Goal: Use online tool/utility: Utilize a website feature to perform a specific function

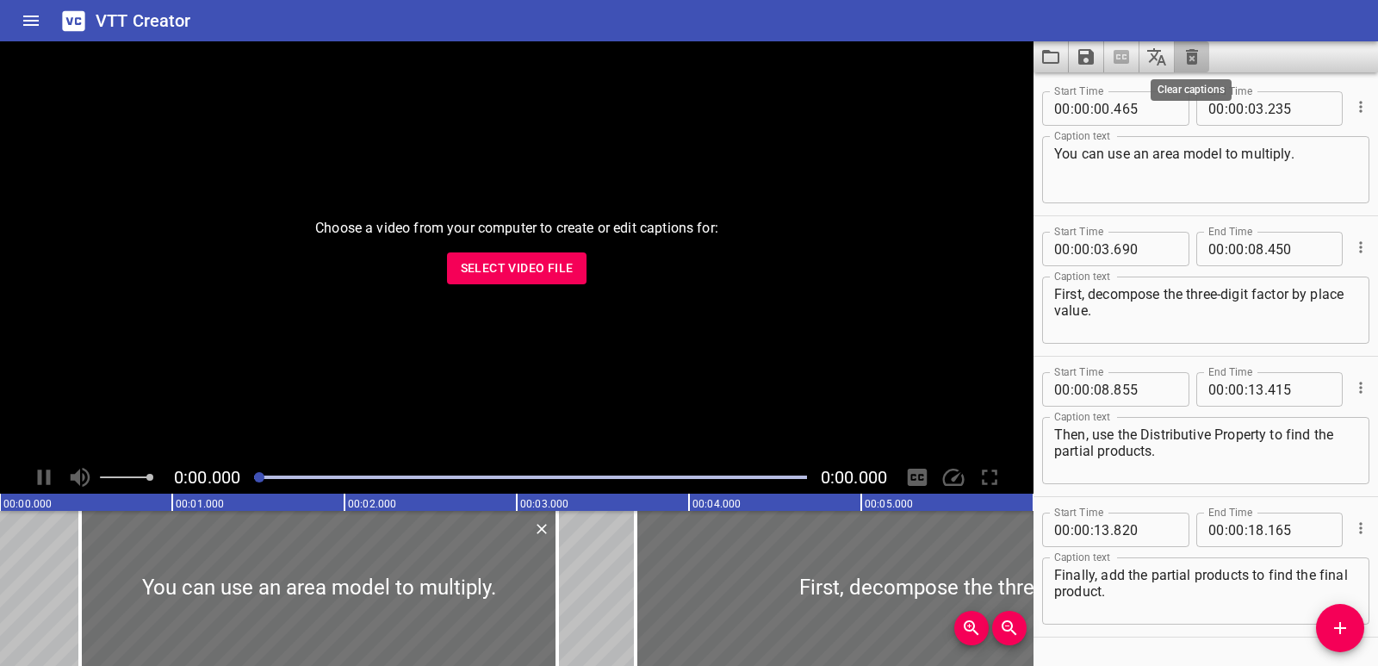
click at [1196, 58] on icon "Clear captions" at bounding box center [1192, 57] width 12 height 16
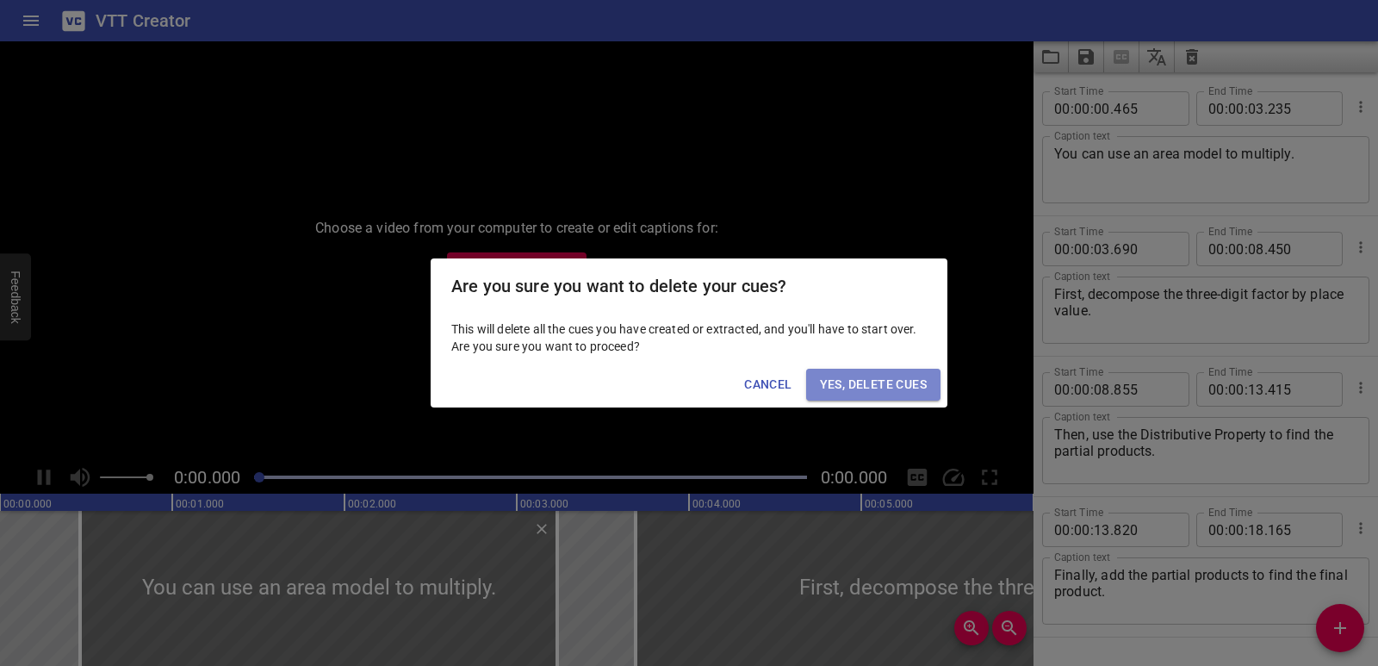
click at [928, 375] on button "Yes, Delete Cues" at bounding box center [873, 385] width 134 height 32
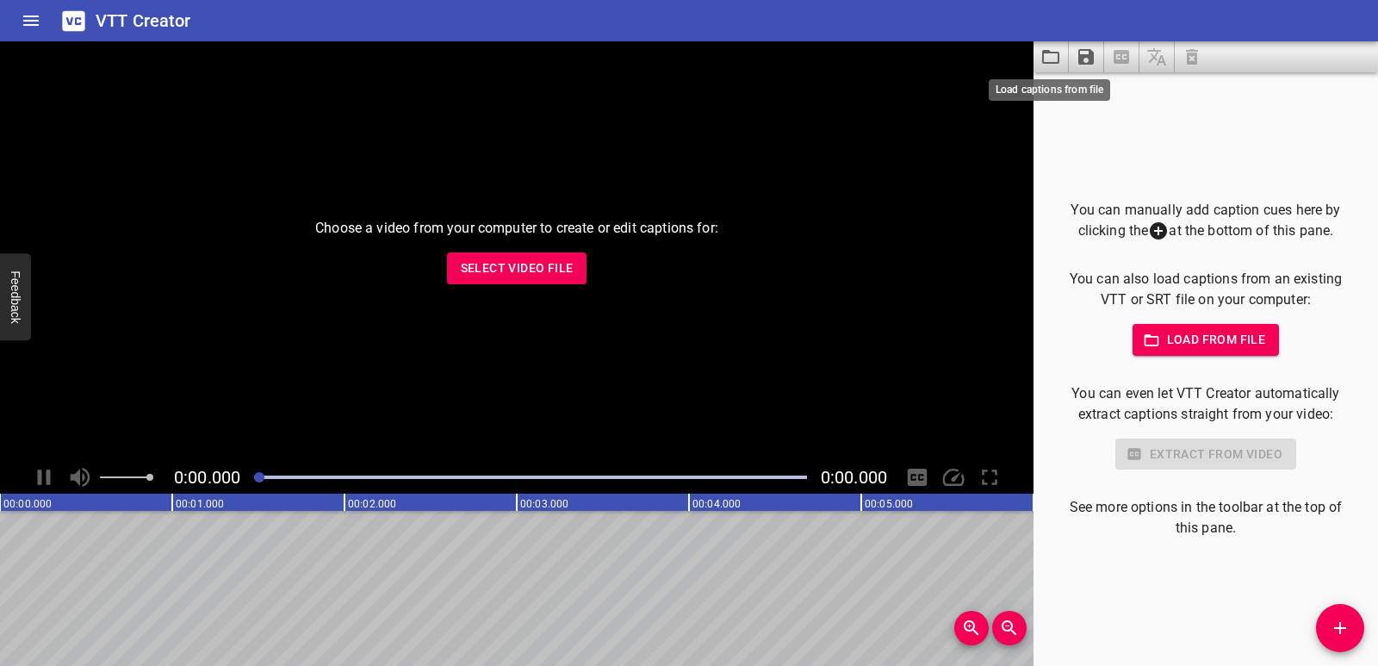
click at [1043, 56] on icon "Load captions from file" at bounding box center [1050, 57] width 17 height 14
click at [560, 270] on span "Select Video File" at bounding box center [517, 268] width 113 height 22
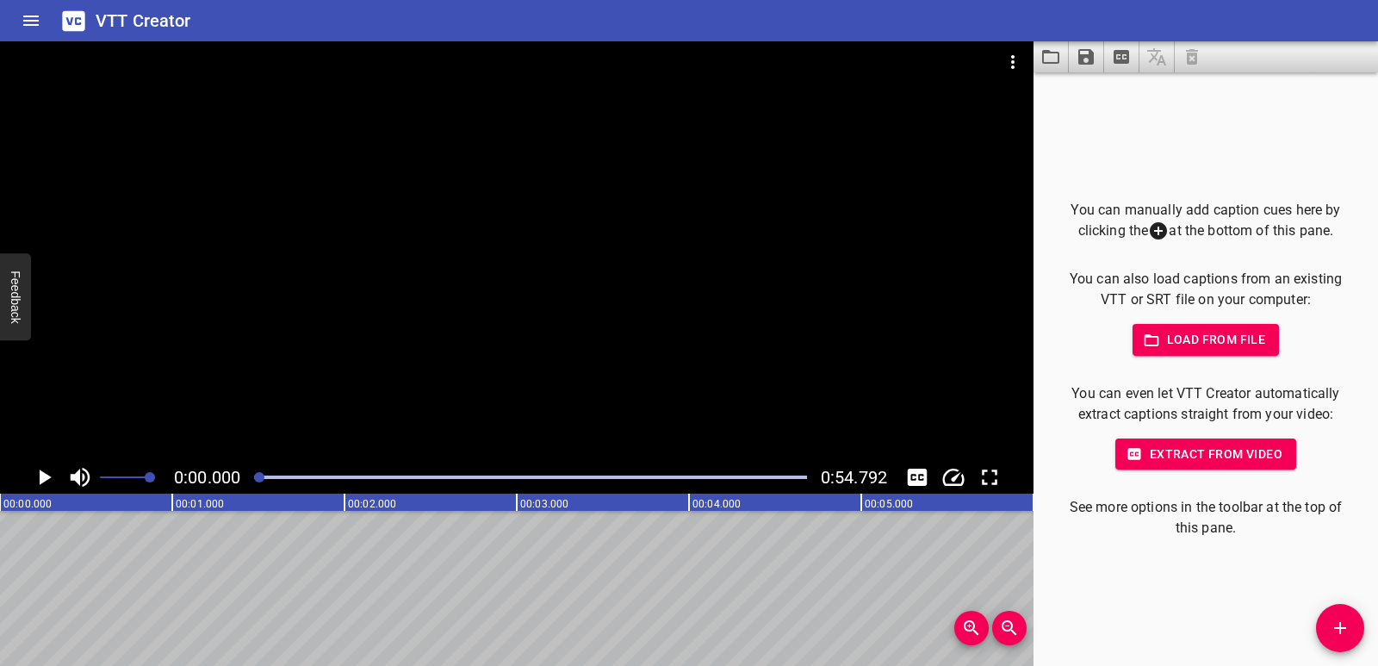
click at [1352, 626] on span "Add Cue" at bounding box center [1340, 627] width 48 height 21
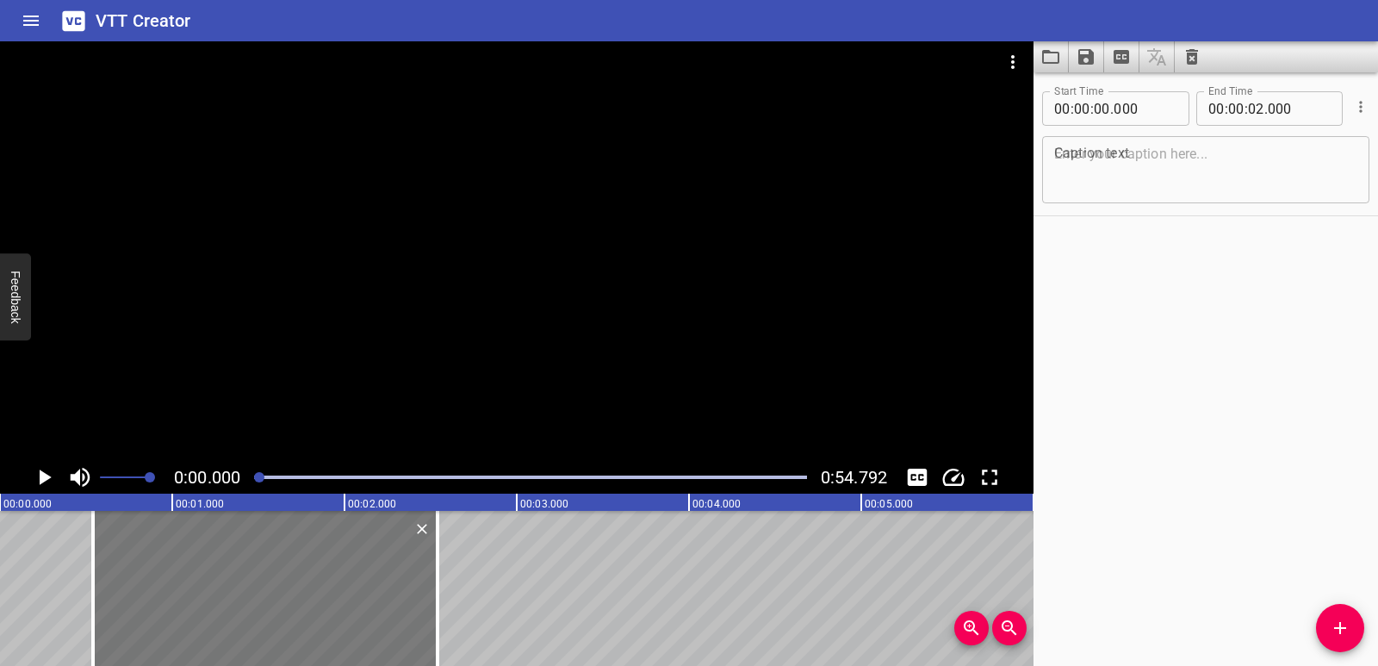
drag, startPoint x: 195, startPoint y: 603, endPoint x: 288, endPoint y: 606, distance: 93.1
click at [288, 606] on div at bounding box center [265, 588] width 344 height 155
type input "540"
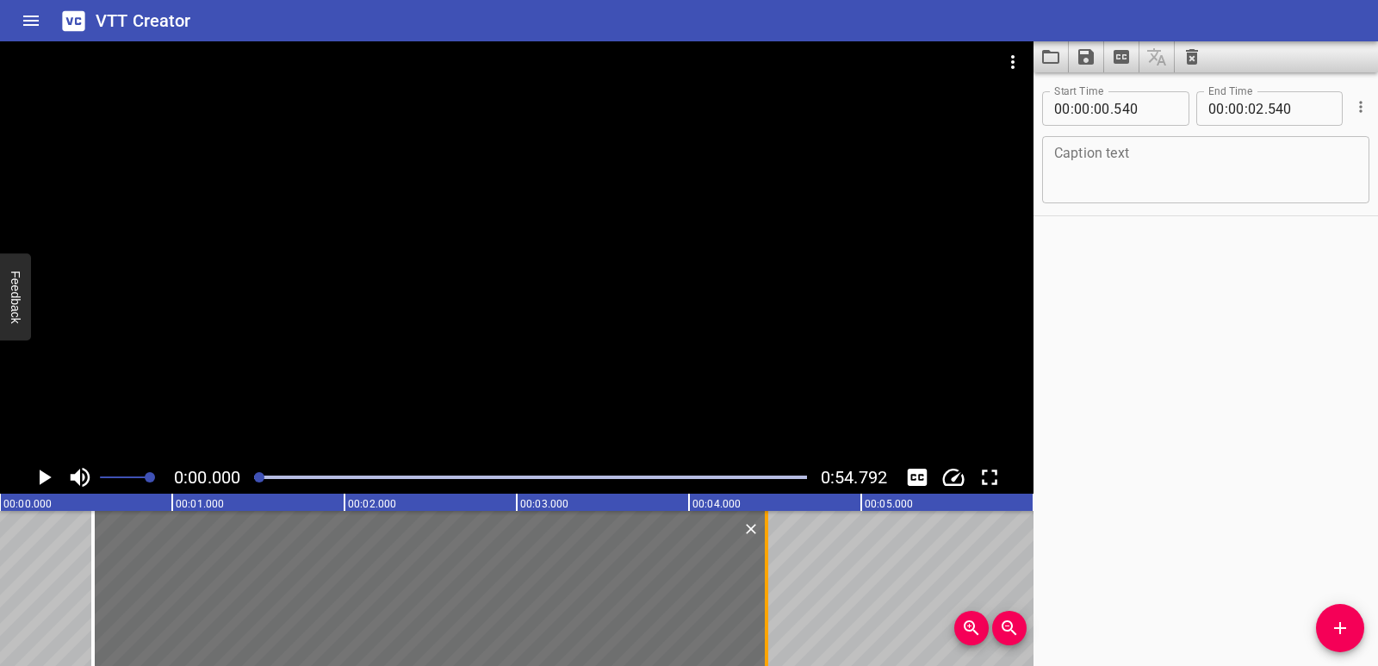
drag, startPoint x: 431, startPoint y: 595, endPoint x: 760, endPoint y: 594, distance: 329.0
click at [760, 594] on div at bounding box center [766, 588] width 17 height 155
type input "04"
type input "450"
click at [1146, 165] on textarea at bounding box center [1205, 170] width 303 height 49
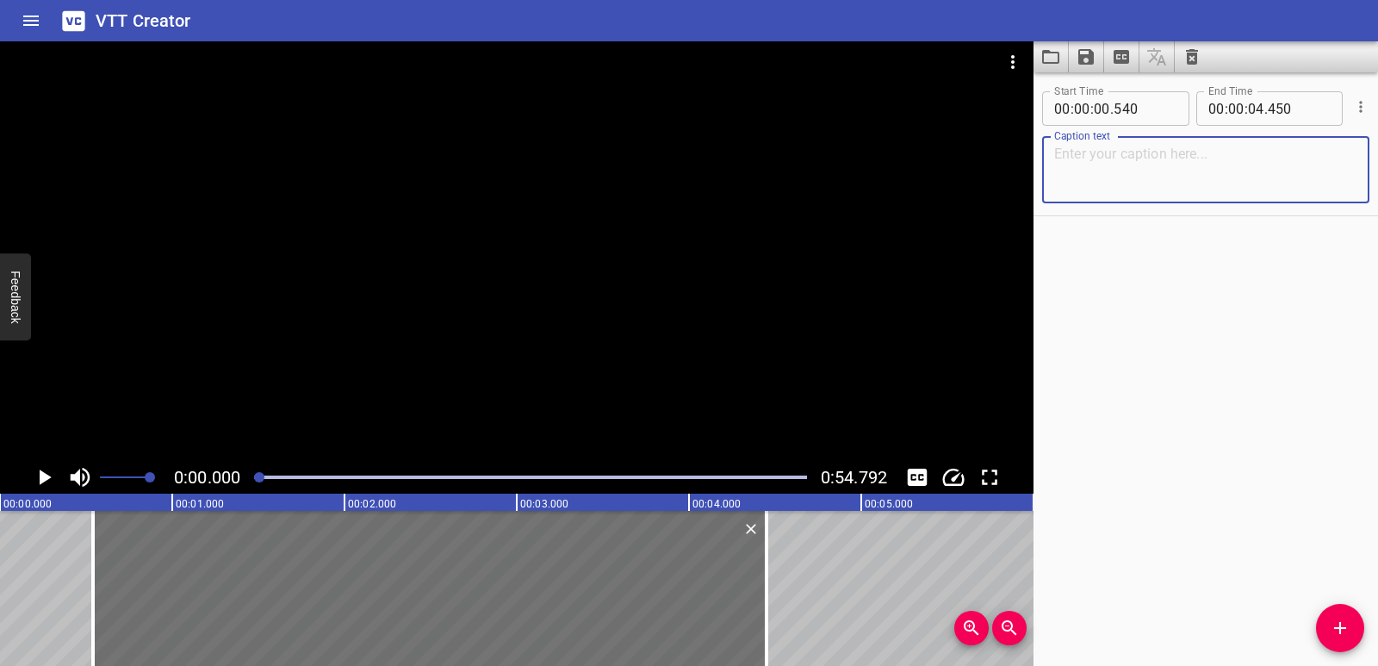
paste textarea "The nervous system is made up of the brain, spinal cord, sensory organs, and ne…"
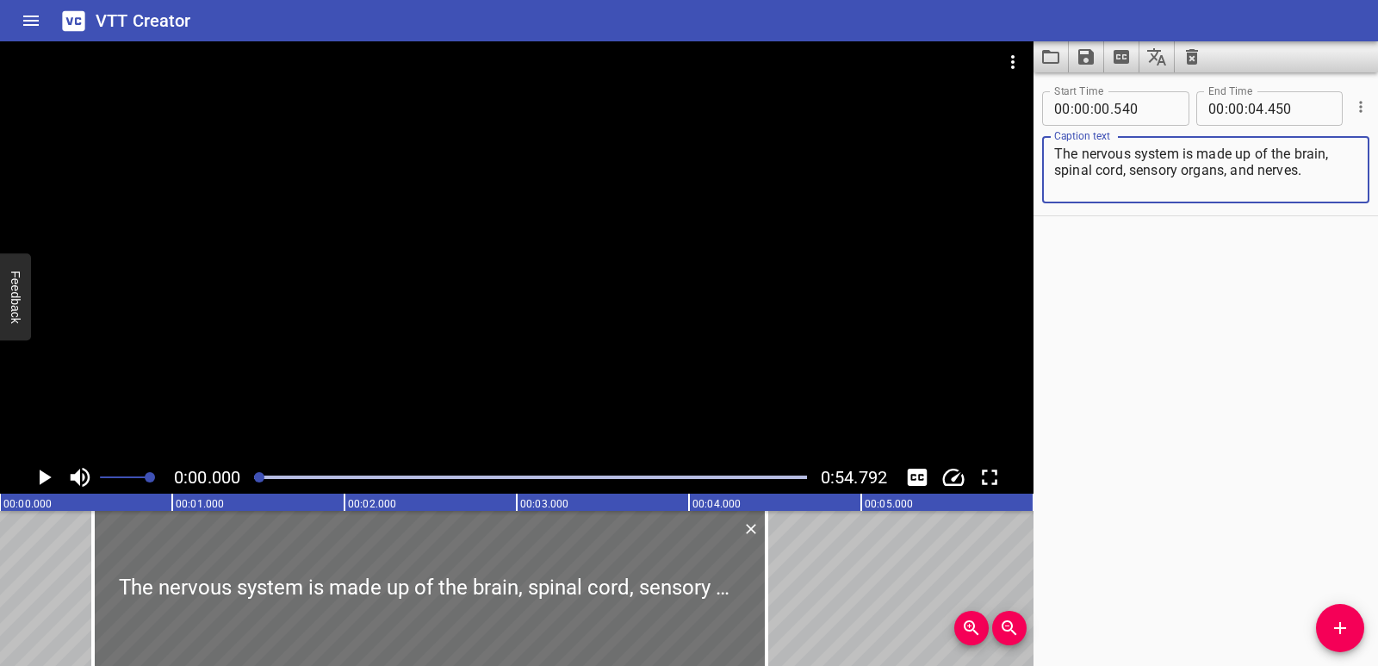
type textarea "The nervous system is made up of the brain, spinal cord, sensory organs, and ne…"
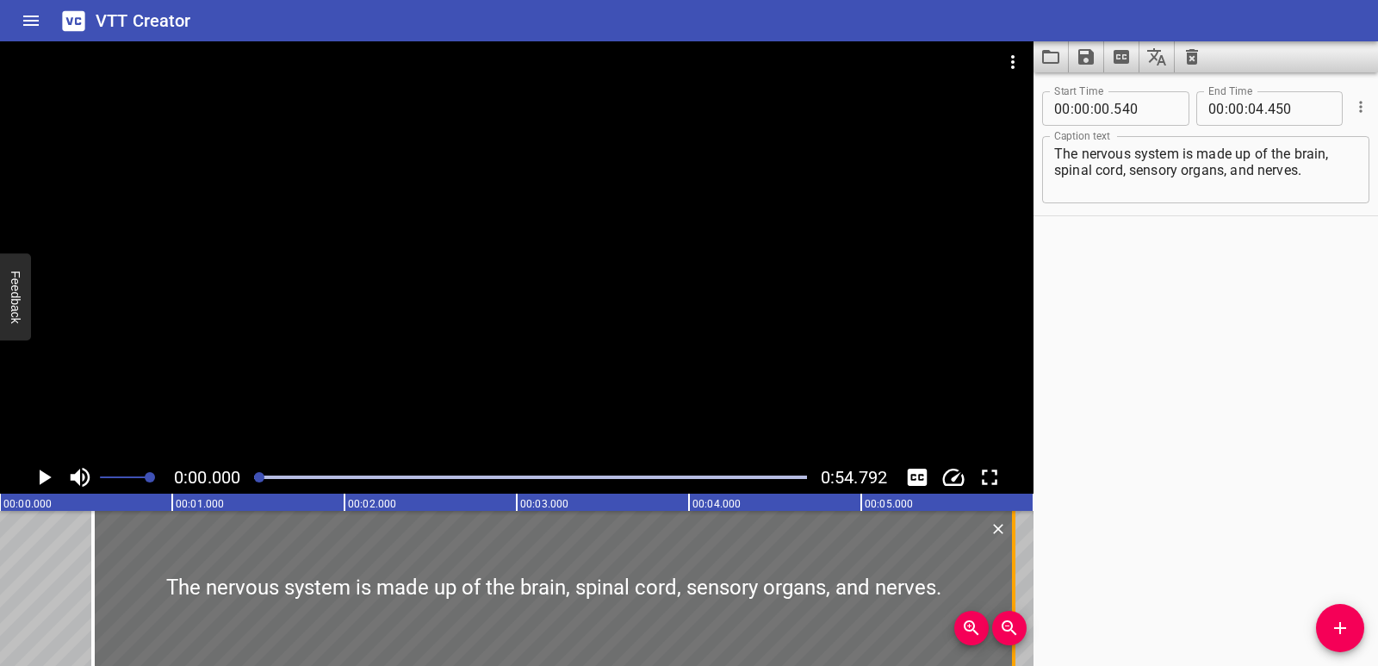
drag, startPoint x: 765, startPoint y: 575, endPoint x: 1010, endPoint y: 568, distance: 245.6
click at [1010, 568] on div at bounding box center [1013, 588] width 17 height 155
type input "05"
type input "885"
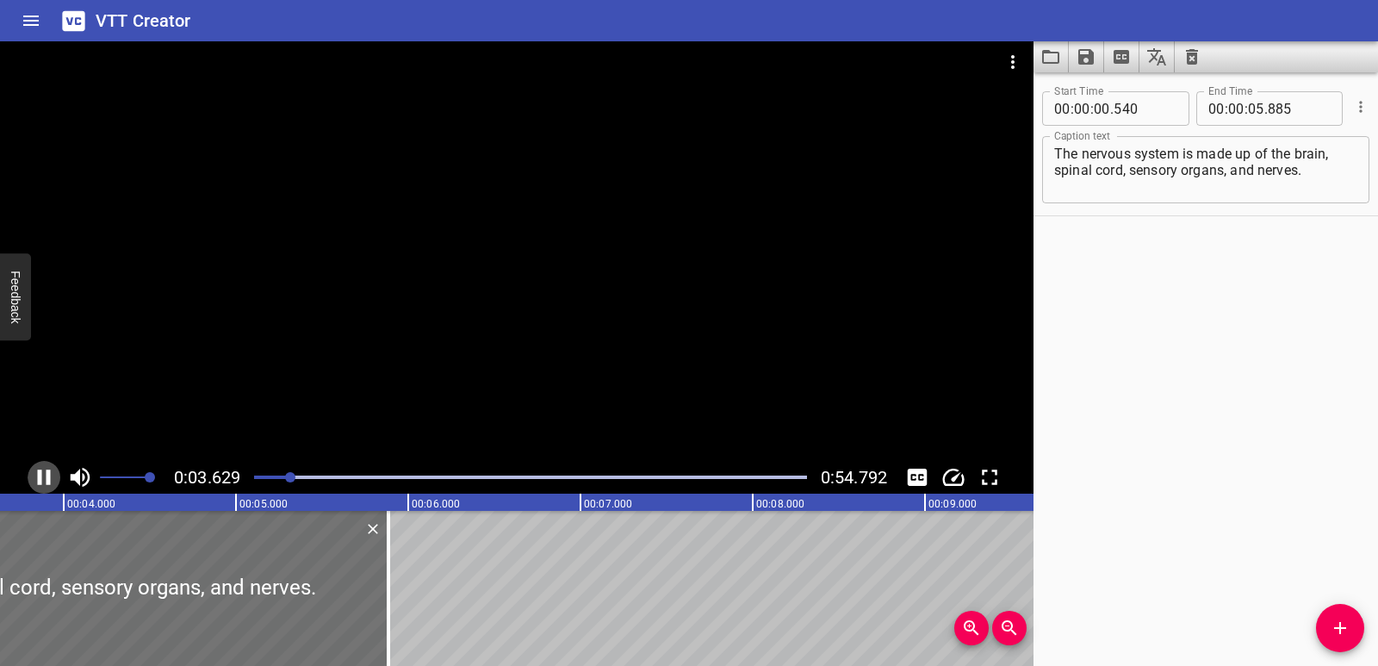
click at [40, 480] on icon "Play/Pause" at bounding box center [44, 477] width 13 height 16
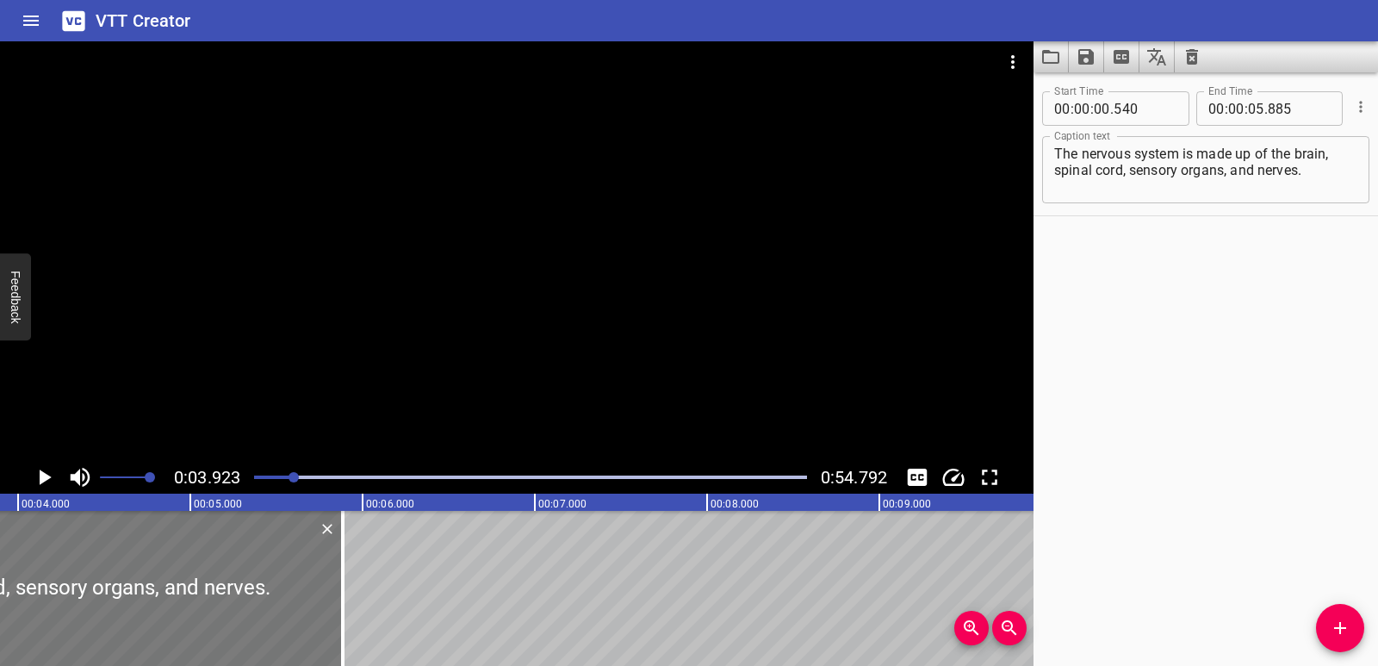
scroll to position [0, 676]
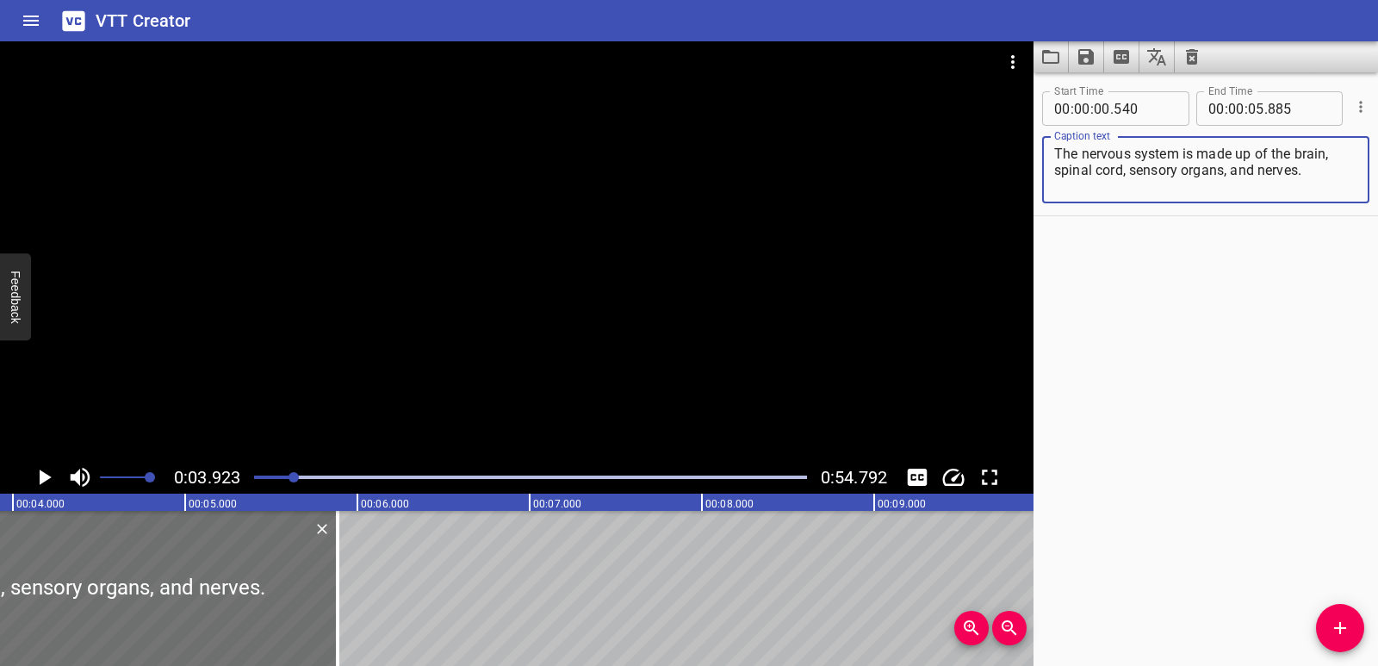
drag, startPoint x: 1057, startPoint y: 171, endPoint x: 1324, endPoint y: 177, distance: 267.0
click at [1325, 177] on textarea "The nervous system is made up of the brain, spinal cord, sensory organs, and ne…" at bounding box center [1205, 170] width 303 height 49
type textarea "The nervous system is made up of the brain,"
click at [1330, 621] on icon "Add Cue" at bounding box center [1340, 627] width 21 height 21
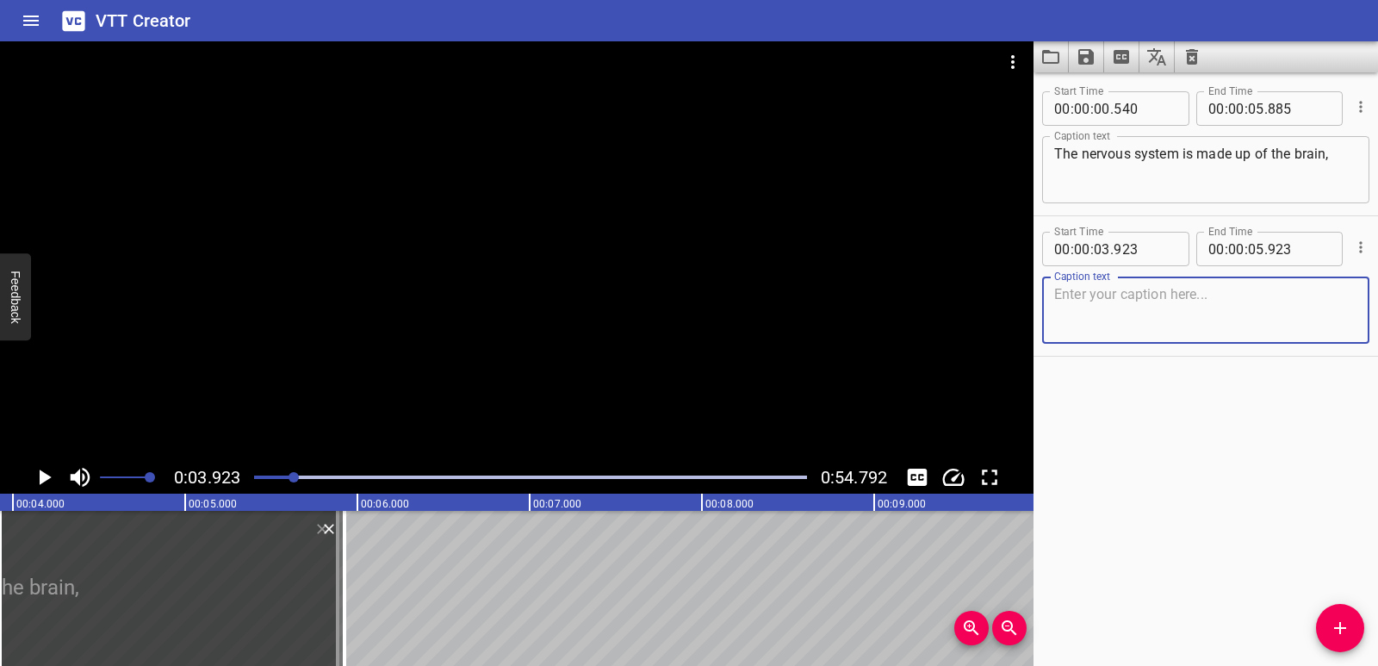
click at [1096, 307] on textarea at bounding box center [1205, 310] width 303 height 49
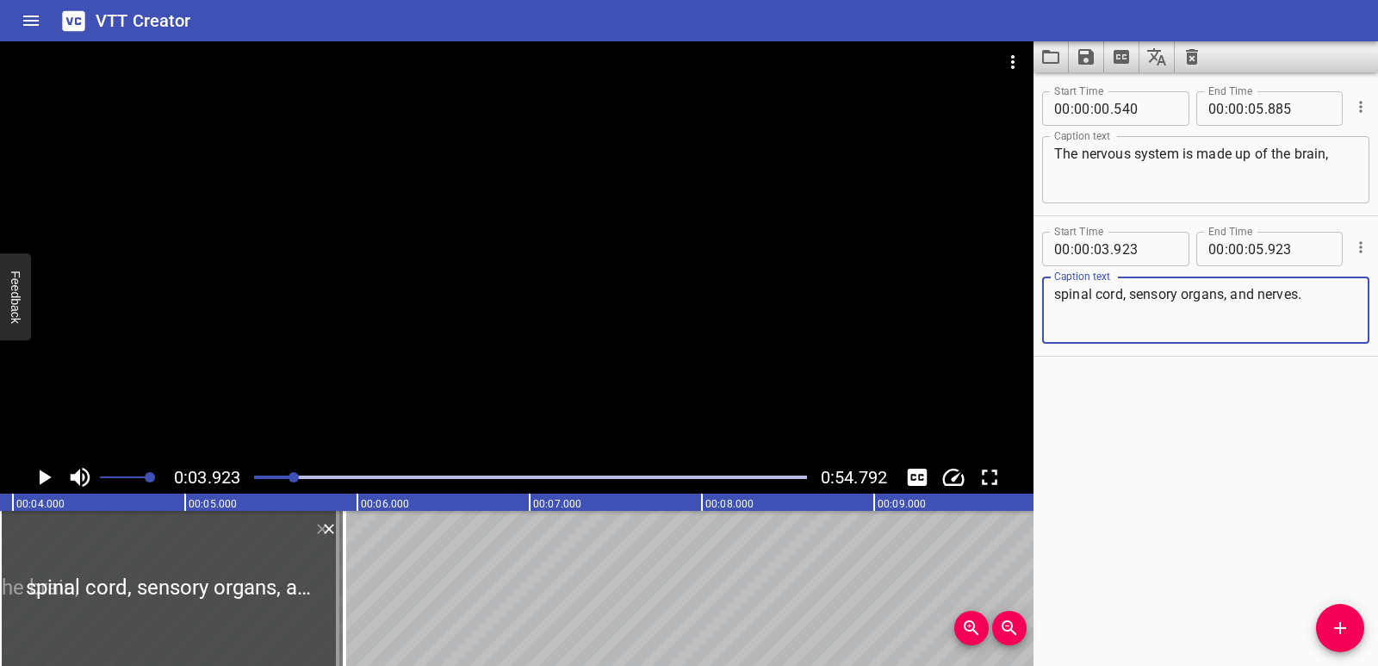
type textarea "spinal cord, sensory organs, and nerves."
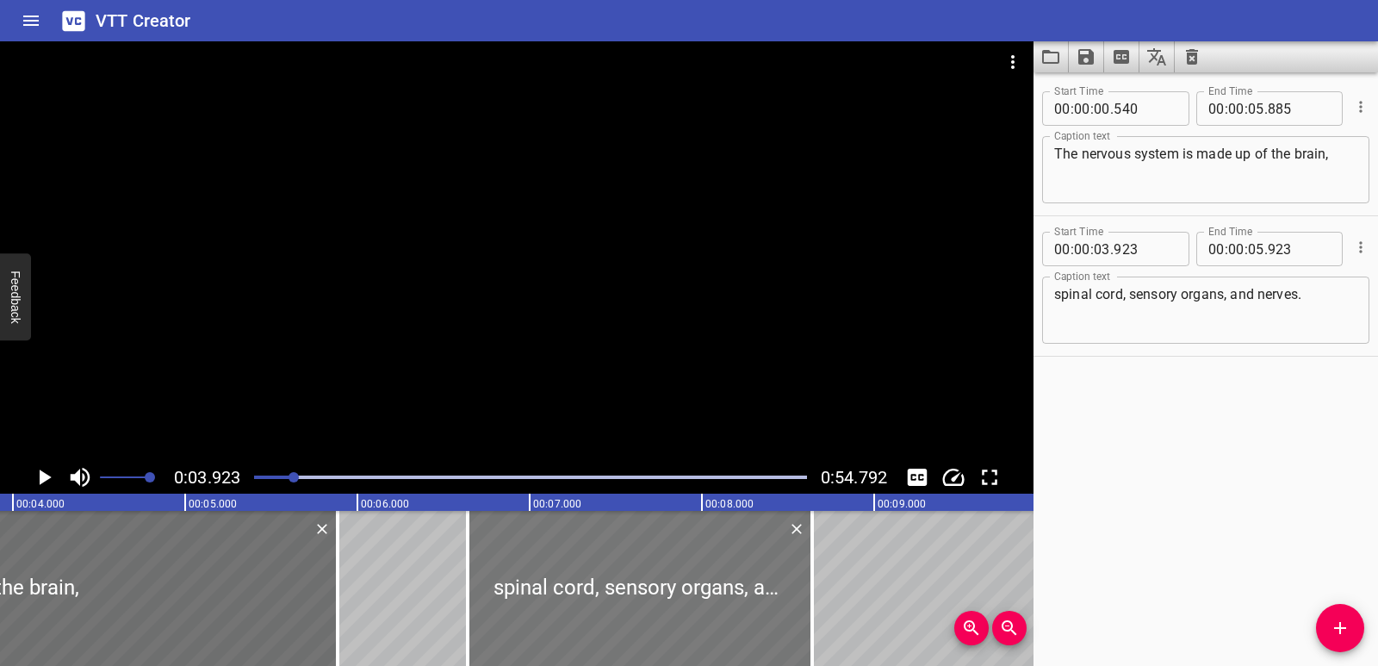
drag, startPoint x: 271, startPoint y: 576, endPoint x: 739, endPoint y: 541, distance: 469.0
click at [739, 541] on div at bounding box center [640, 588] width 344 height 155
type input "06"
type input "638"
type input "08"
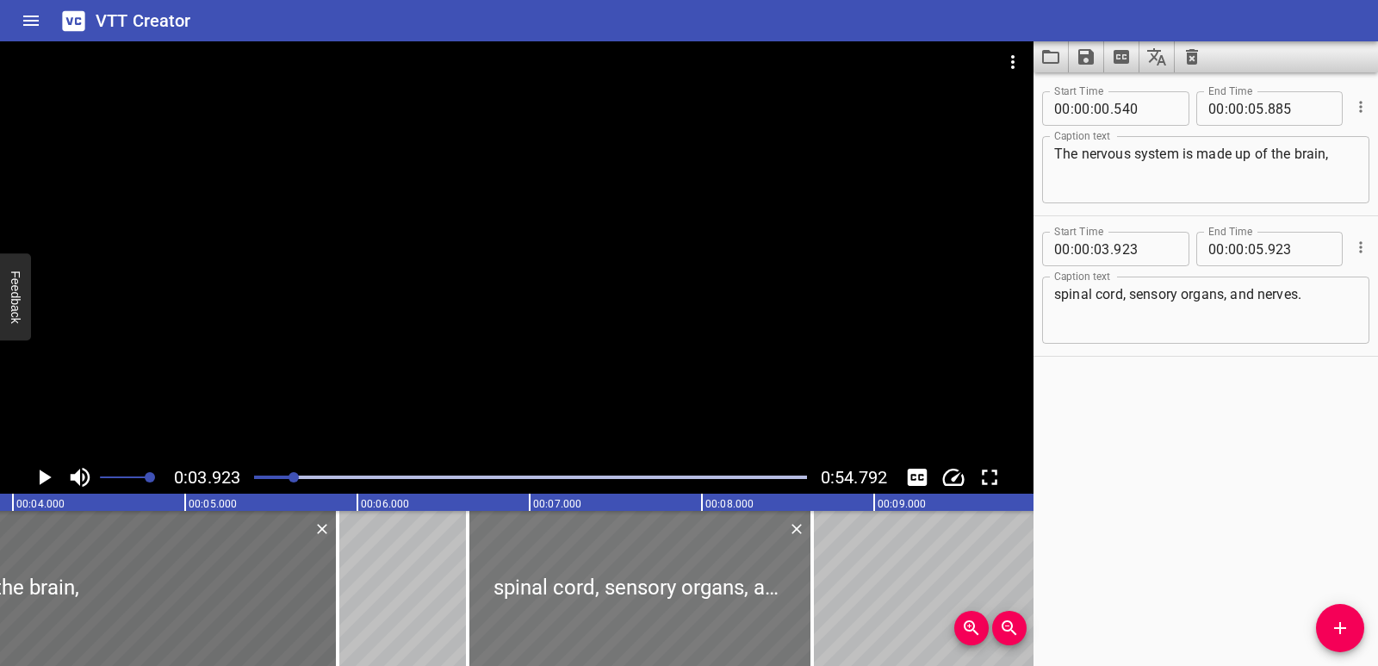
type input "638"
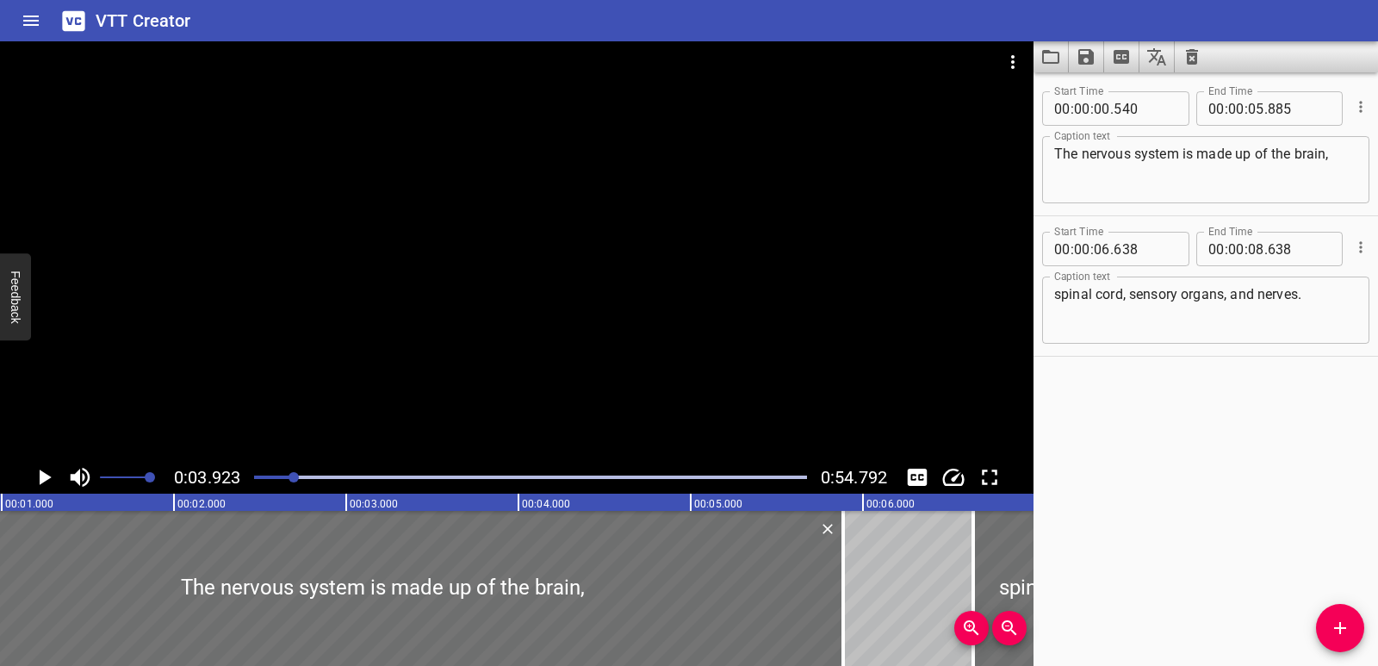
scroll to position [0, 10]
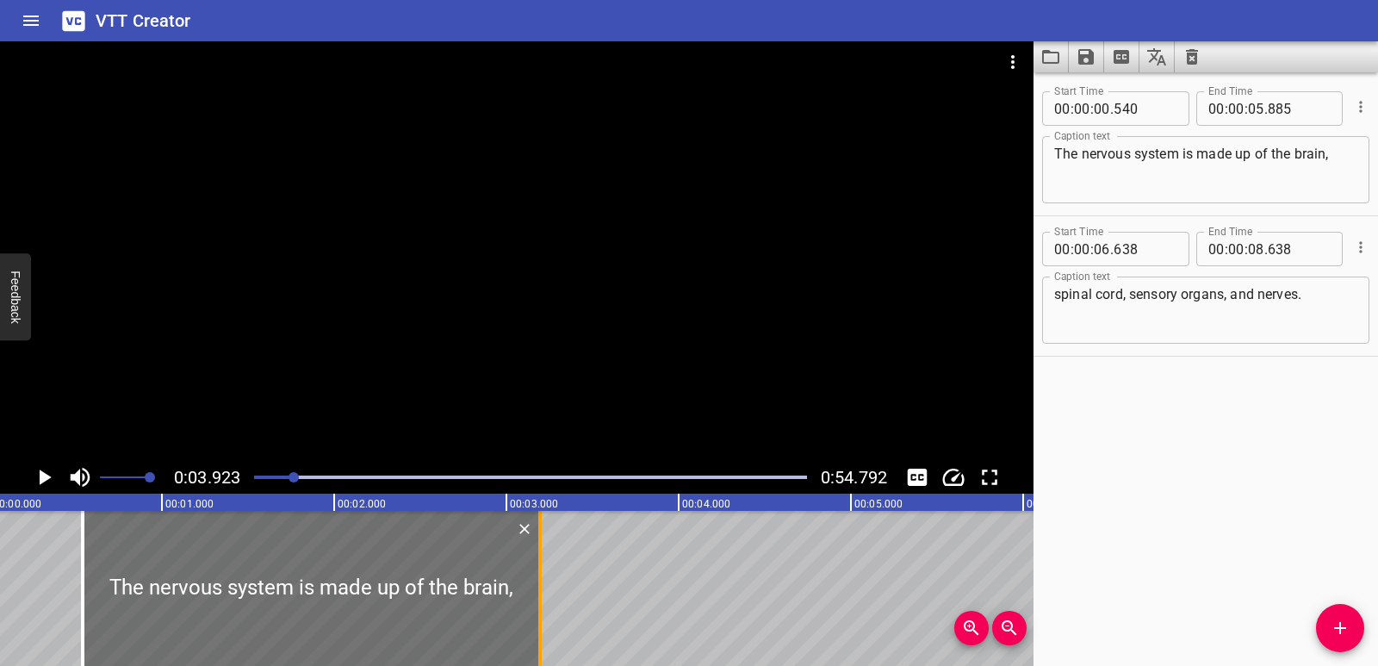
drag, startPoint x: 1000, startPoint y: 550, endPoint x: 537, endPoint y: 555, distance: 462.5
click at [537, 555] on div at bounding box center [539, 588] width 17 height 155
type input "03"
type input "200"
click at [252, 476] on div at bounding box center [531, 477] width 574 height 24
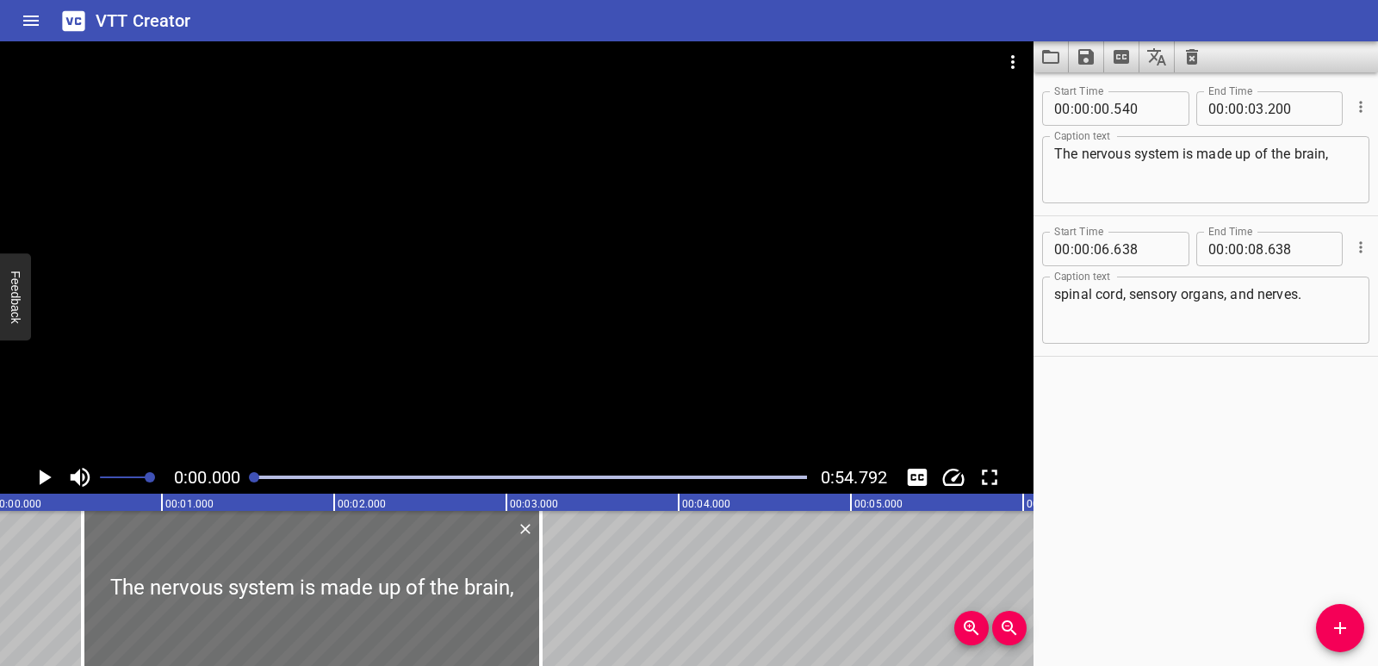
scroll to position [0, 0]
click at [46, 475] on icon "Play/Pause" at bounding box center [46, 477] width 12 height 16
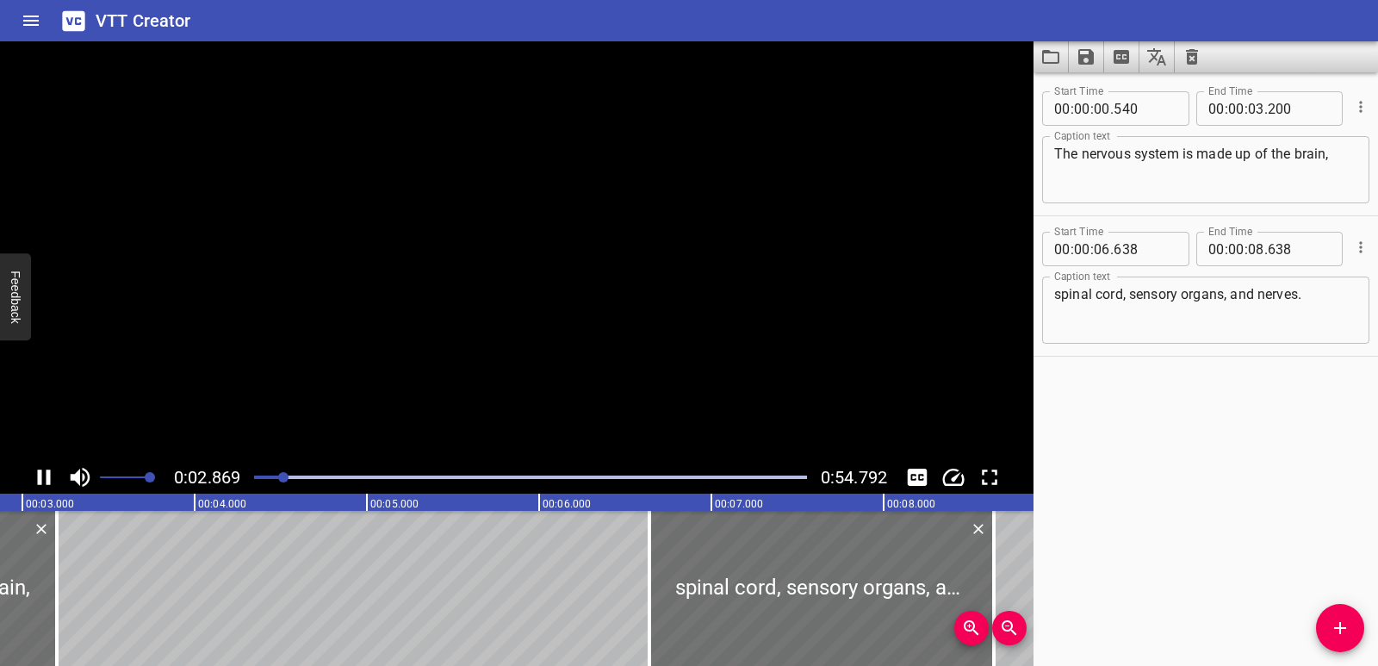
click at [46, 475] on icon "Play/Pause" at bounding box center [44, 477] width 26 height 26
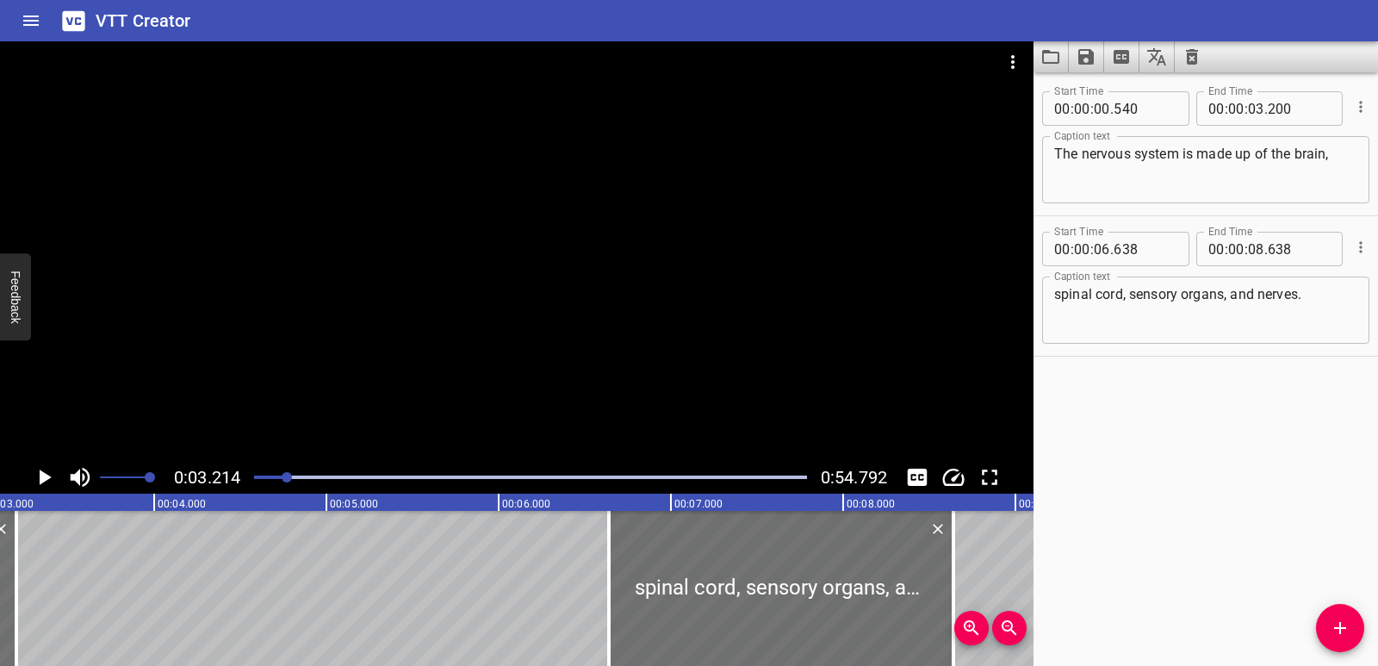
scroll to position [0, 554]
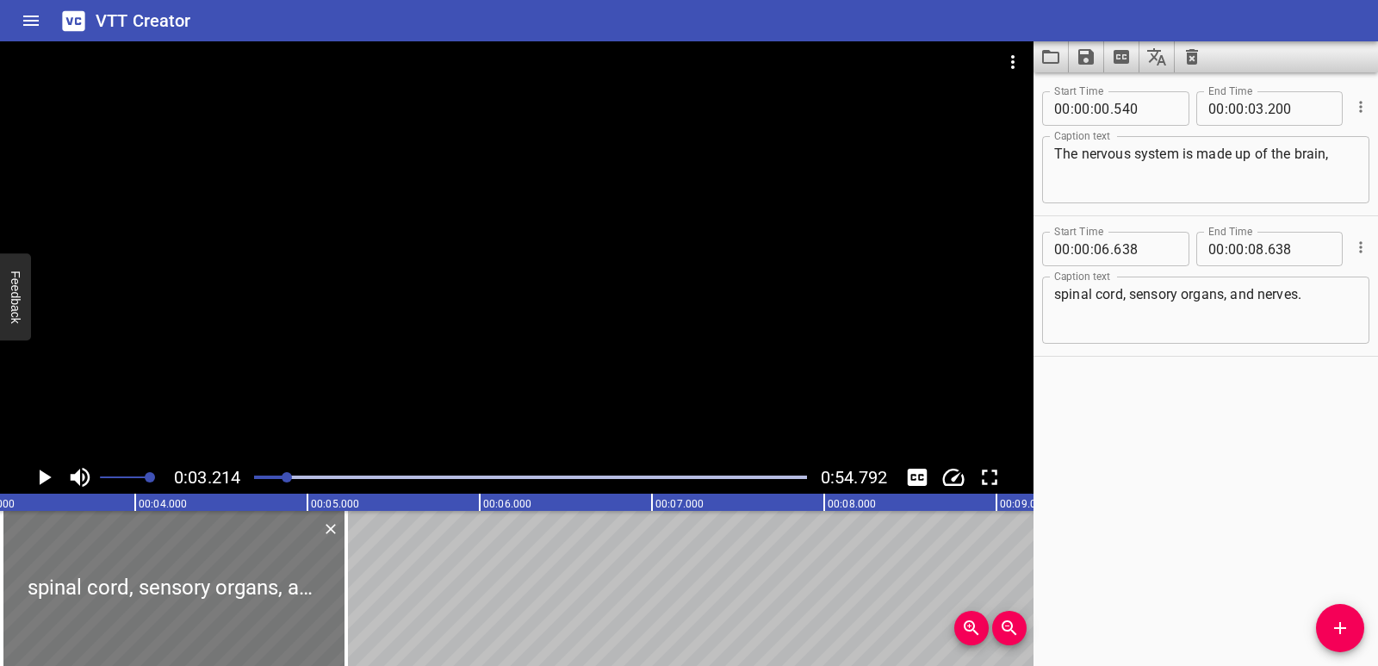
drag, startPoint x: 789, startPoint y: 559, endPoint x: 201, endPoint y: 562, distance: 588.2
click at [201, 562] on div at bounding box center [174, 588] width 344 height 155
type input "03"
type input "223"
type input "05"
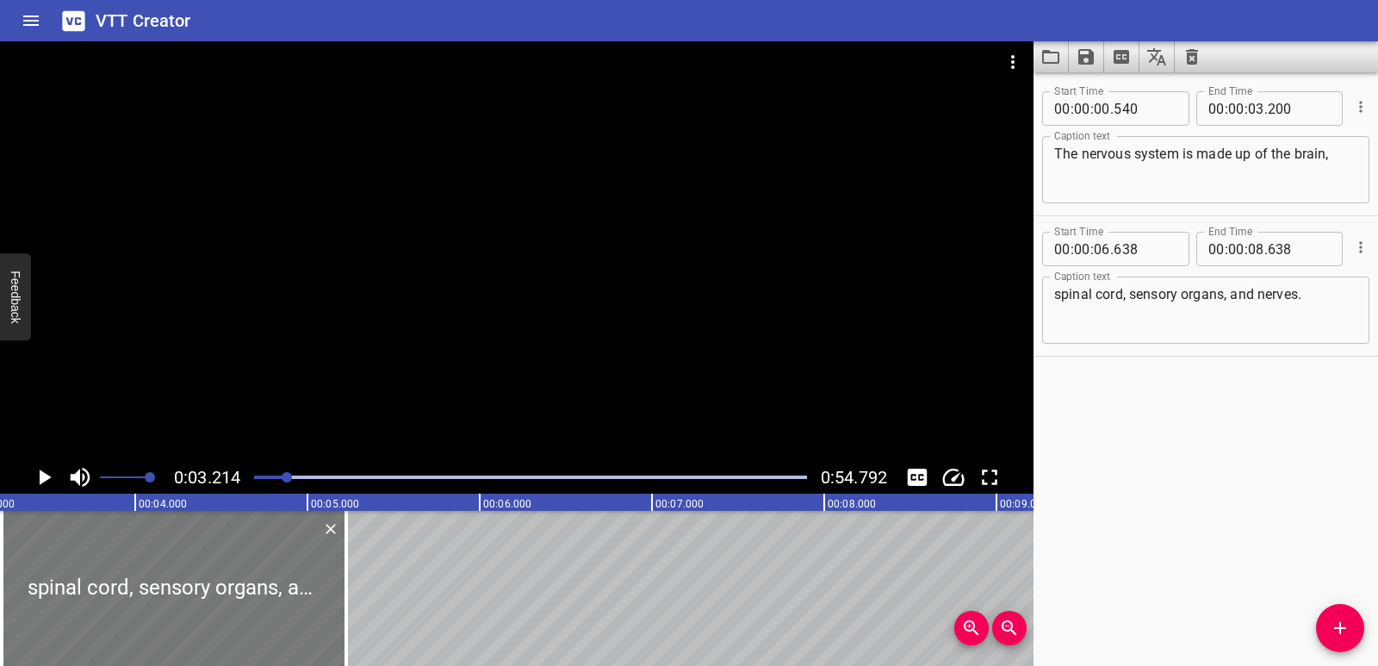
type input "223"
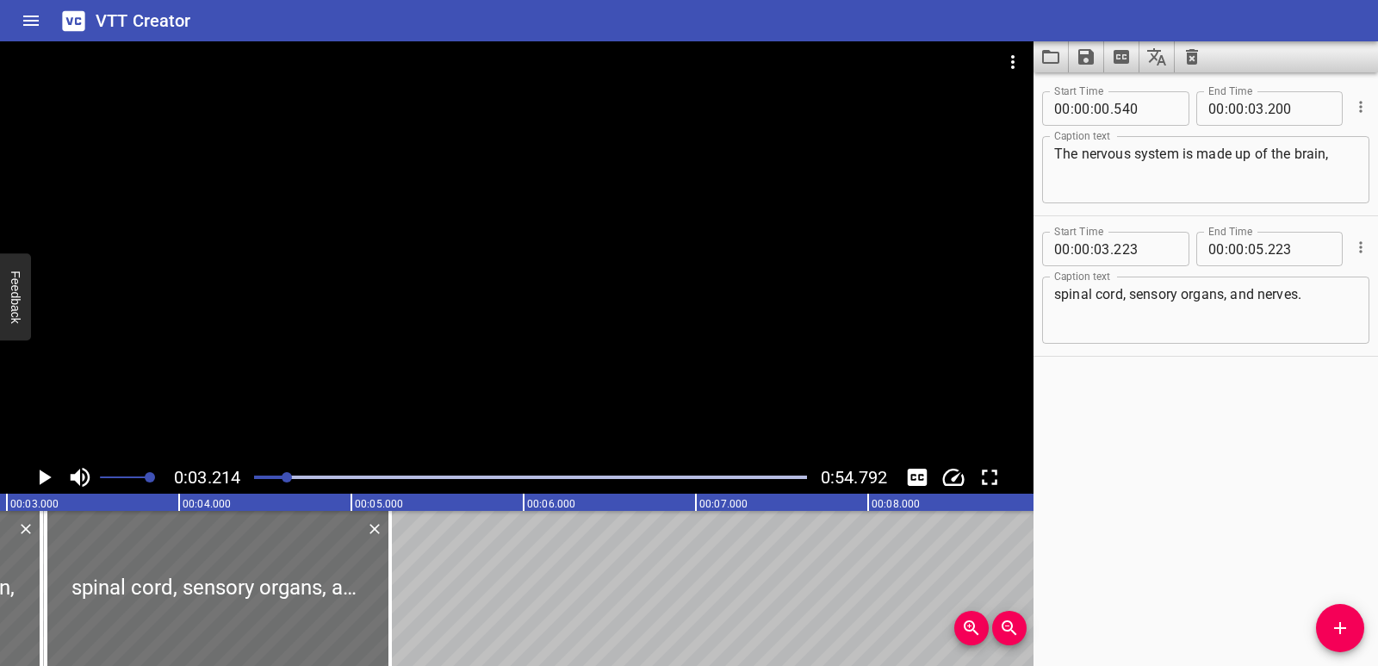
scroll to position [0, 483]
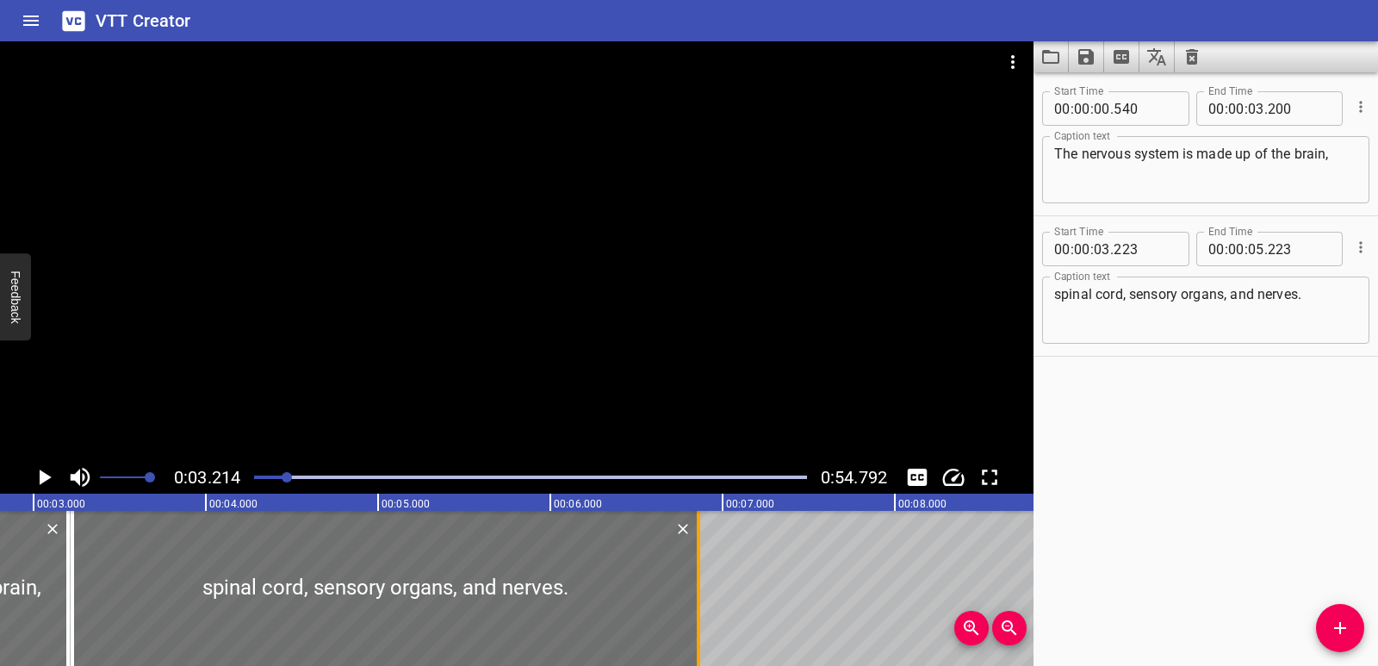
drag, startPoint x: 420, startPoint y: 580, endPoint x: 702, endPoint y: 576, distance: 281.6
click at [702, 576] on div at bounding box center [698, 588] width 17 height 155
type input "06"
type input "858"
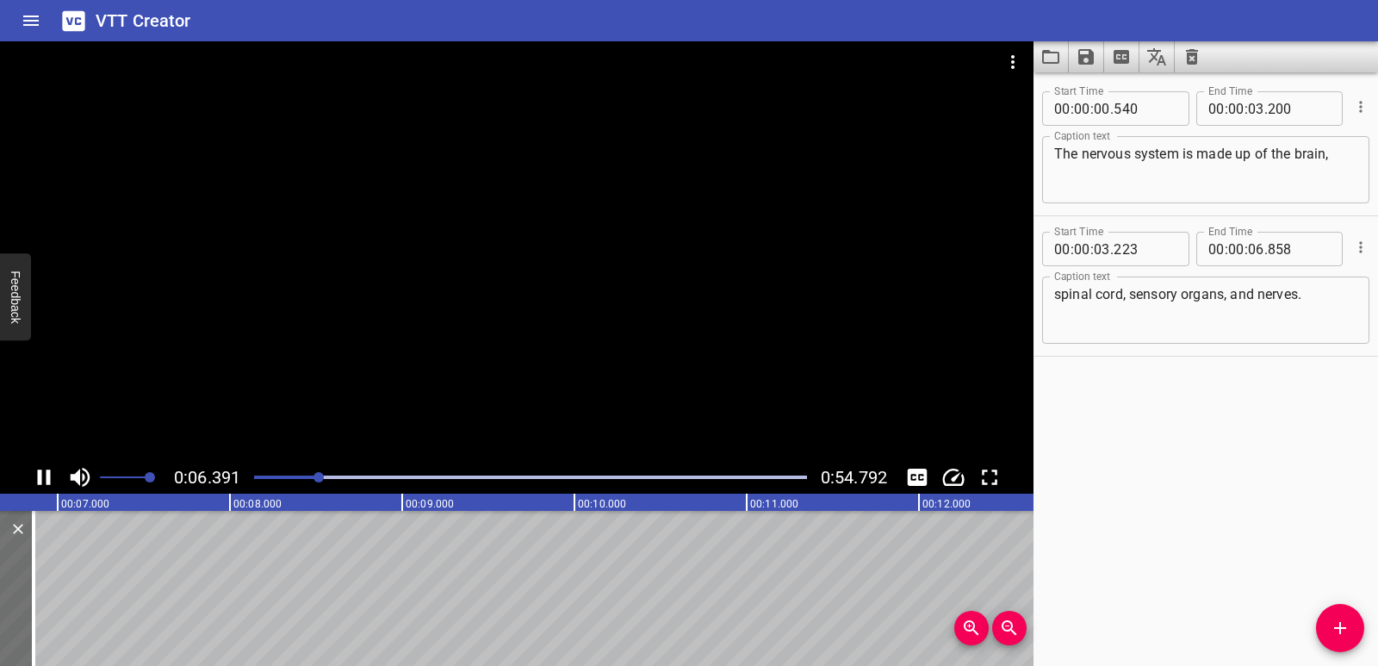
click at [46, 477] on icon "Play/Pause" at bounding box center [44, 477] width 26 height 26
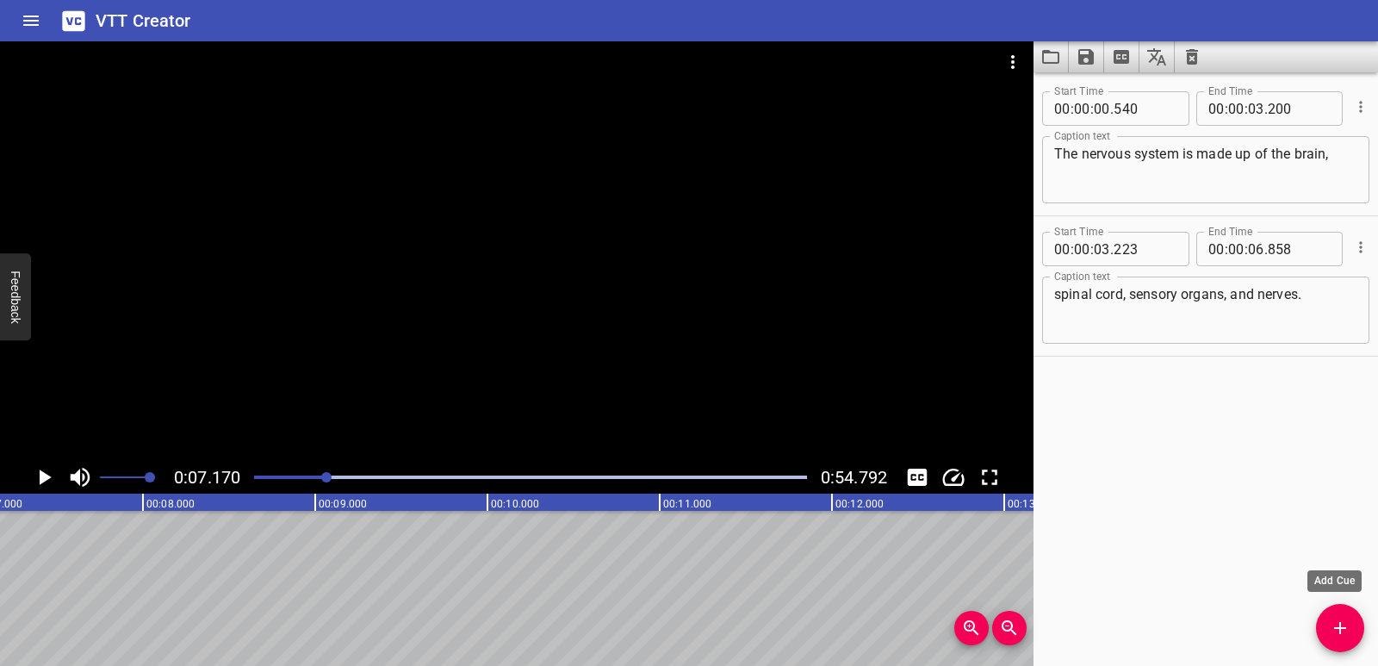
click at [1356, 630] on span "Add Cue" at bounding box center [1340, 627] width 48 height 21
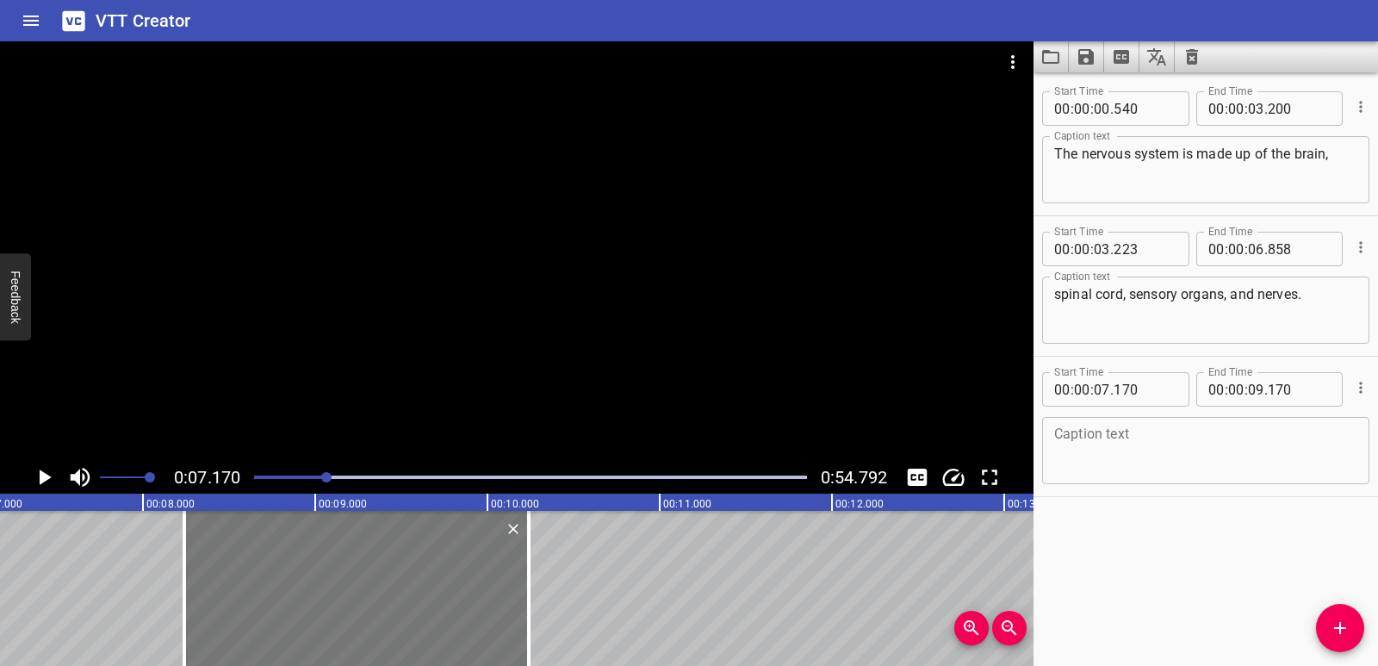
drag, startPoint x: 202, startPoint y: 586, endPoint x: 387, endPoint y: 593, distance: 184.4
click at [387, 593] on div at bounding box center [356, 588] width 344 height 155
type input "08"
type input "240"
type input "10"
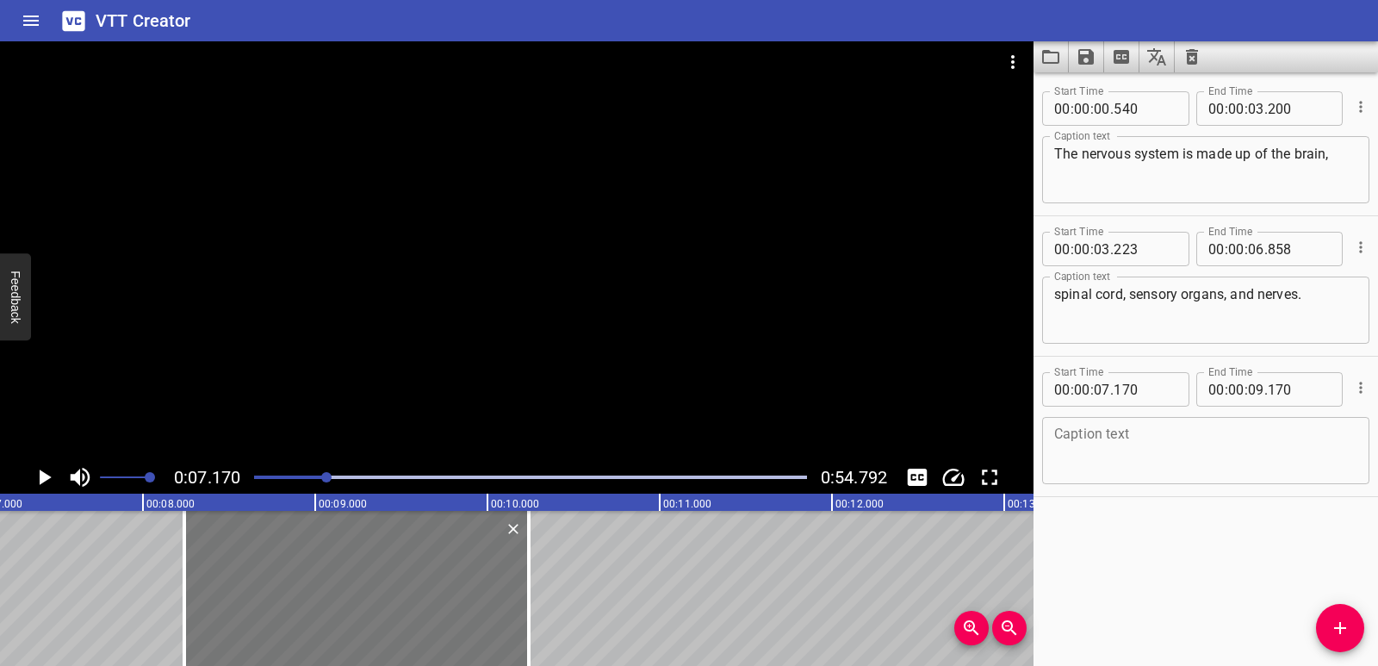
type input "240"
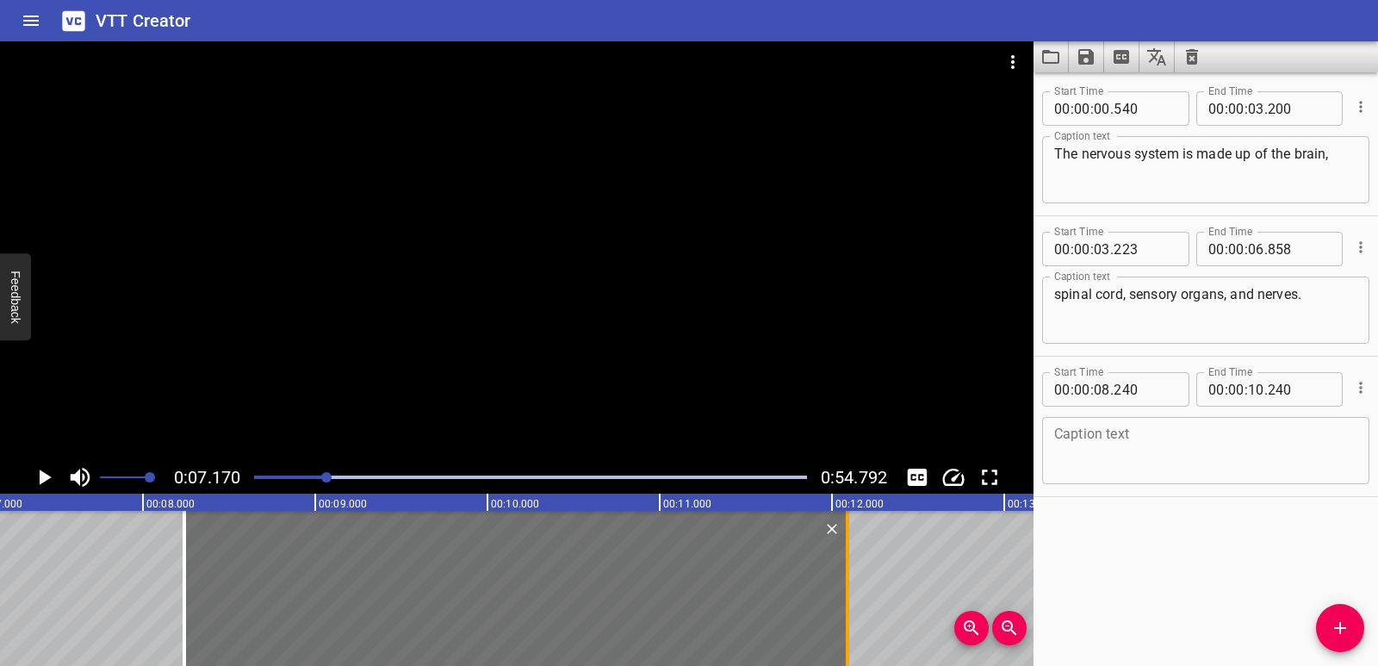
drag, startPoint x: 524, startPoint y: 597, endPoint x: 842, endPoint y: 581, distance: 319.0
click at [842, 581] on div at bounding box center [847, 588] width 17 height 155
type input "12"
type input "090"
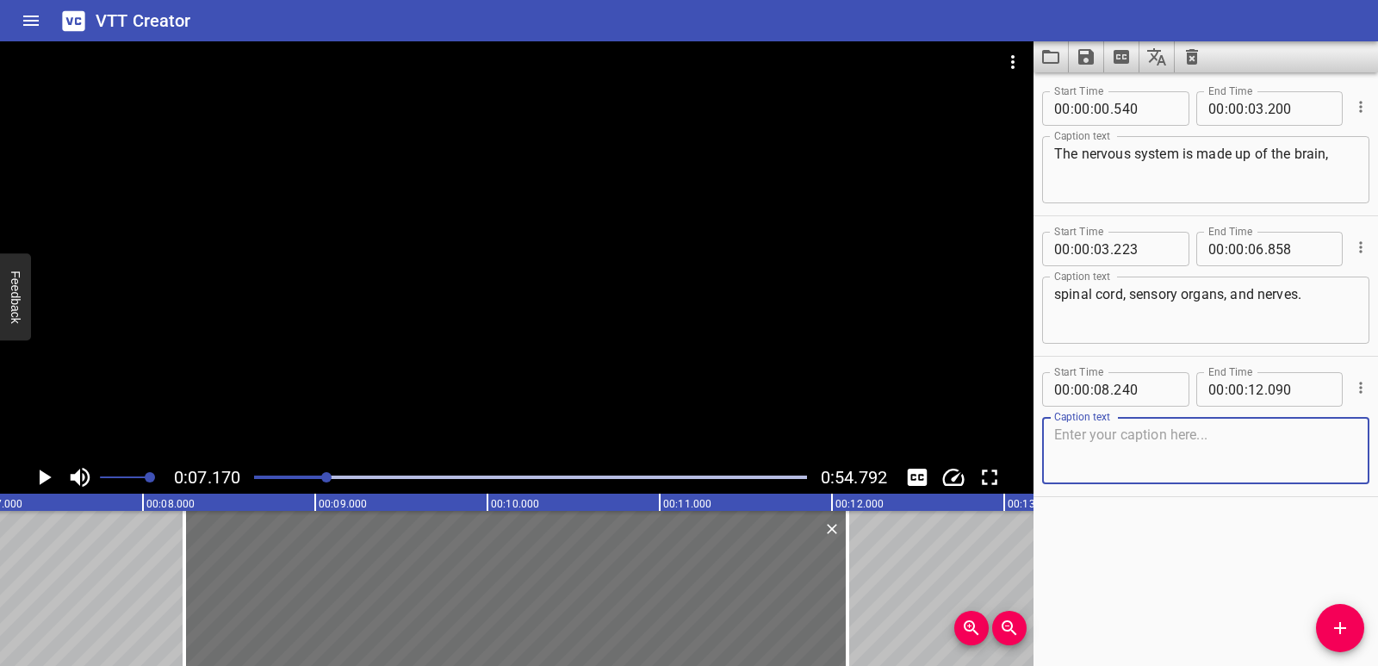
click at [1188, 455] on textarea at bounding box center [1205, 450] width 303 height 49
paste textarea "They all work together to help us make sense of the world."
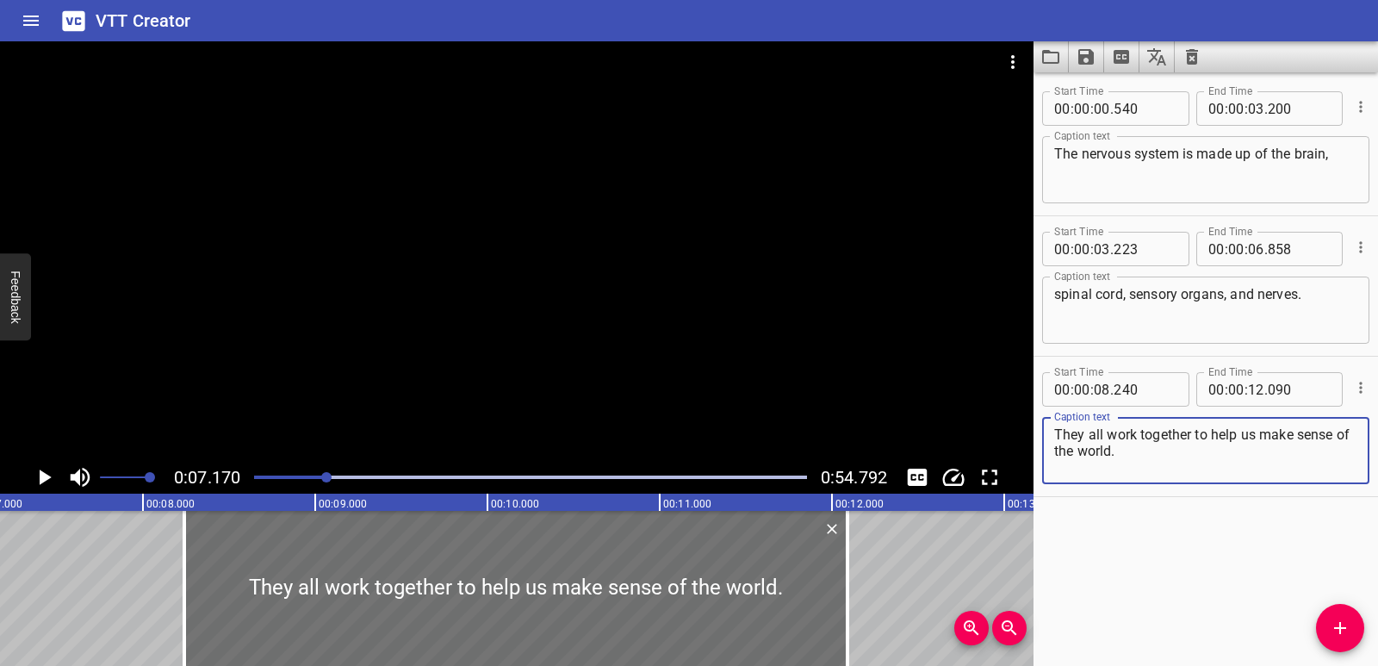
type textarea "They all work together to help us make sense of the world."
click at [46, 478] on icon "Play/Pause" at bounding box center [46, 477] width 12 height 16
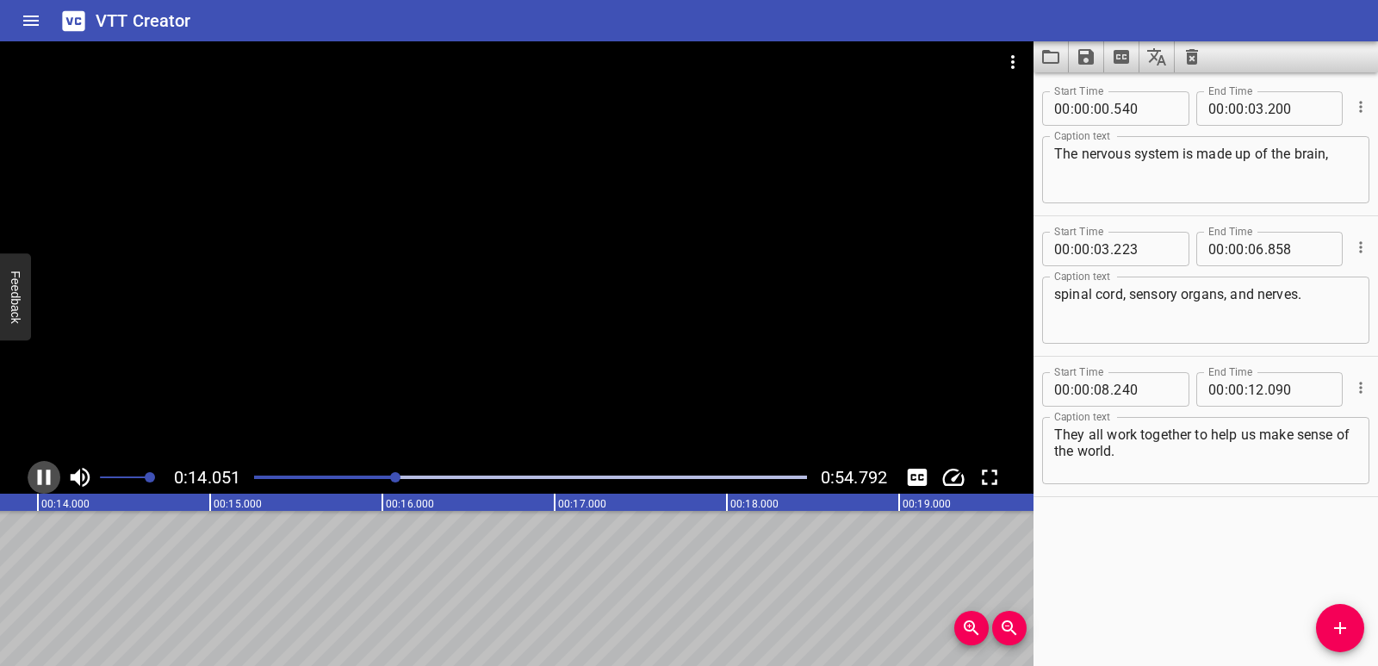
click at [45, 478] on icon "Play/Pause" at bounding box center [44, 477] width 26 height 26
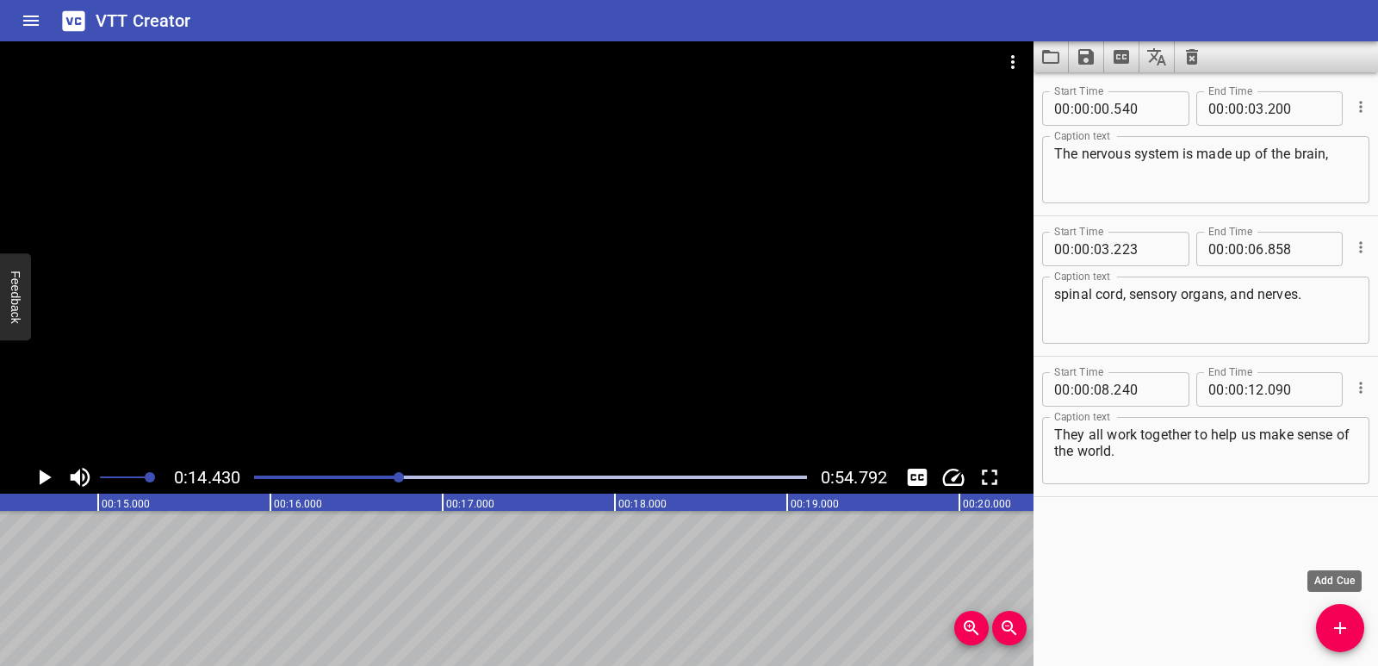
click at [1331, 630] on icon "Add Cue" at bounding box center [1340, 627] width 21 height 21
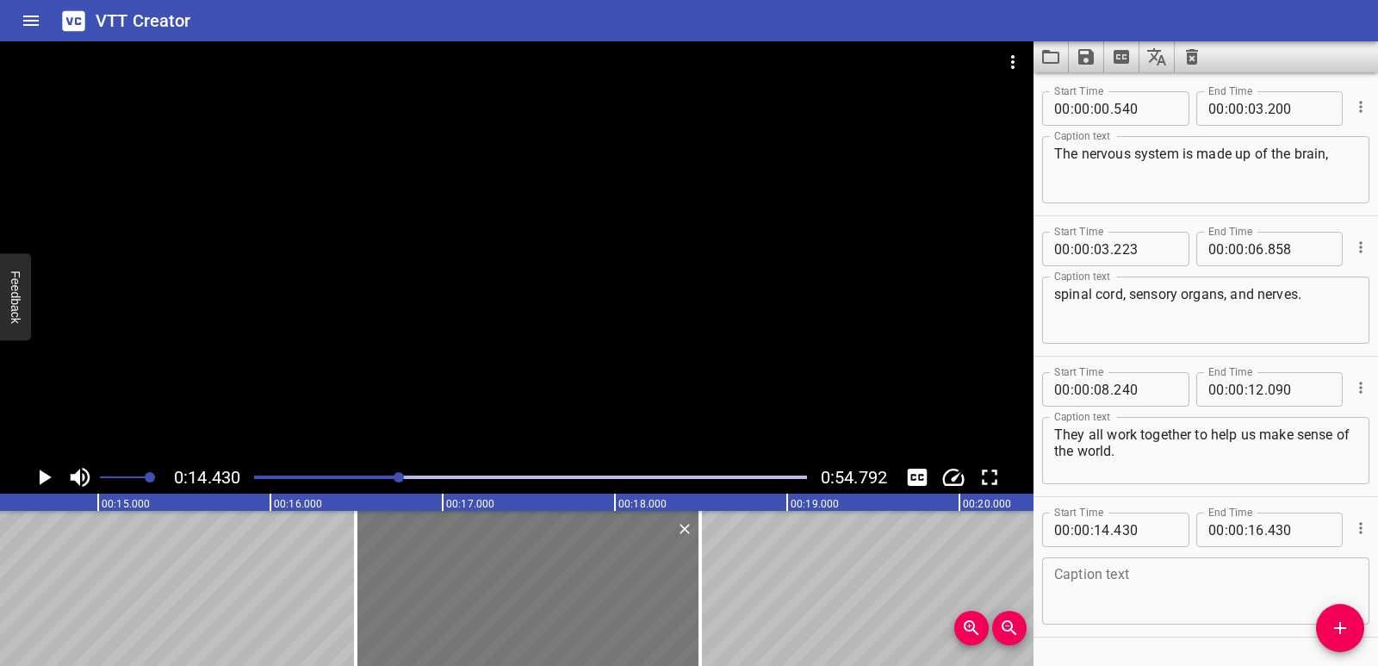
drag, startPoint x: 150, startPoint y: 560, endPoint x: 506, endPoint y: 578, distance: 356.1
click at [506, 578] on div at bounding box center [528, 588] width 344 height 155
type input "16"
type input "495"
type input "18"
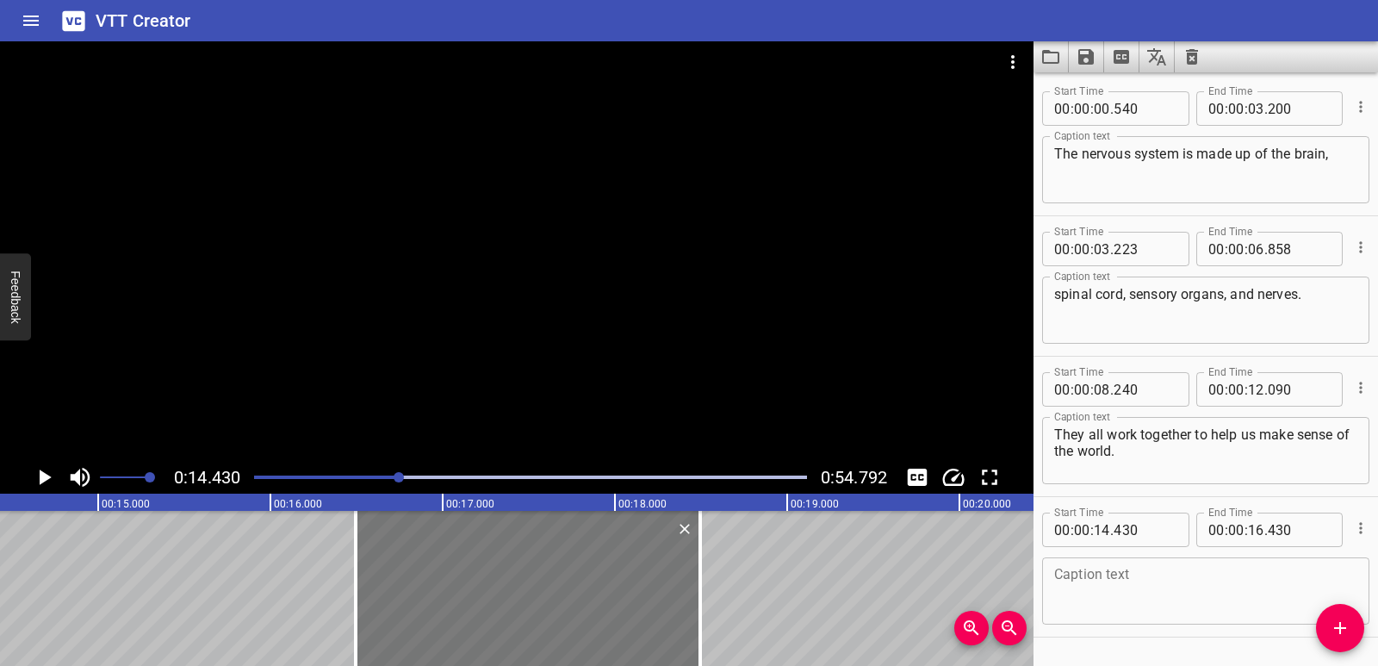
type input "495"
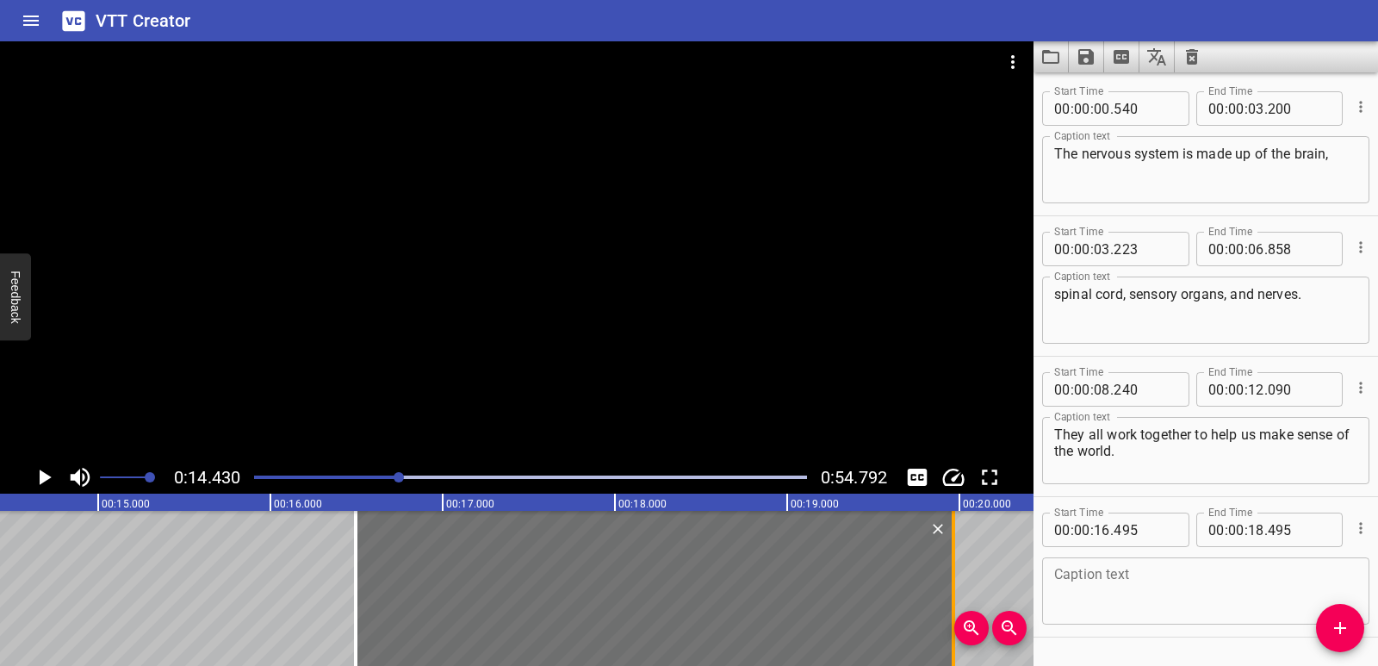
drag, startPoint x: 705, startPoint y: 587, endPoint x: 949, endPoint y: 587, distance: 243.7
click at [949, 587] on div at bounding box center [953, 588] width 17 height 155
type input "19"
type input "965"
click at [1098, 587] on textarea at bounding box center [1205, 591] width 303 height 49
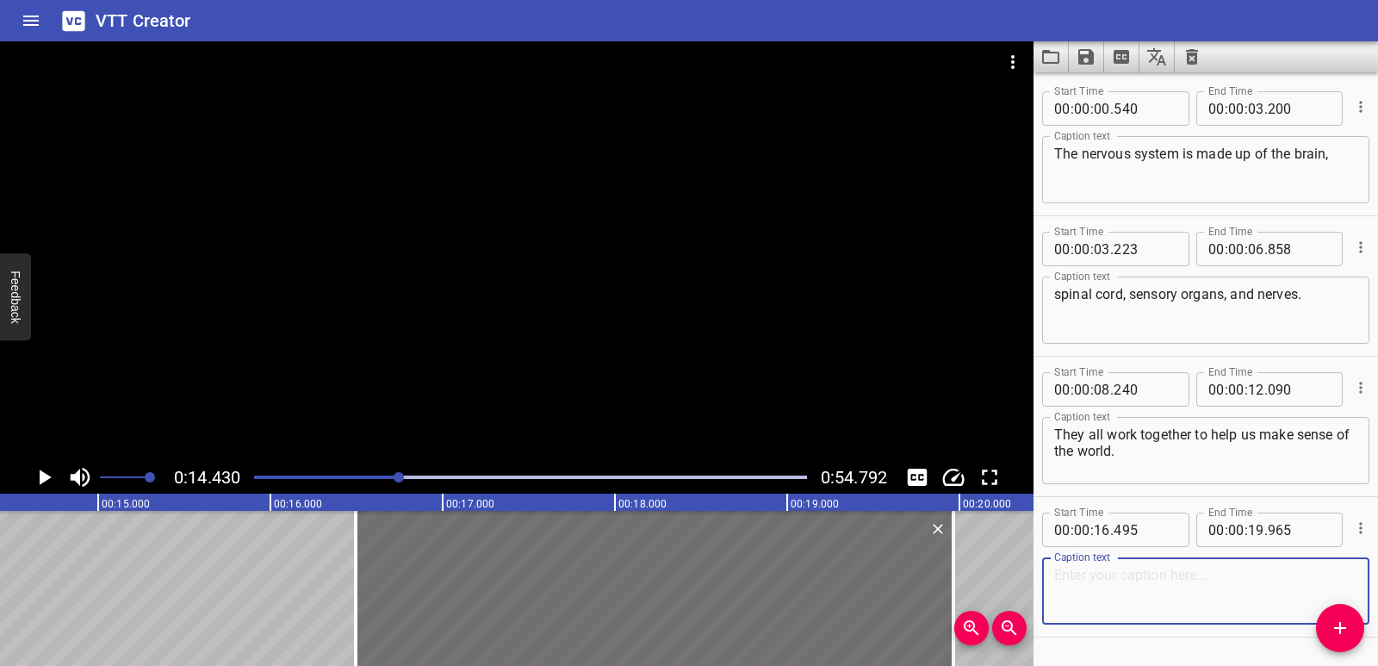
paste textarea "When [PERSON_NAME] holds her paddle, her skin senses it."
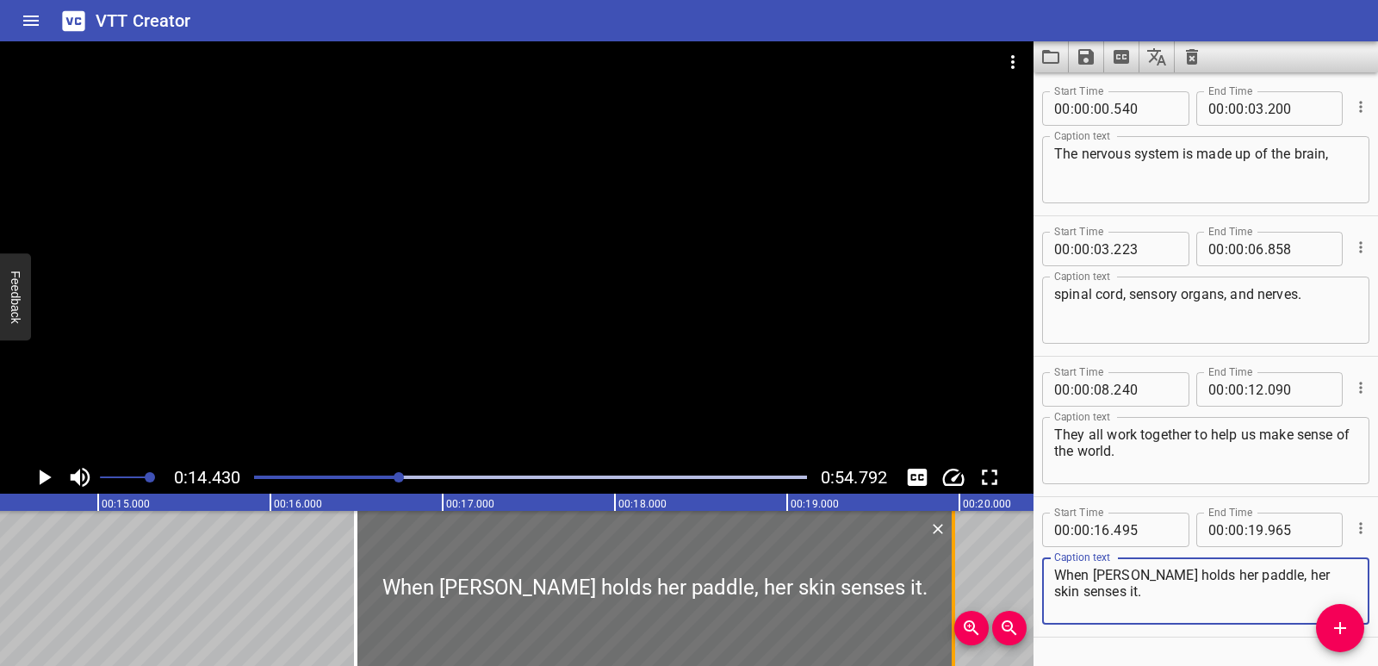
type textarea "When [PERSON_NAME] holds her paddle, her skin senses it."
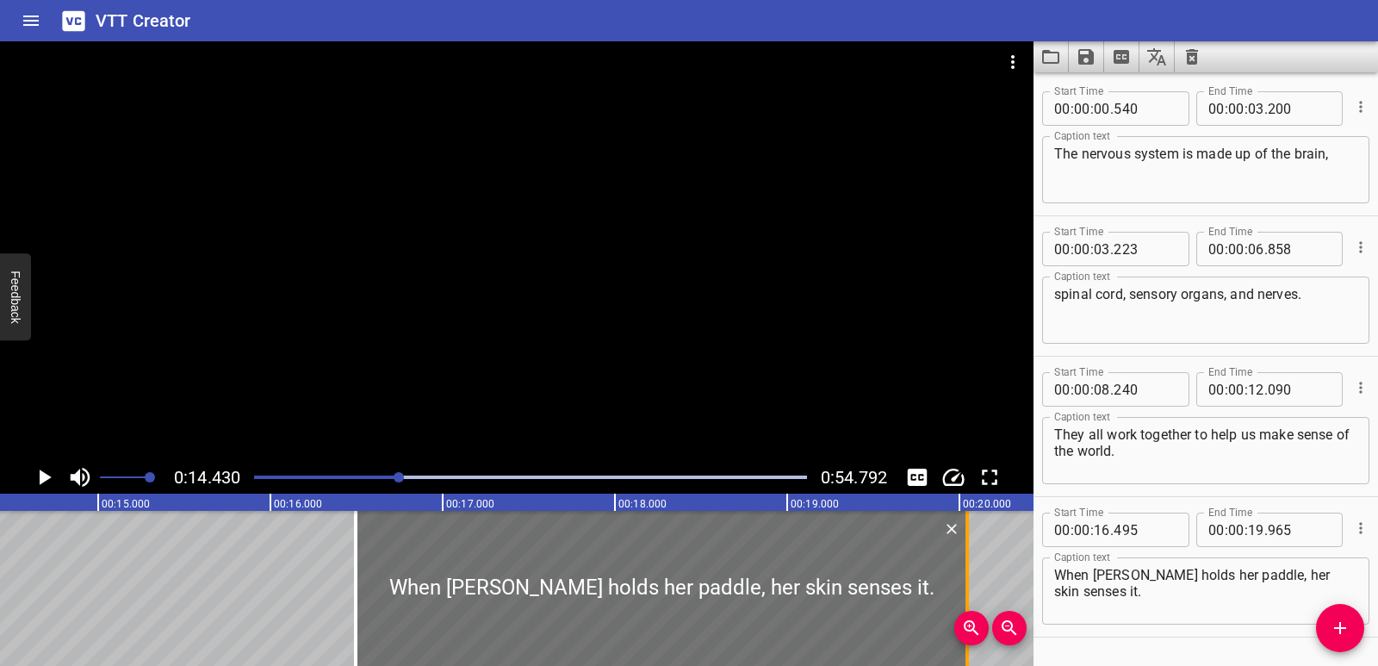
drag, startPoint x: 955, startPoint y: 581, endPoint x: 969, endPoint y: 576, distance: 14.7
click at [969, 576] on div at bounding box center [967, 588] width 17 height 155
type input "20"
type input "045"
click at [40, 473] on icon "Play/Pause" at bounding box center [46, 477] width 12 height 16
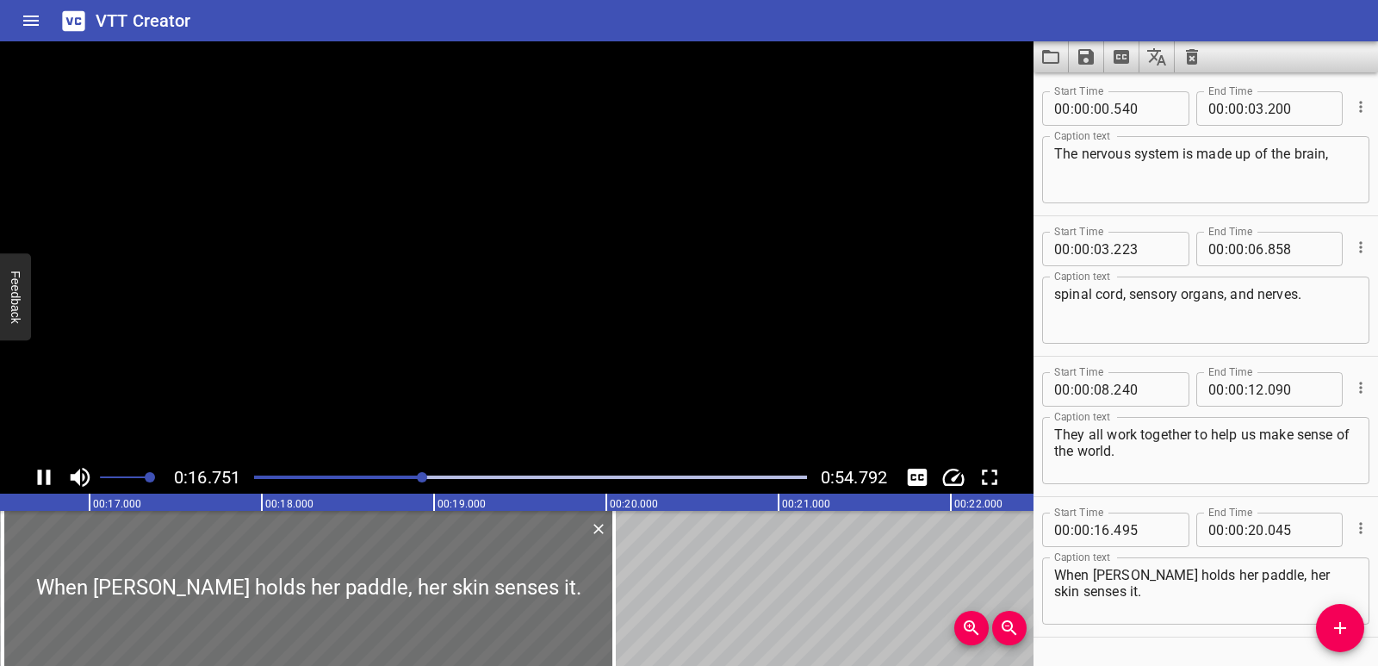
scroll to position [49, 0]
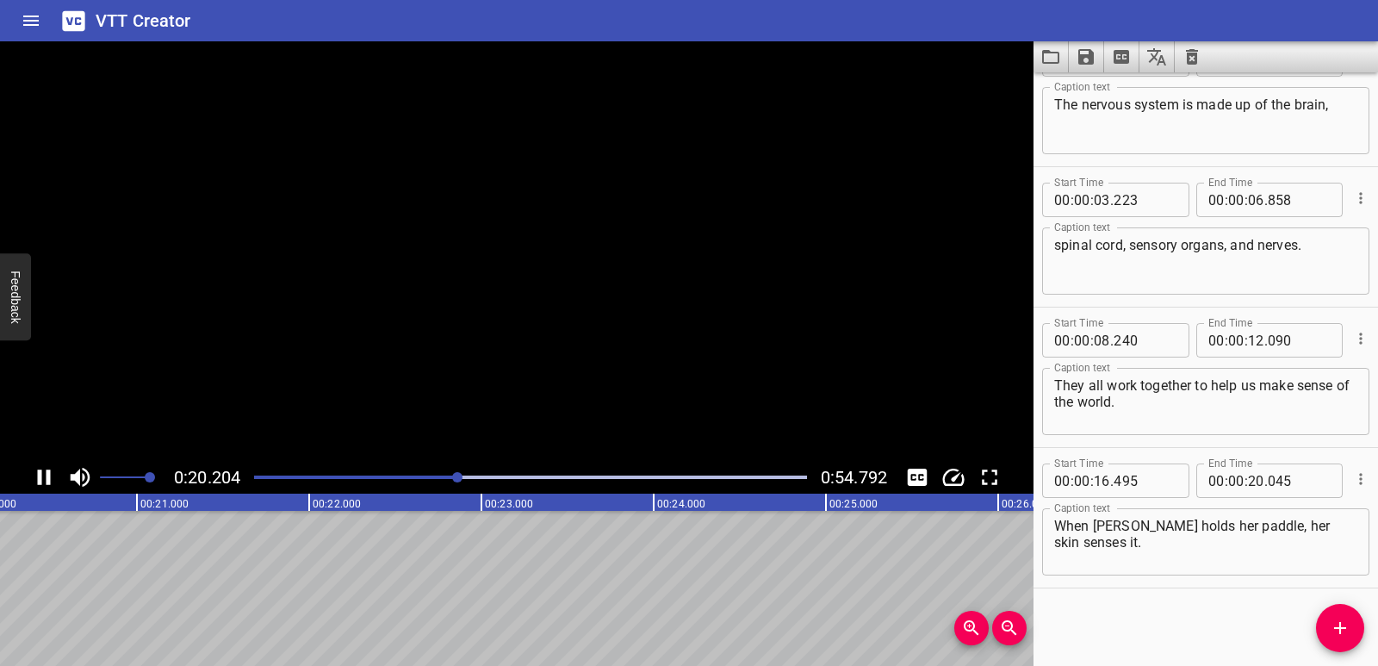
click at [40, 473] on icon "Play/Pause" at bounding box center [44, 477] width 13 height 16
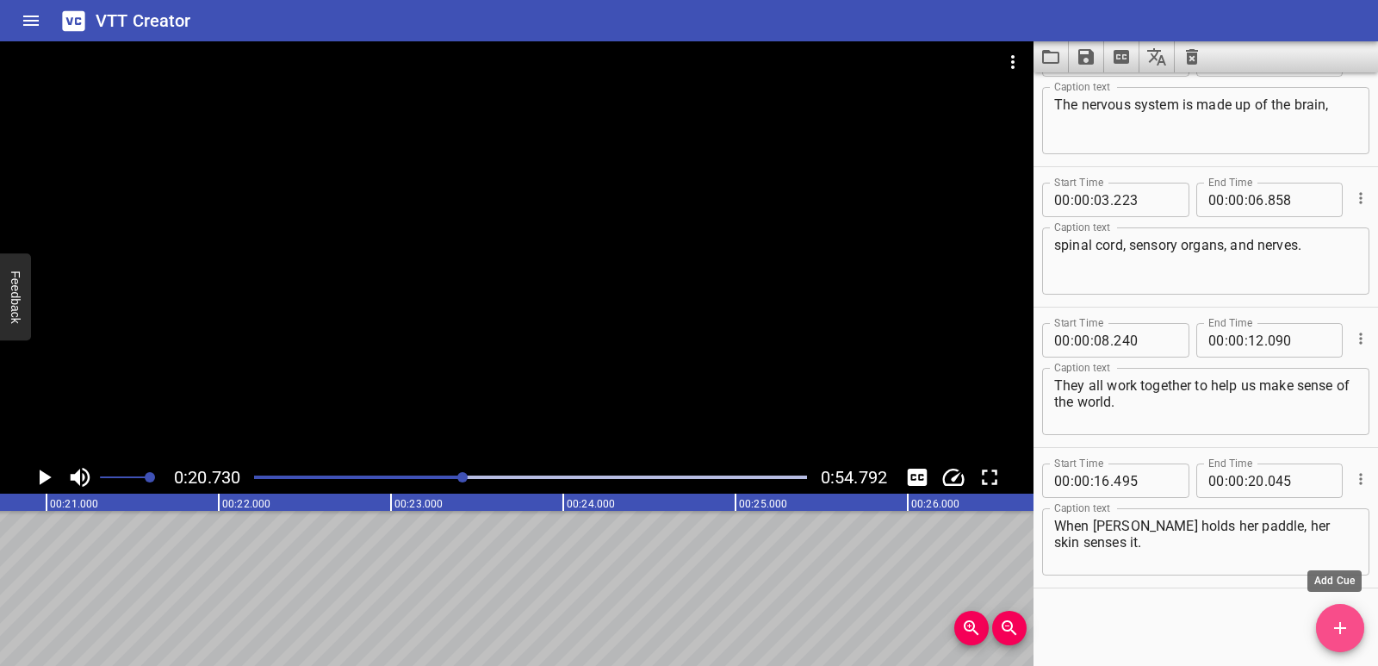
click at [1330, 617] on button "Add Cue" at bounding box center [1340, 628] width 48 height 48
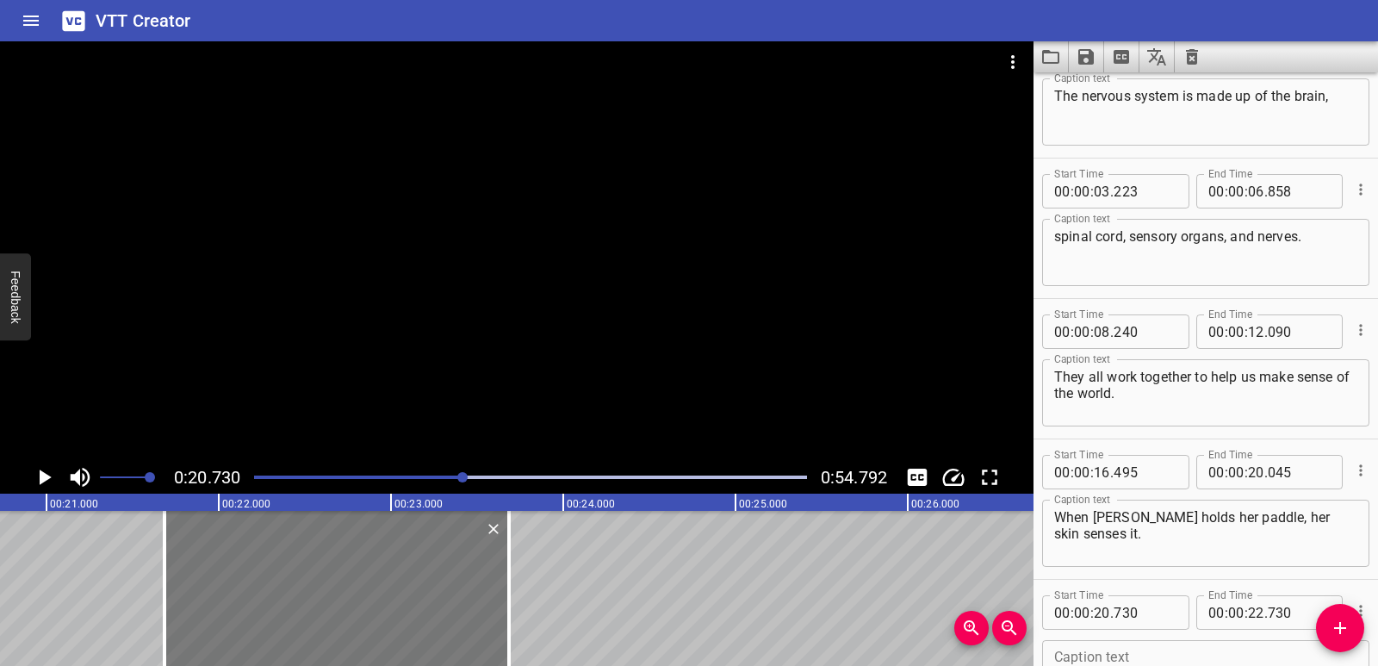
drag, startPoint x: 104, startPoint y: 579, endPoint x: 269, endPoint y: 584, distance: 164.6
click at [269, 584] on div at bounding box center [336, 588] width 344 height 155
type input "21"
type input "685"
type input "23"
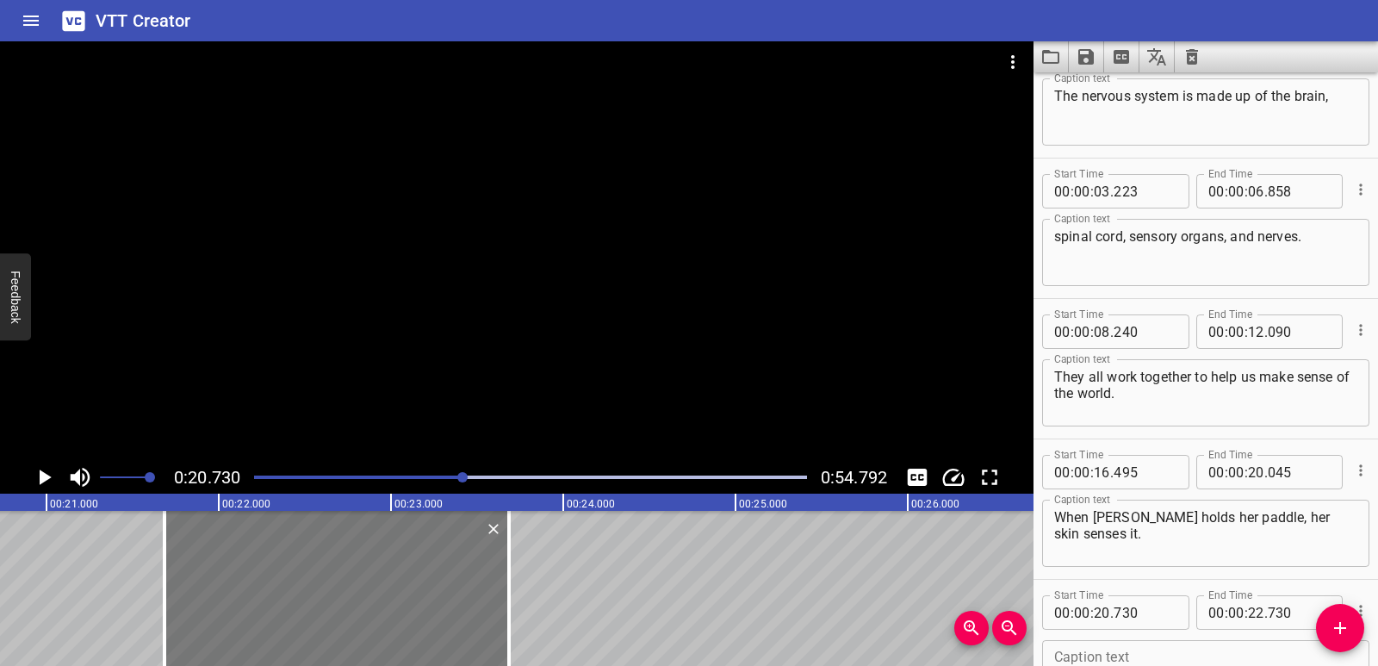
type input "685"
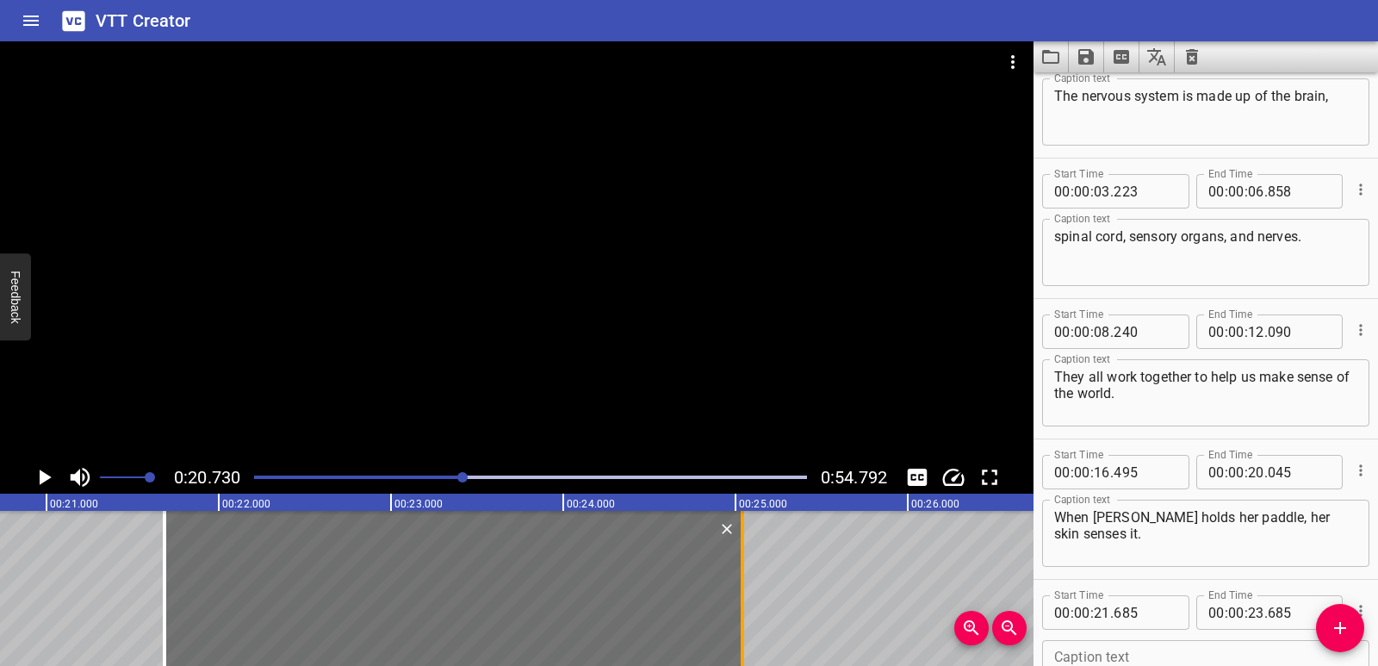
drag, startPoint x: 555, startPoint y: 582, endPoint x: 741, endPoint y: 582, distance: 186.9
click at [741, 582] on div at bounding box center [742, 588] width 3 height 155
type input "25"
type input "040"
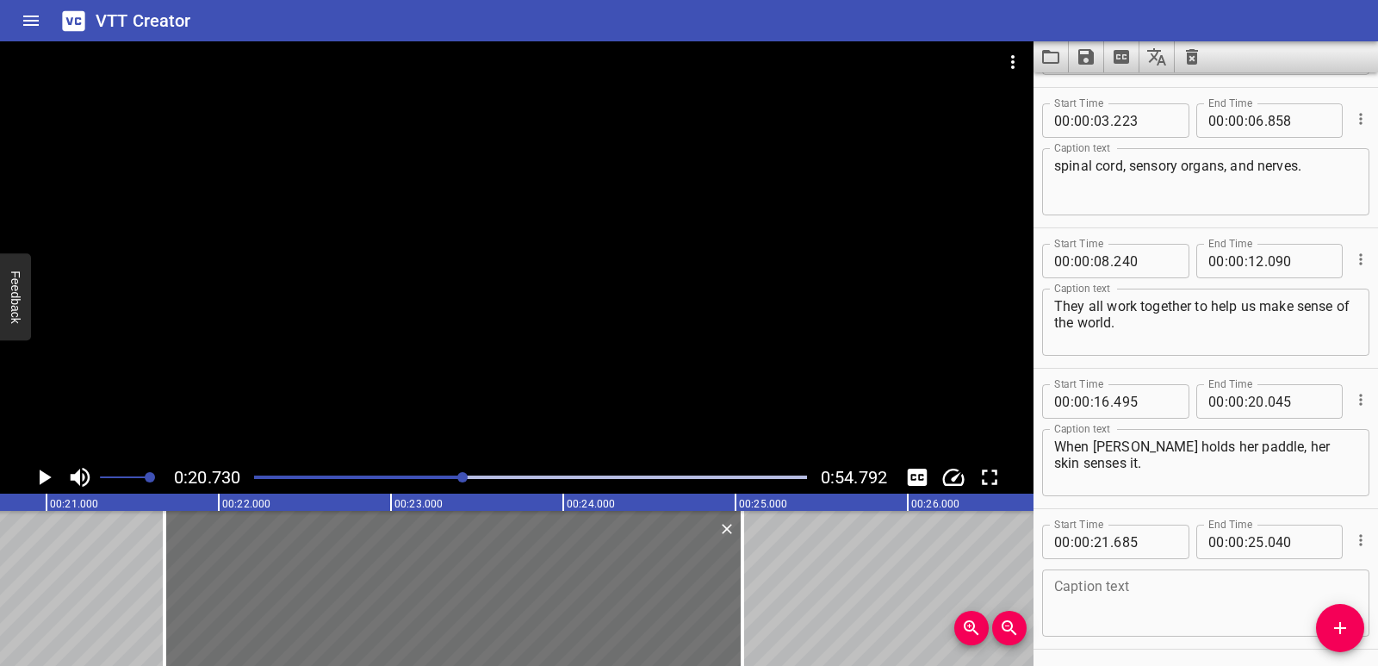
scroll to position [189, 0]
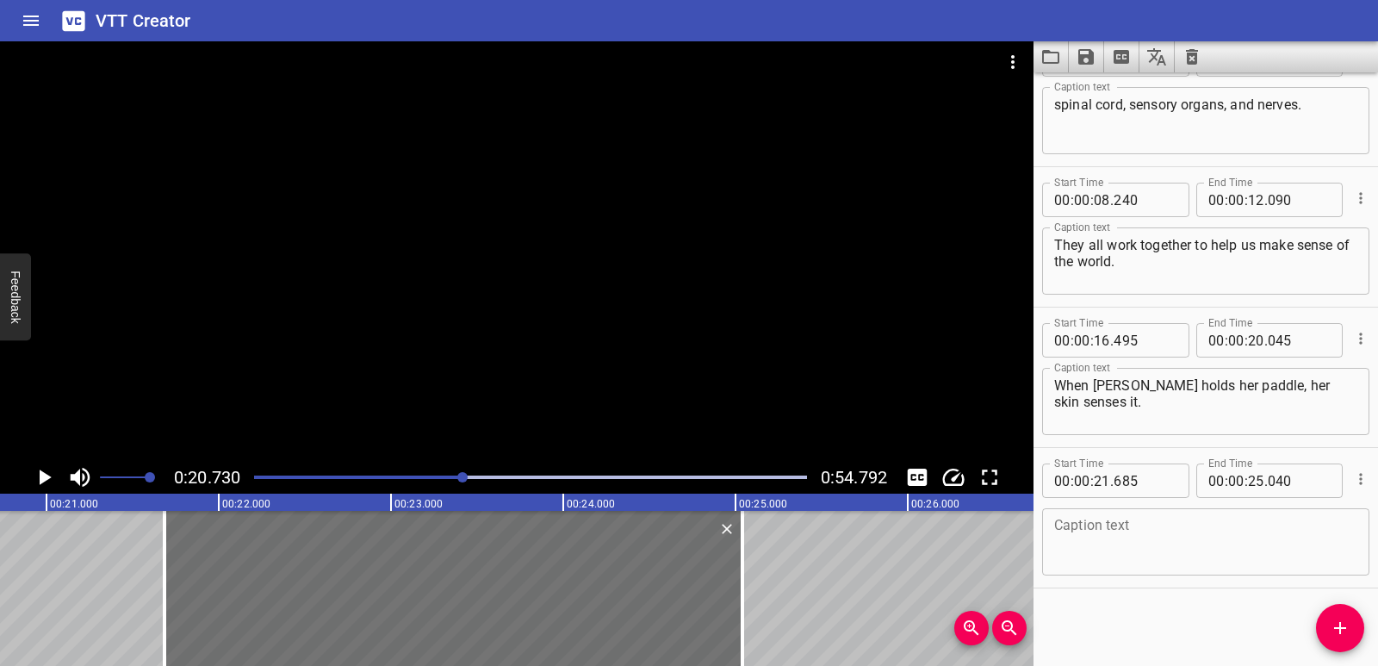
click at [1119, 511] on div "Caption text" at bounding box center [1205, 541] width 327 height 67
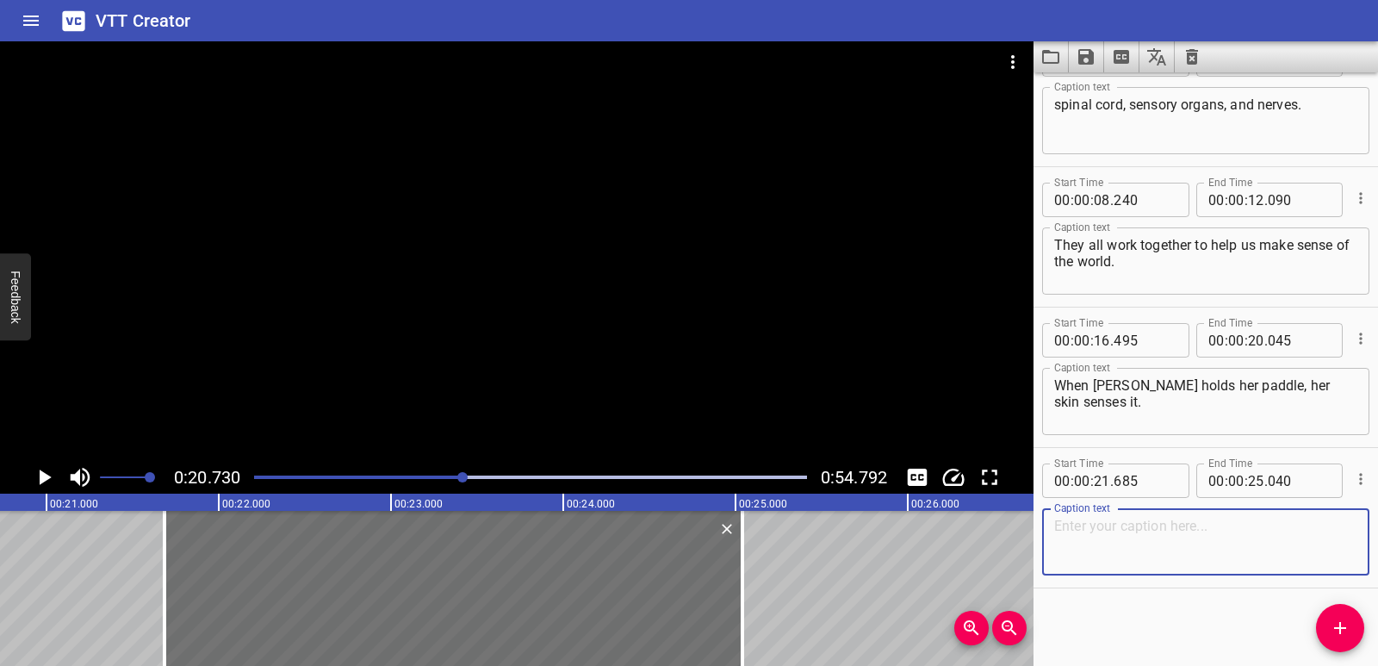
paste textarea "A message travels through the peripheral nerves…, up the spinal cord, ….and int…"
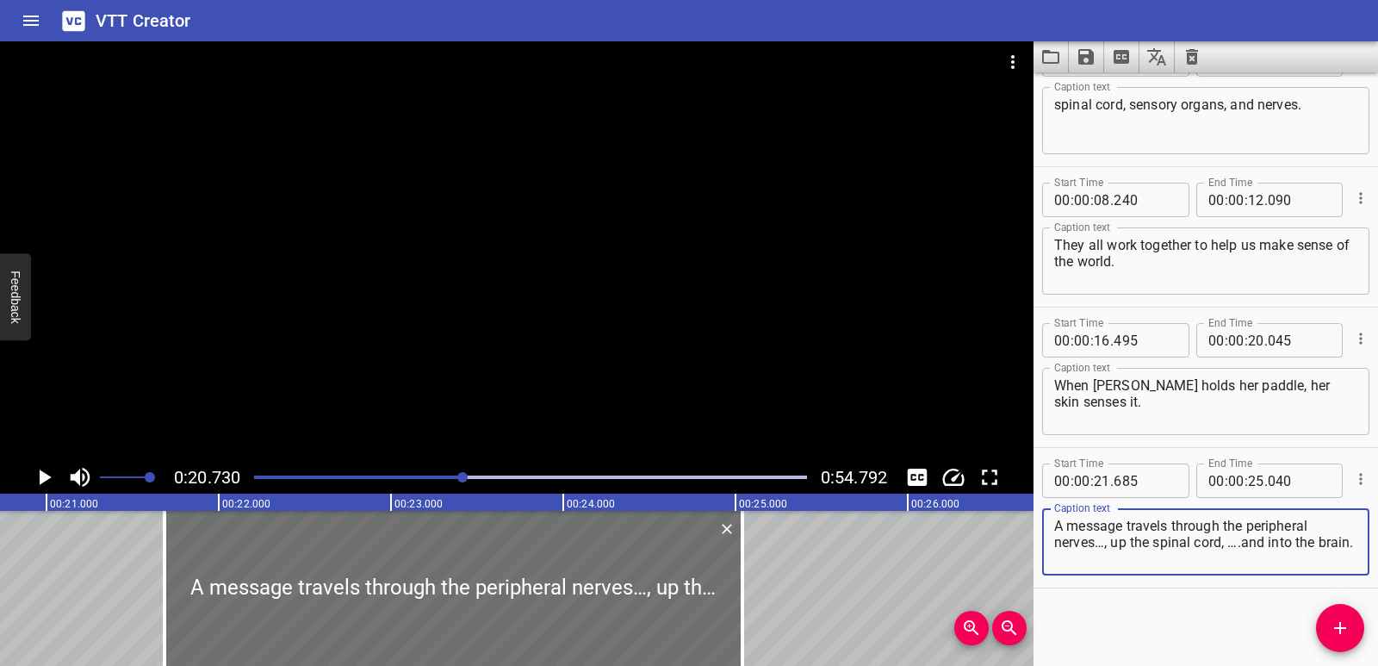
drag, startPoint x: 1126, startPoint y: 543, endPoint x: 1134, endPoint y: 557, distance: 16.6
click at [1134, 557] on textarea "A message travels through the peripheral nerves…, up the spinal cord, ….and int…" at bounding box center [1205, 542] width 303 height 49
type textarea "A message travels through the peripheral nerves…, up"
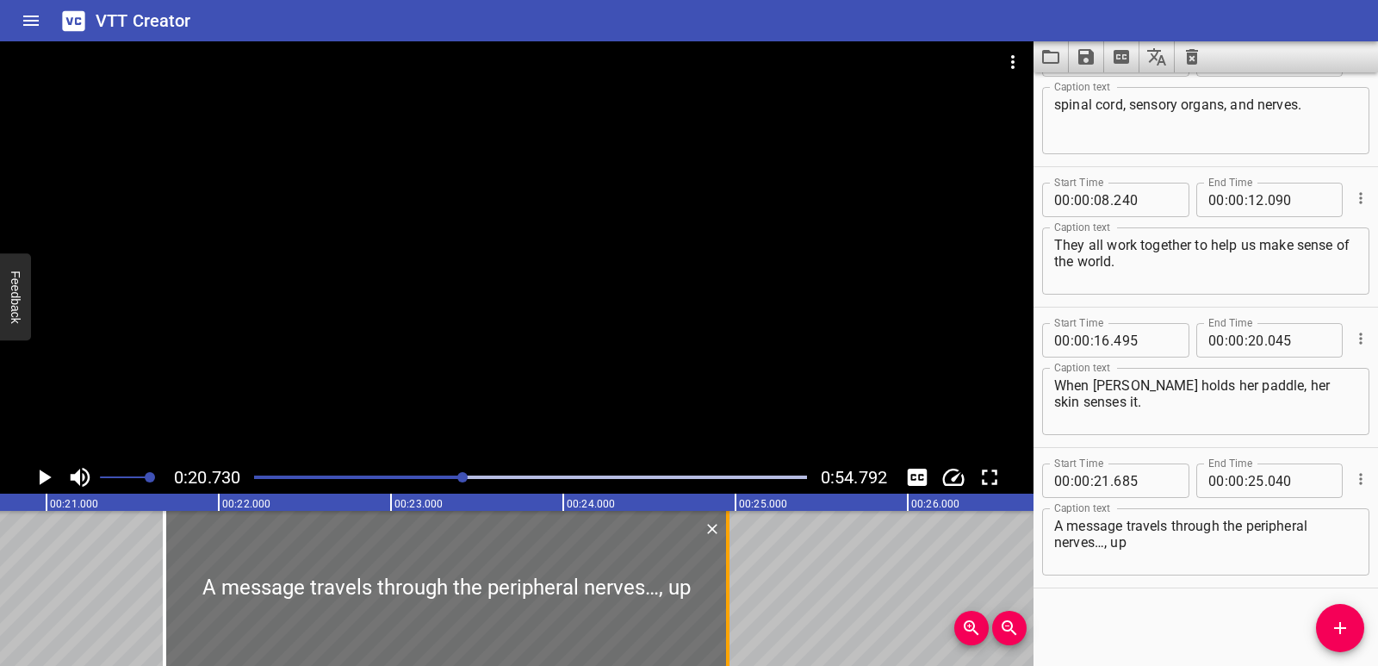
drag, startPoint x: 740, startPoint y: 616, endPoint x: 725, endPoint y: 620, distance: 15.3
click at [725, 620] on div at bounding box center [727, 588] width 17 height 155
type input "24"
type input "955"
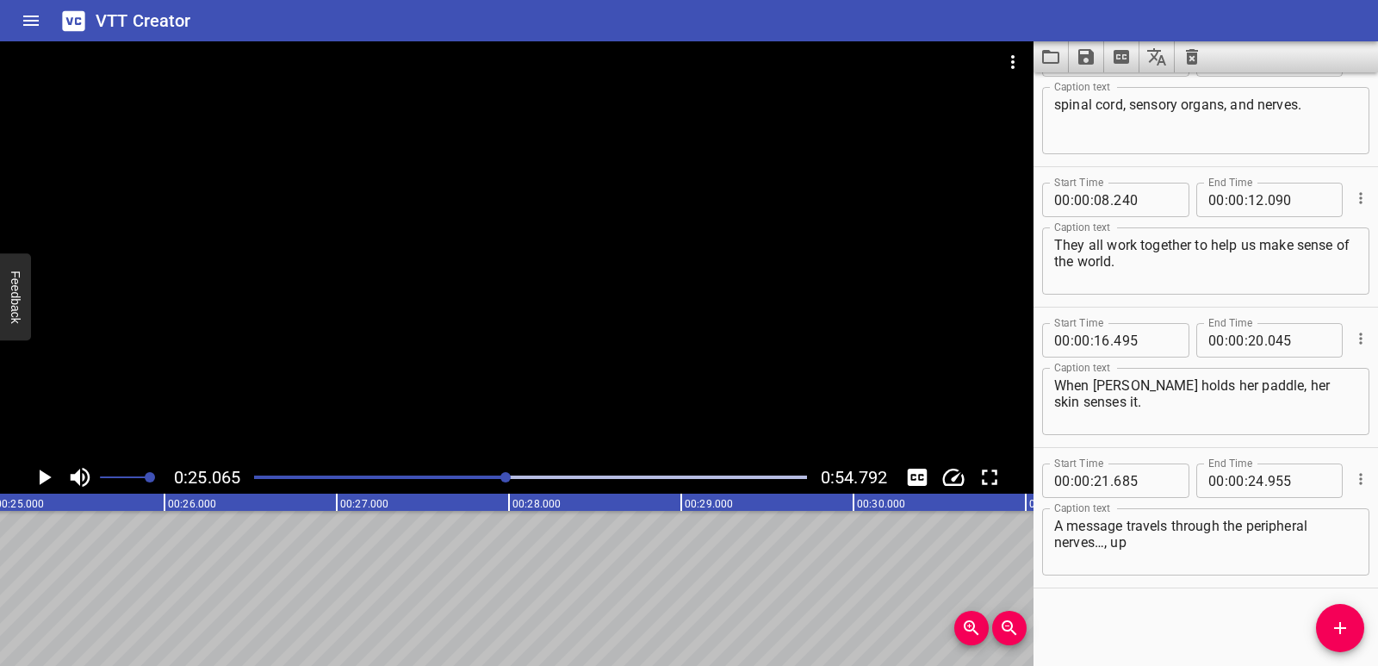
scroll to position [0, 4317]
click at [1362, 627] on span "Add Cue" at bounding box center [1340, 627] width 48 height 21
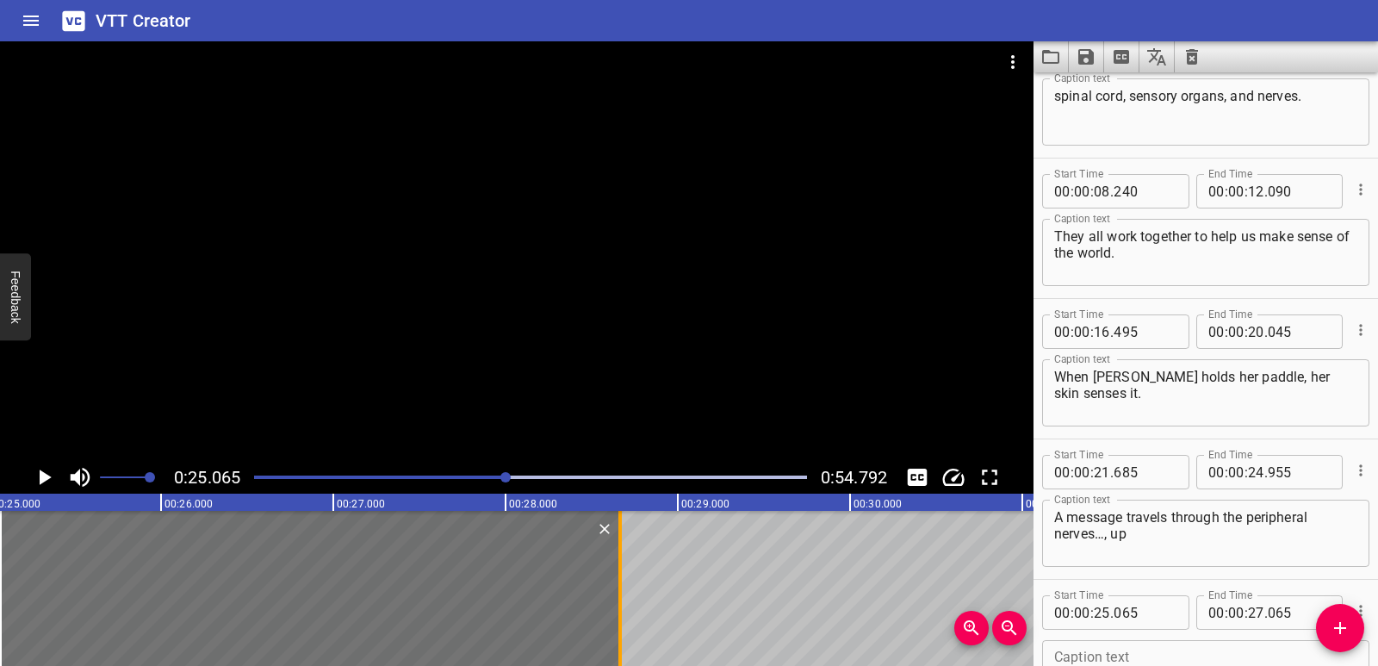
drag, startPoint x: 349, startPoint y: 602, endPoint x: 630, endPoint y: 602, distance: 281.6
click at [629, 602] on div at bounding box center [619, 588] width 17 height 155
type input "28"
type input "700"
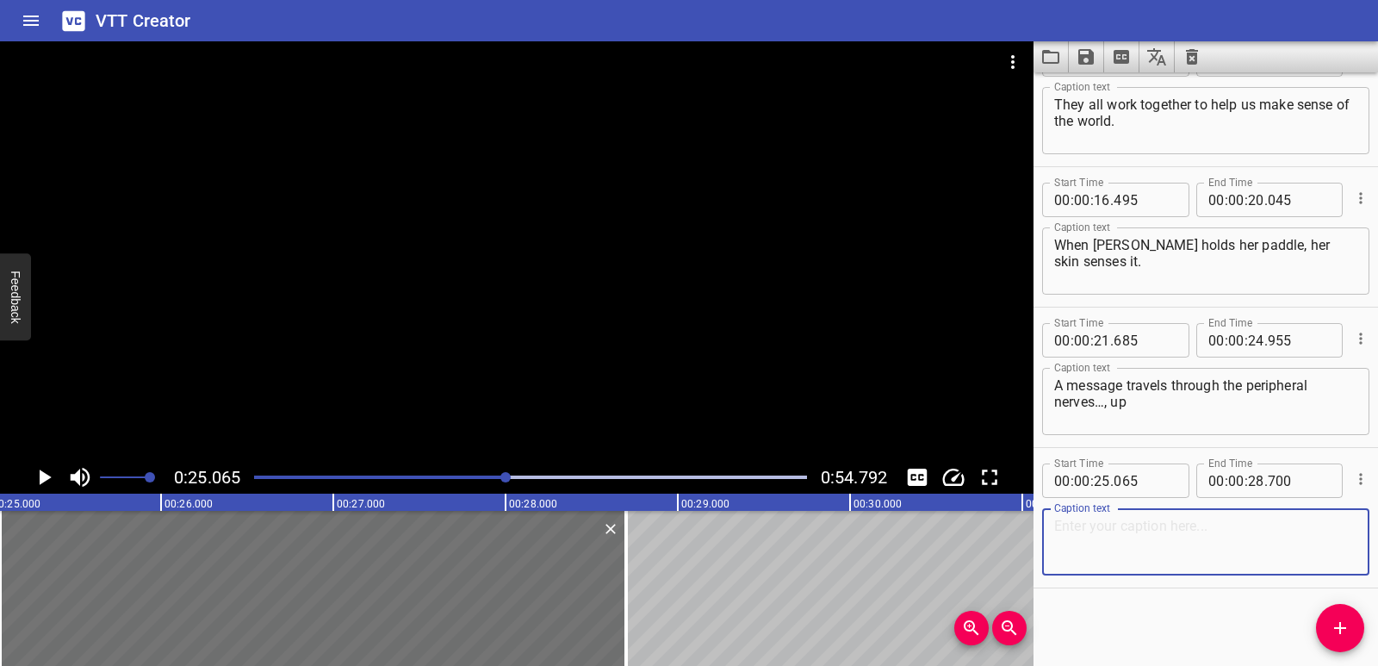
click at [1109, 556] on textarea at bounding box center [1205, 542] width 303 height 49
paste textarea "the spinal cord, ….and into the brain."
type textarea "the spinal cord, ….and into the brain."
click at [436, 476] on div "Play progress" at bounding box center [230, 476] width 553 height 3
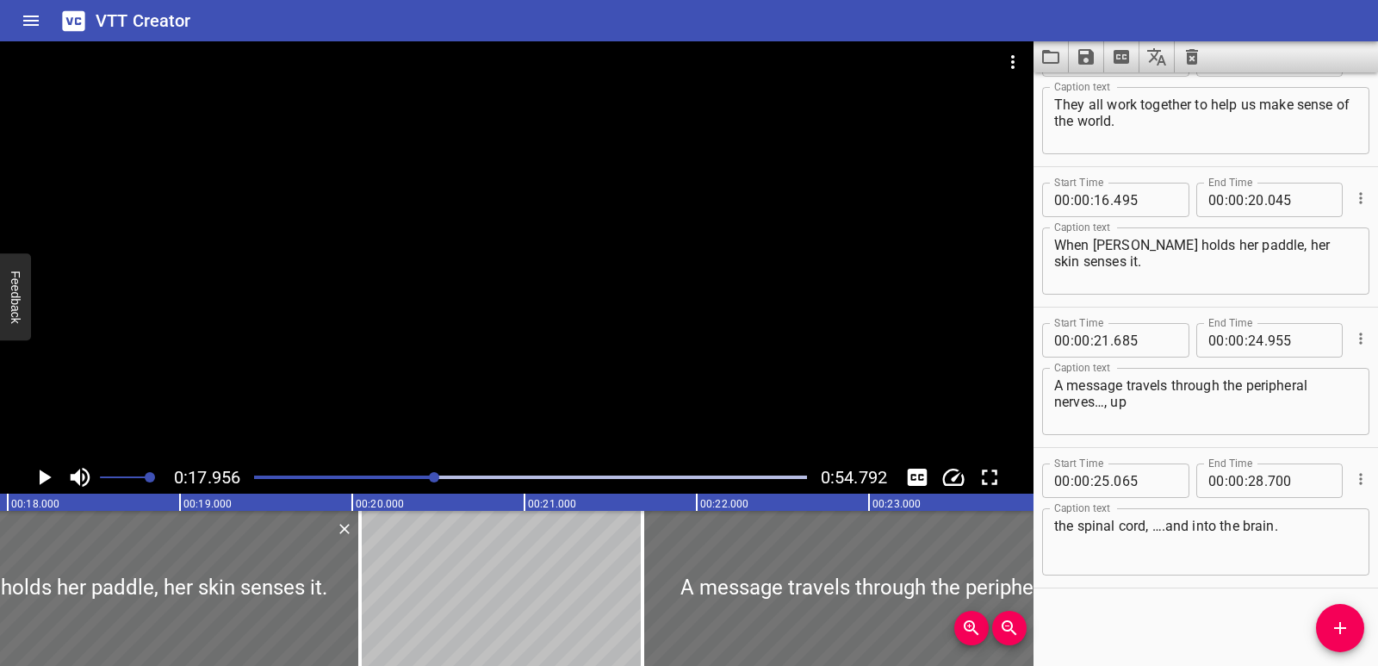
click at [49, 471] on icon "Play/Pause" at bounding box center [44, 477] width 26 height 26
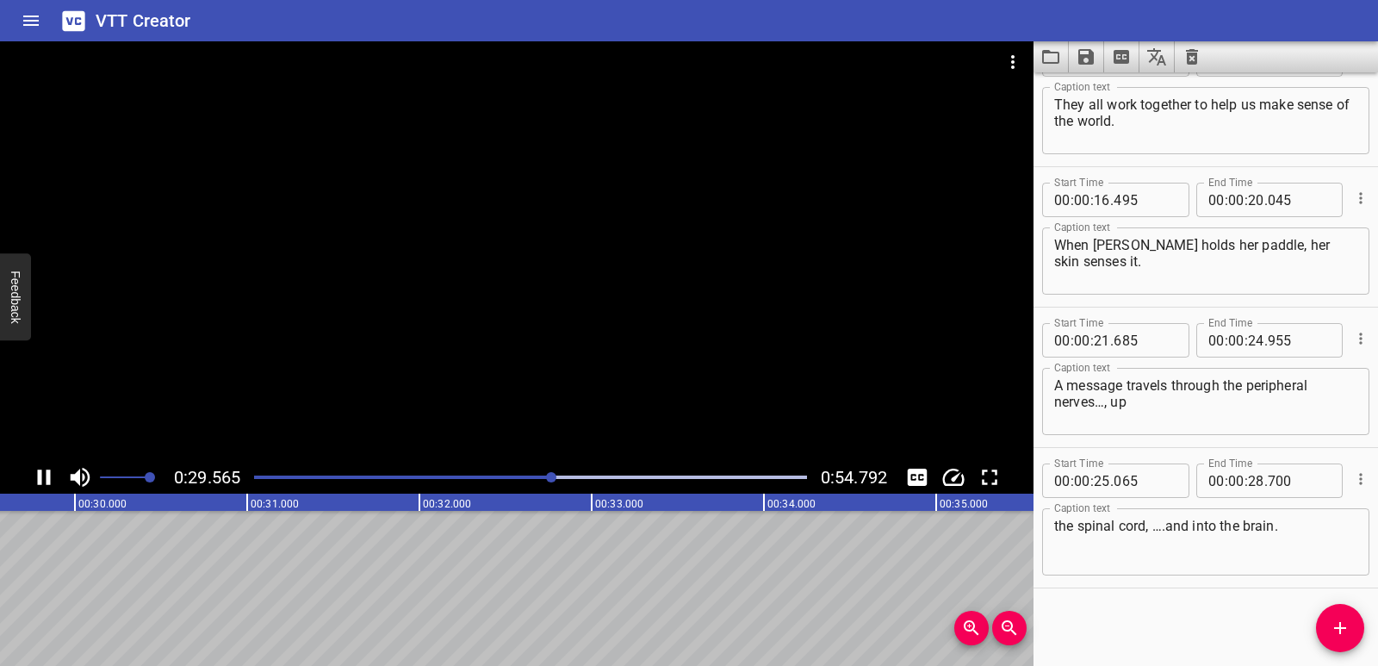
click at [527, 476] on div "Play progress" at bounding box center [276, 476] width 553 height 3
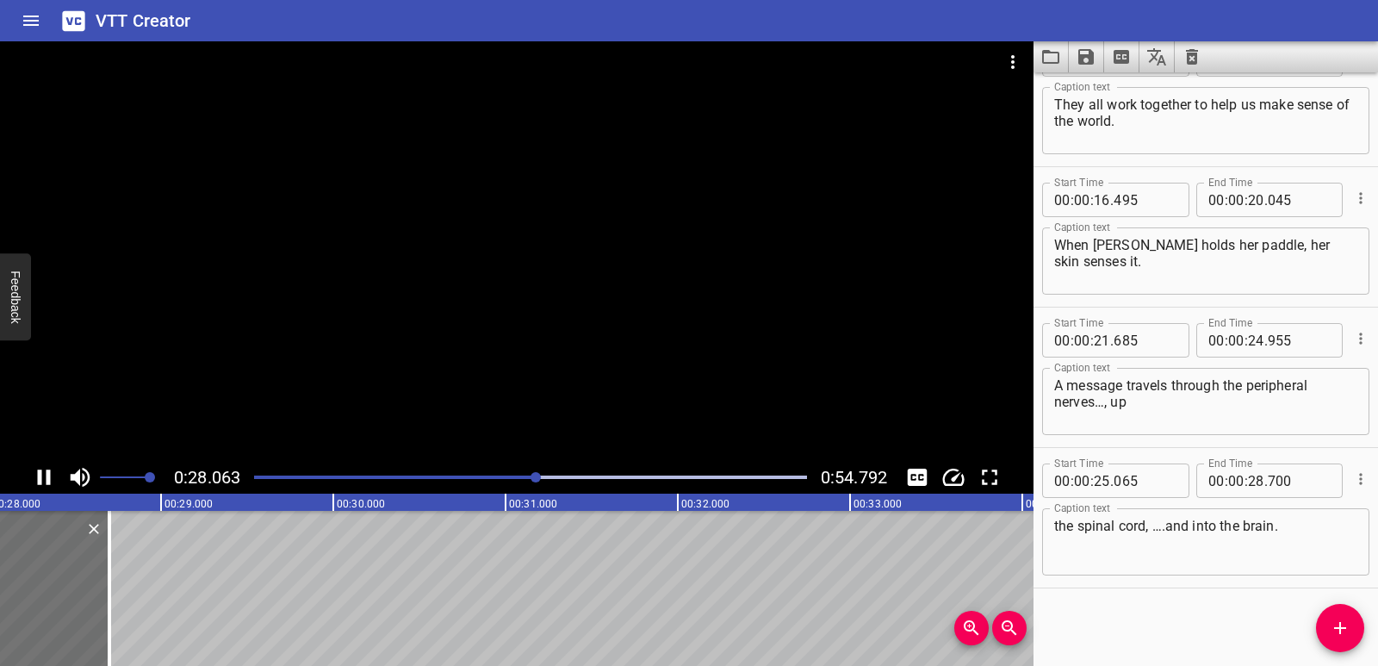
click at [527, 476] on div "Play progress" at bounding box center [260, 476] width 553 height 3
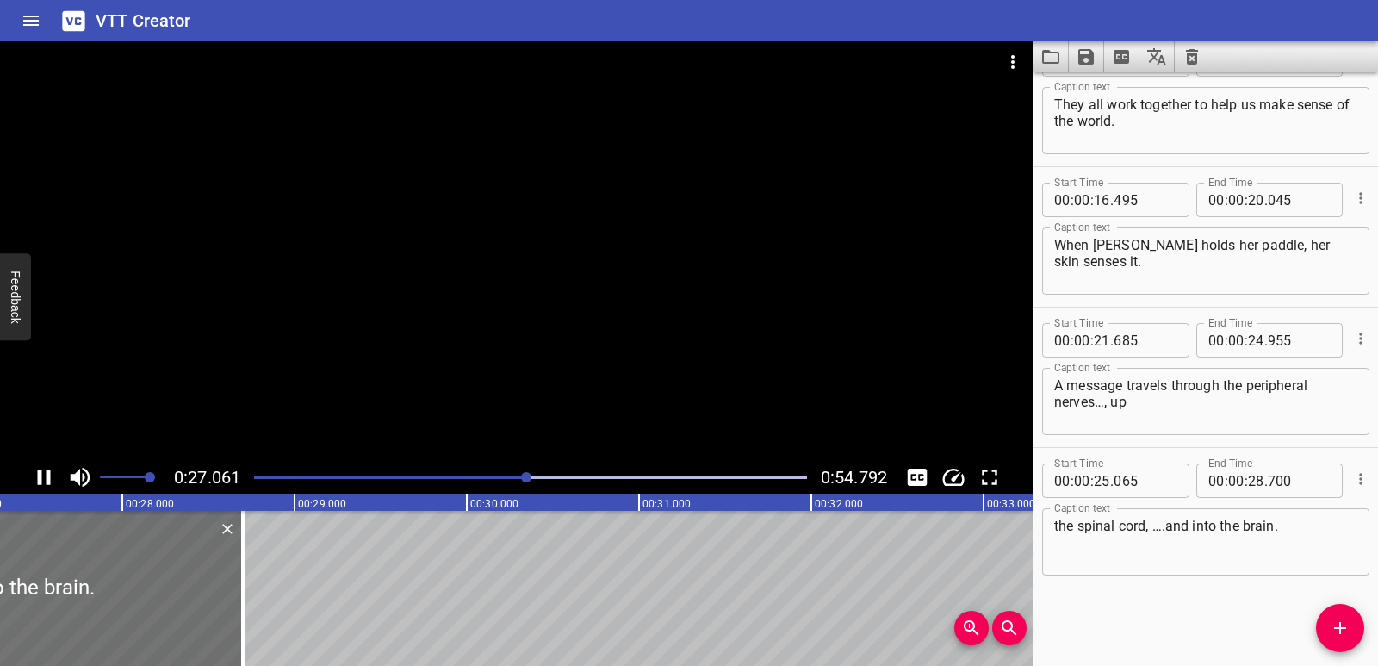
click at [489, 478] on div "Play progress" at bounding box center [250, 476] width 553 height 3
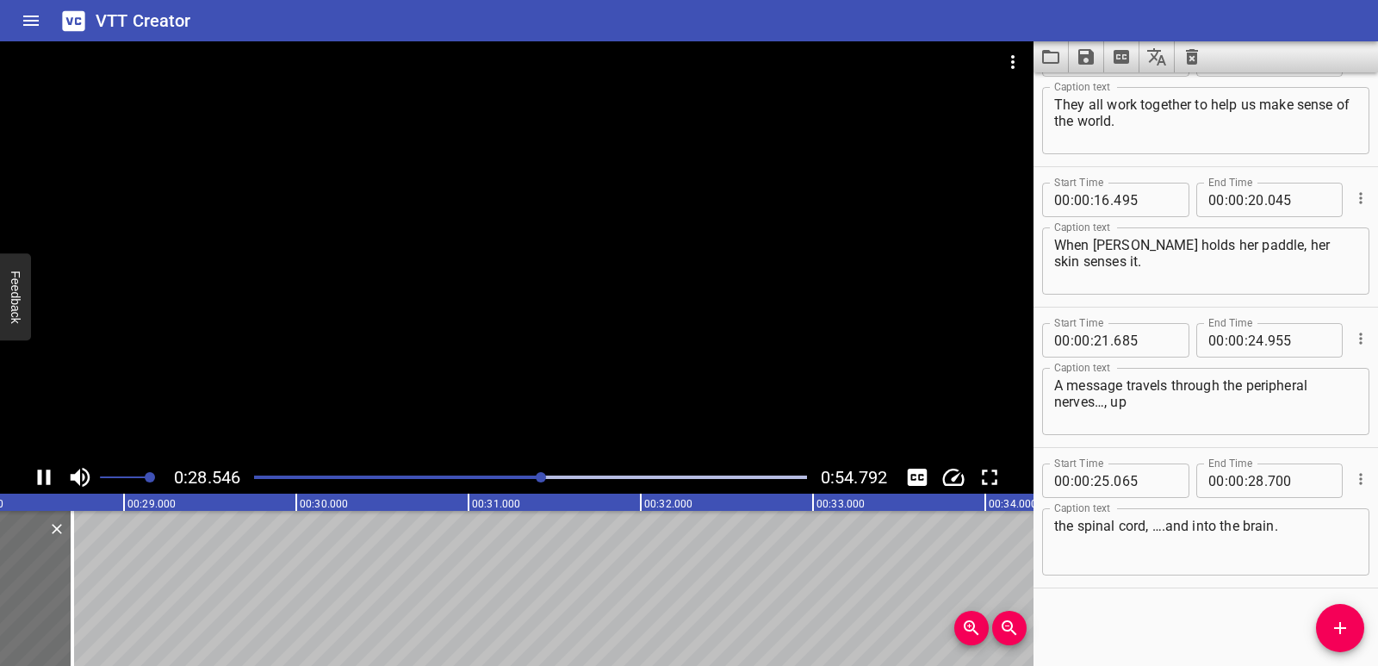
click at [519, 475] on div "Play progress" at bounding box center [266, 476] width 553 height 3
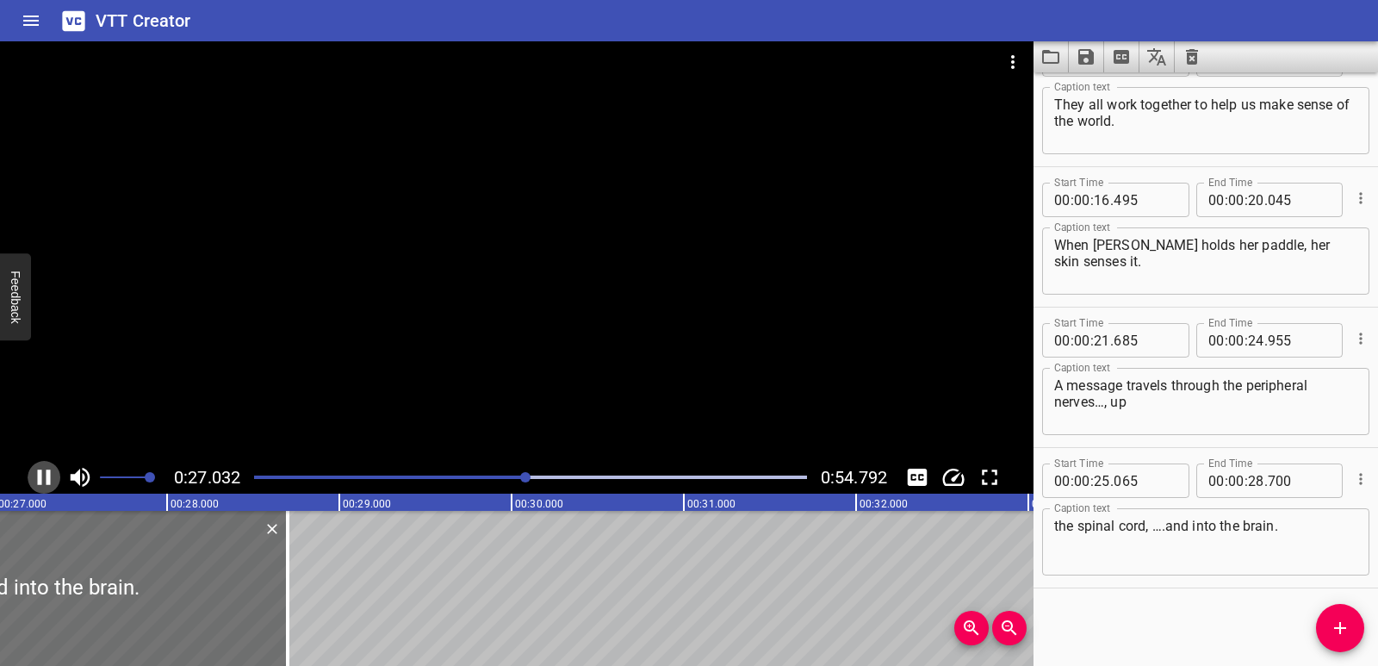
click at [43, 472] on icon "Play/Pause" at bounding box center [44, 477] width 26 height 26
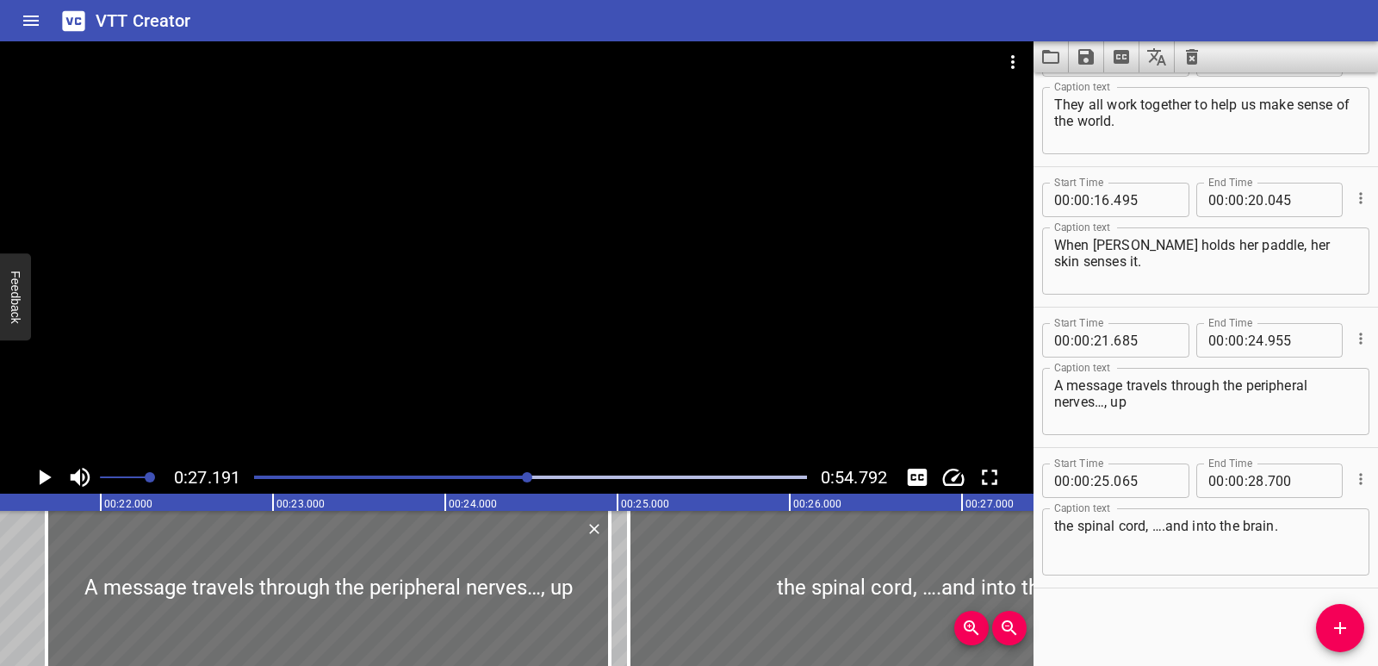
scroll to position [0, 3663]
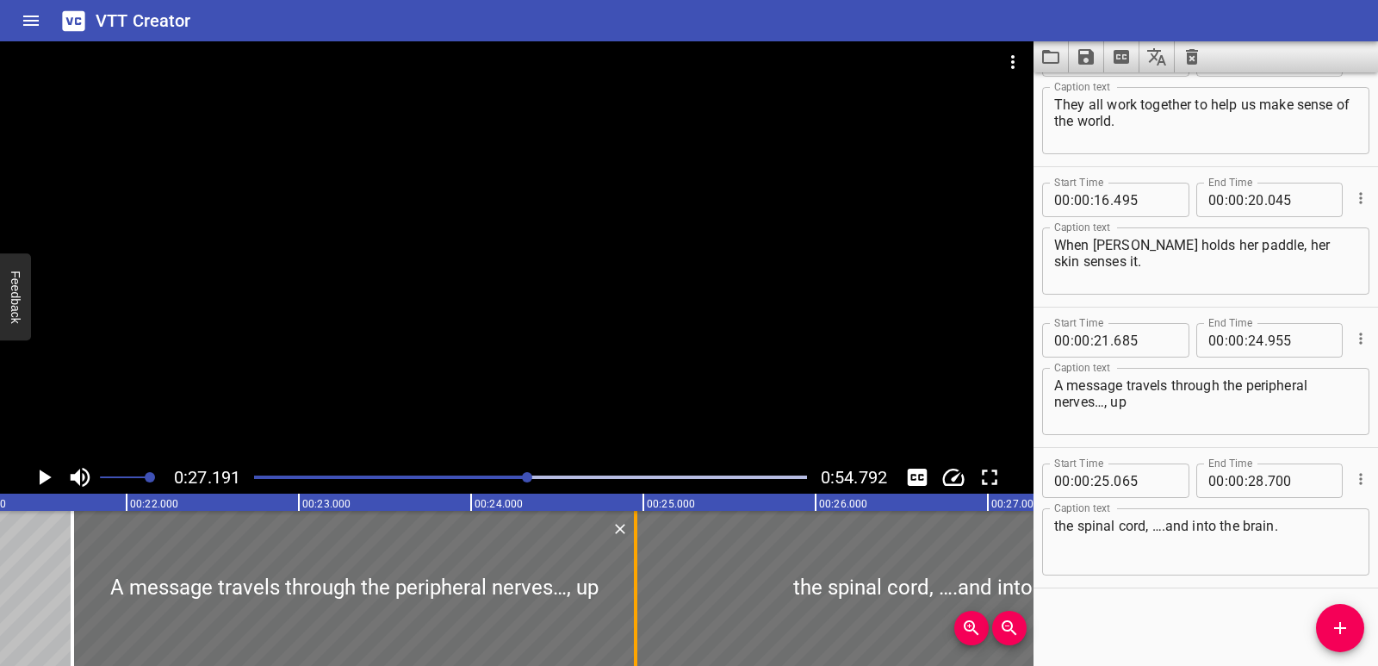
drag, startPoint x: 649, startPoint y: 609, endPoint x: 630, endPoint y: 618, distance: 21.2
click at [630, 618] on div at bounding box center [635, 588] width 17 height 155
type input "24"
type input "955"
click at [485, 481] on div at bounding box center [531, 477] width 574 height 24
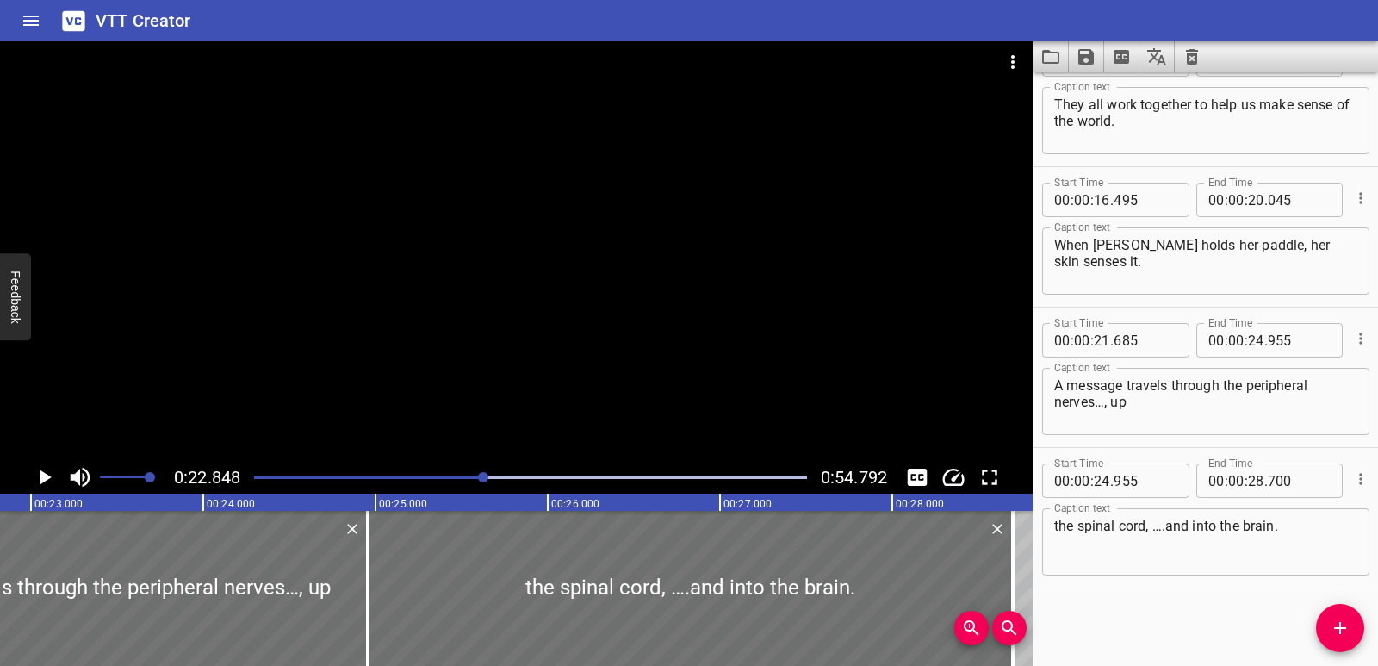
scroll to position [0, 3936]
click at [41, 475] on icon "Play/Pause" at bounding box center [46, 477] width 12 height 16
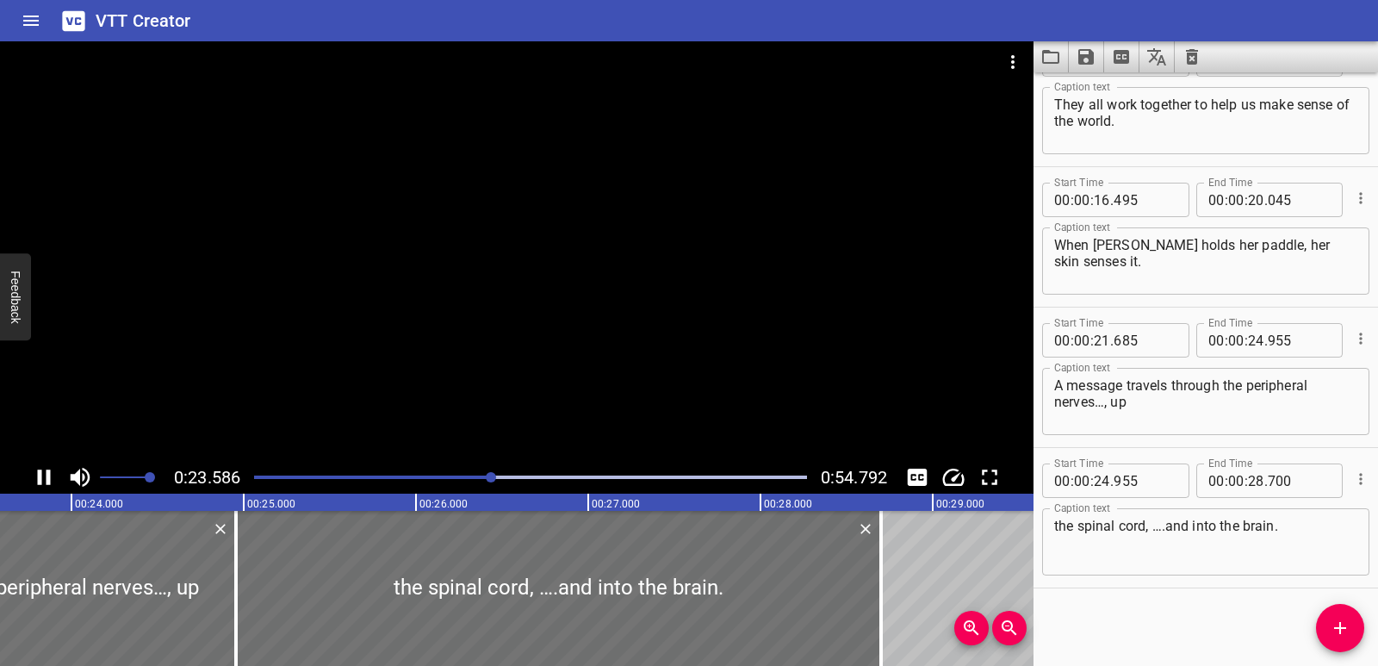
click at [411, 473] on div at bounding box center [531, 477] width 574 height 24
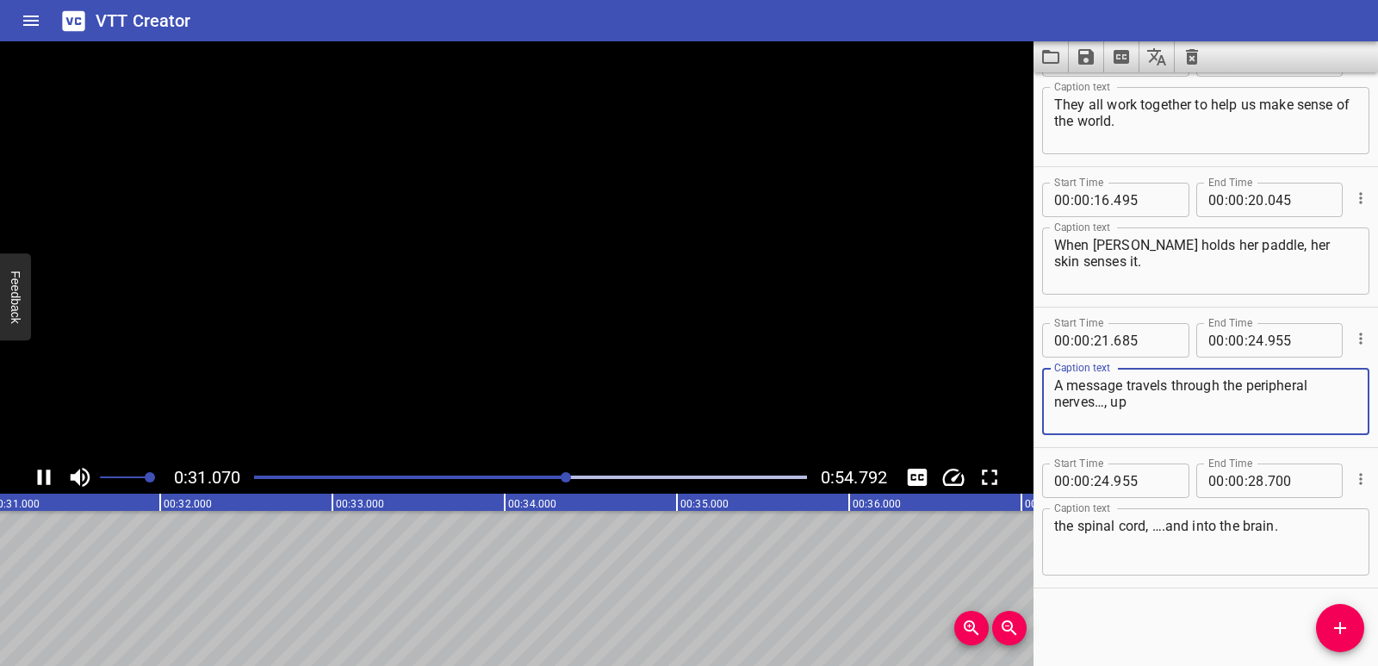
drag, startPoint x: 1107, startPoint y: 400, endPoint x: 1126, endPoint y: 400, distance: 18.9
click at [1126, 400] on textarea "A message travels through the peripheral nerves…, up" at bounding box center [1205, 401] width 303 height 49
click at [1055, 529] on textarea "the spinal cord, ….and into the brain." at bounding box center [1205, 542] width 303 height 49
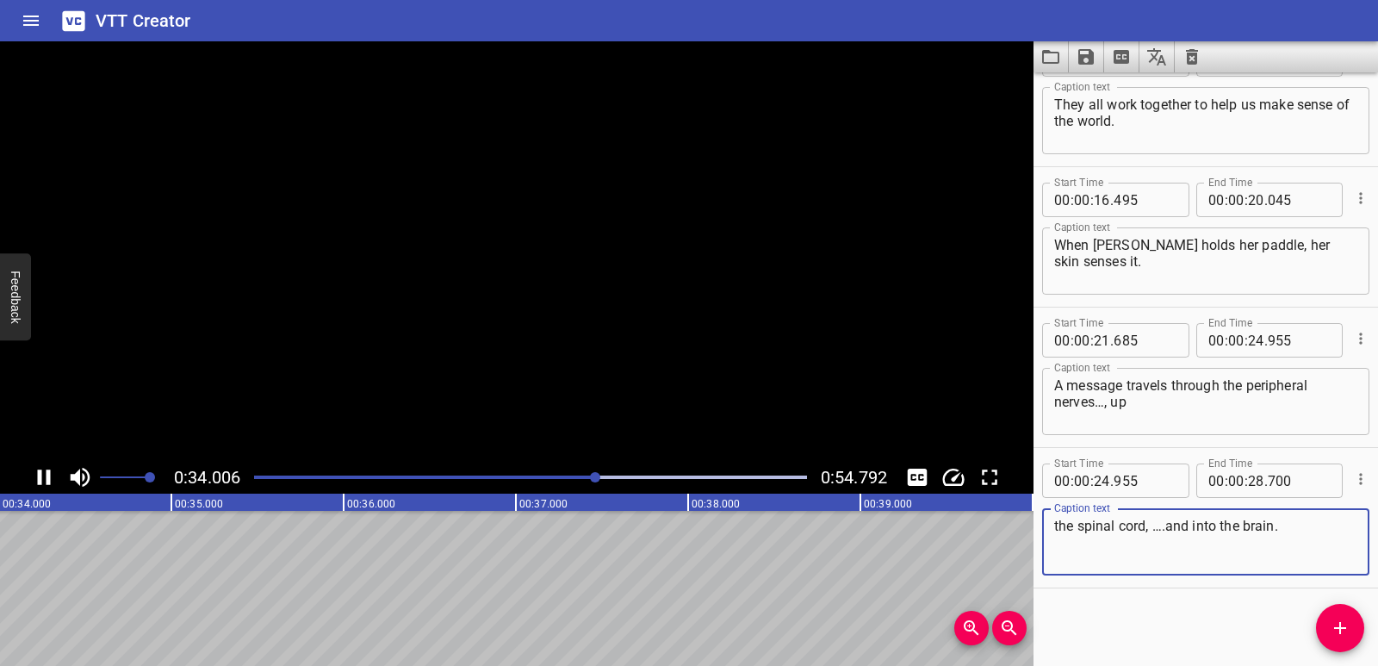
paste textarea "up"
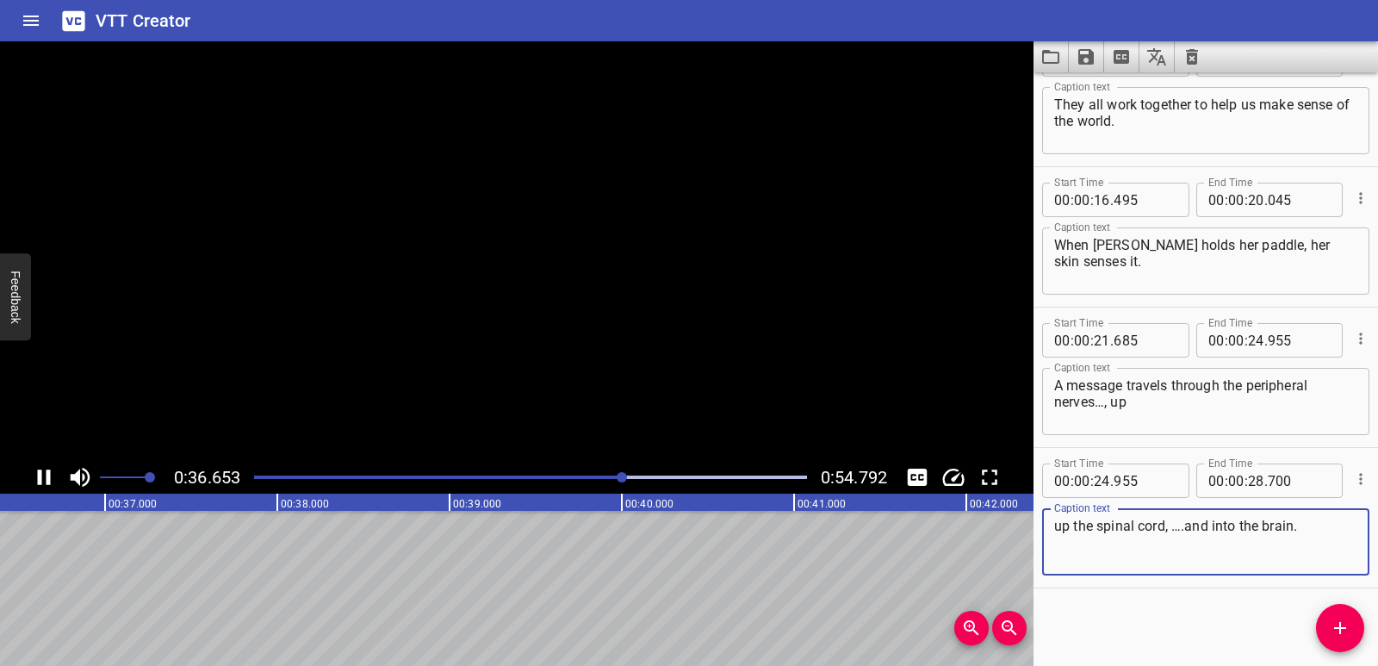
click at [1081, 527] on textarea "up the spinal cord, ….and into the brain." at bounding box center [1205, 542] width 303 height 49
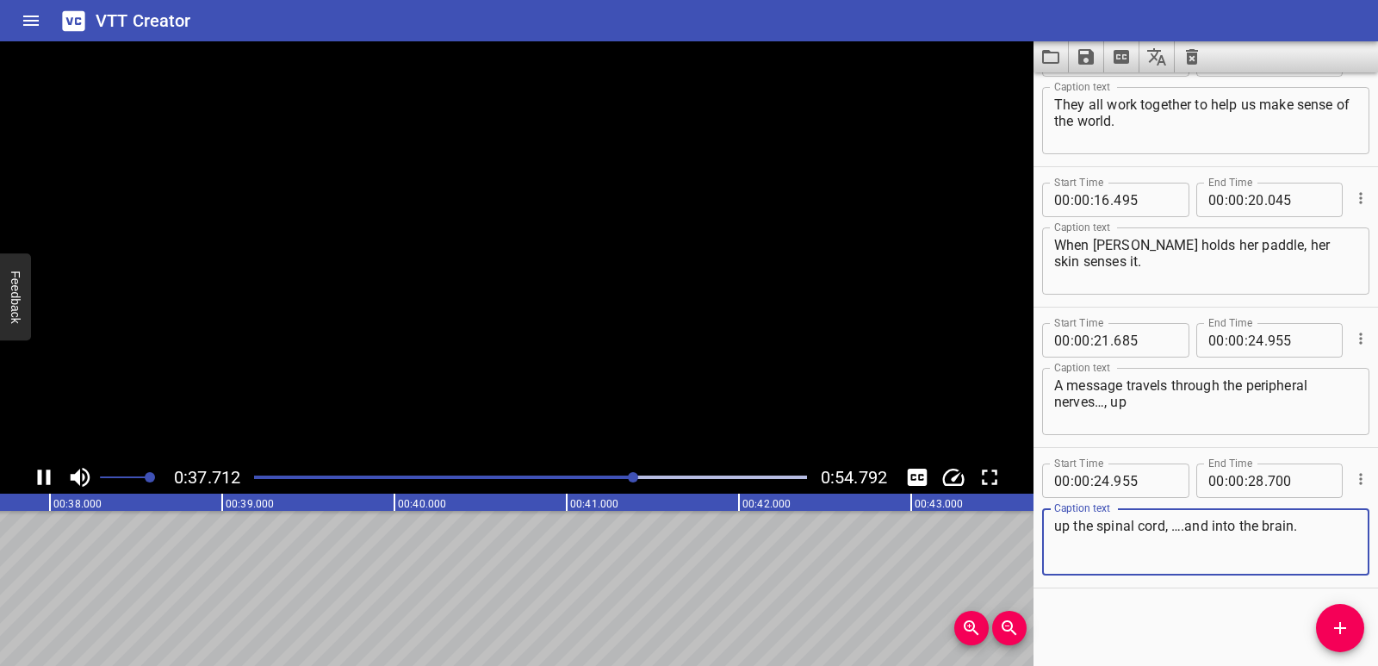
click at [1059, 525] on textarea "up the spinal cord, ….and into the brain." at bounding box center [1205, 542] width 303 height 49
click at [1074, 525] on textarea "up the spinal cord, ….and into the brain." at bounding box center [1205, 542] width 303 height 49
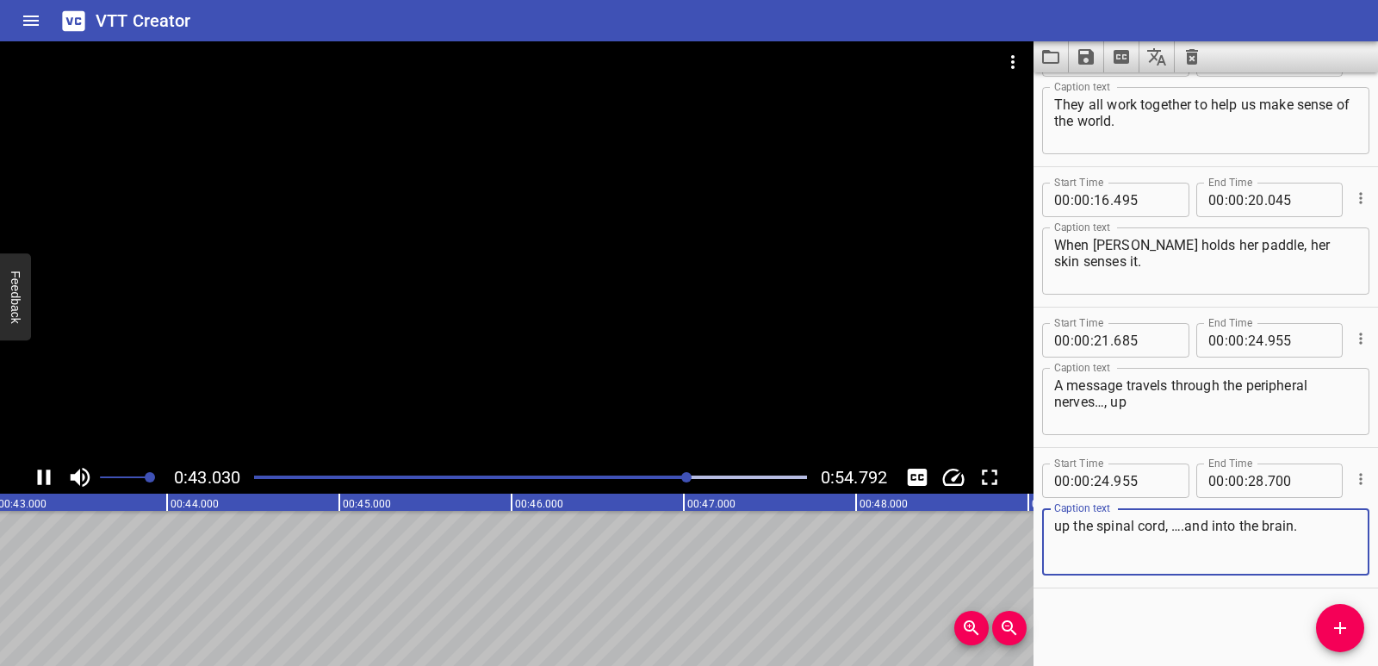
type textarea "up the spinal cord, ….and into the brain."
click at [418, 474] on div at bounding box center [531, 477] width 574 height 24
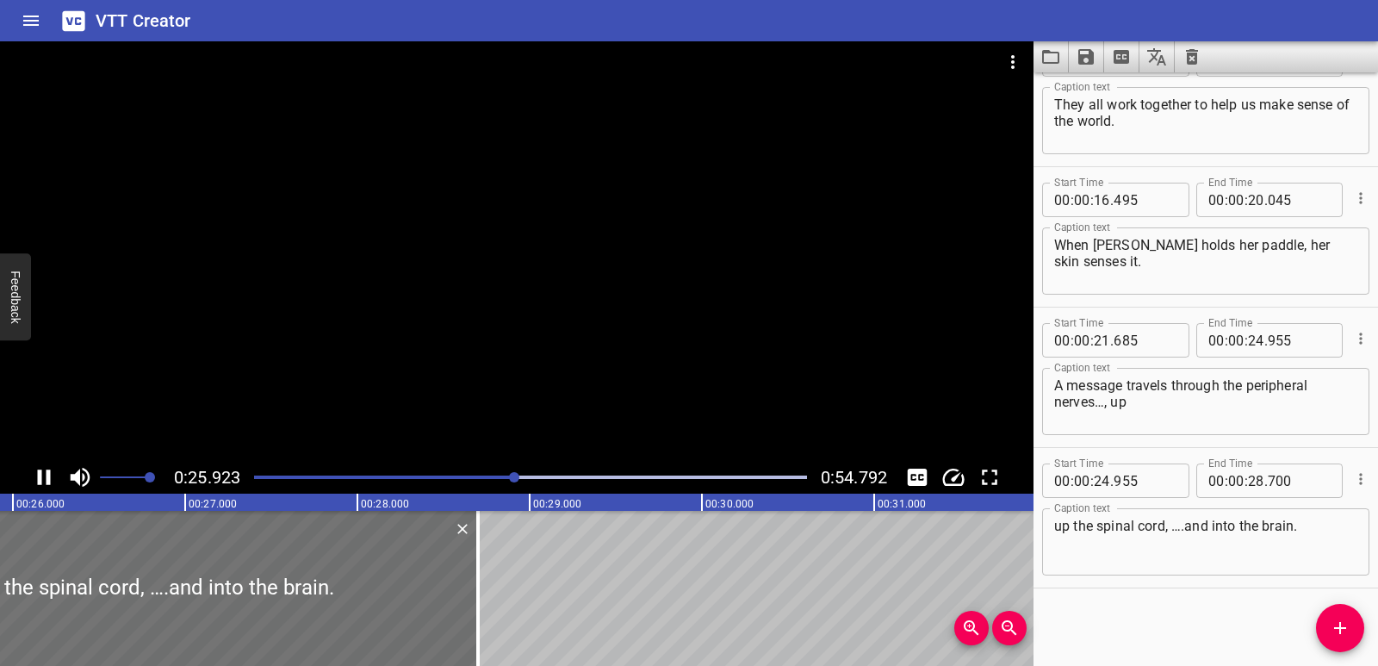
click at [48, 476] on icon "Play/Pause" at bounding box center [44, 477] width 13 height 16
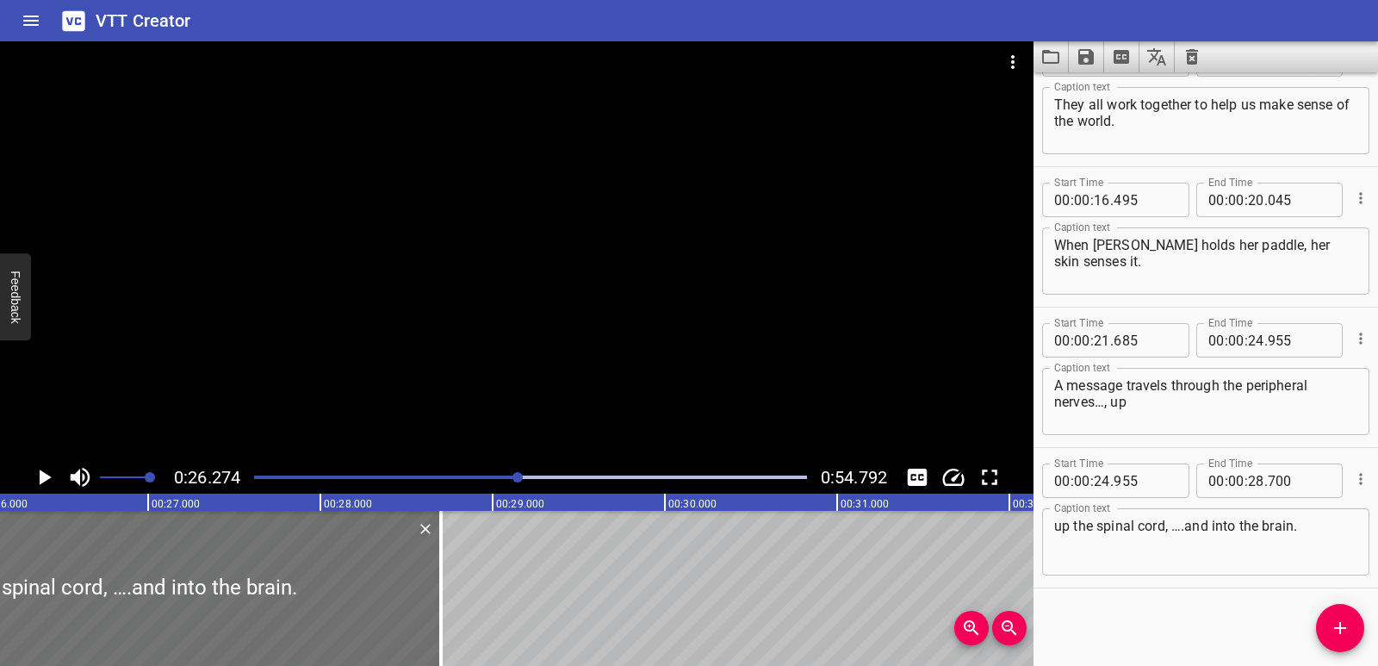
scroll to position [0, 4526]
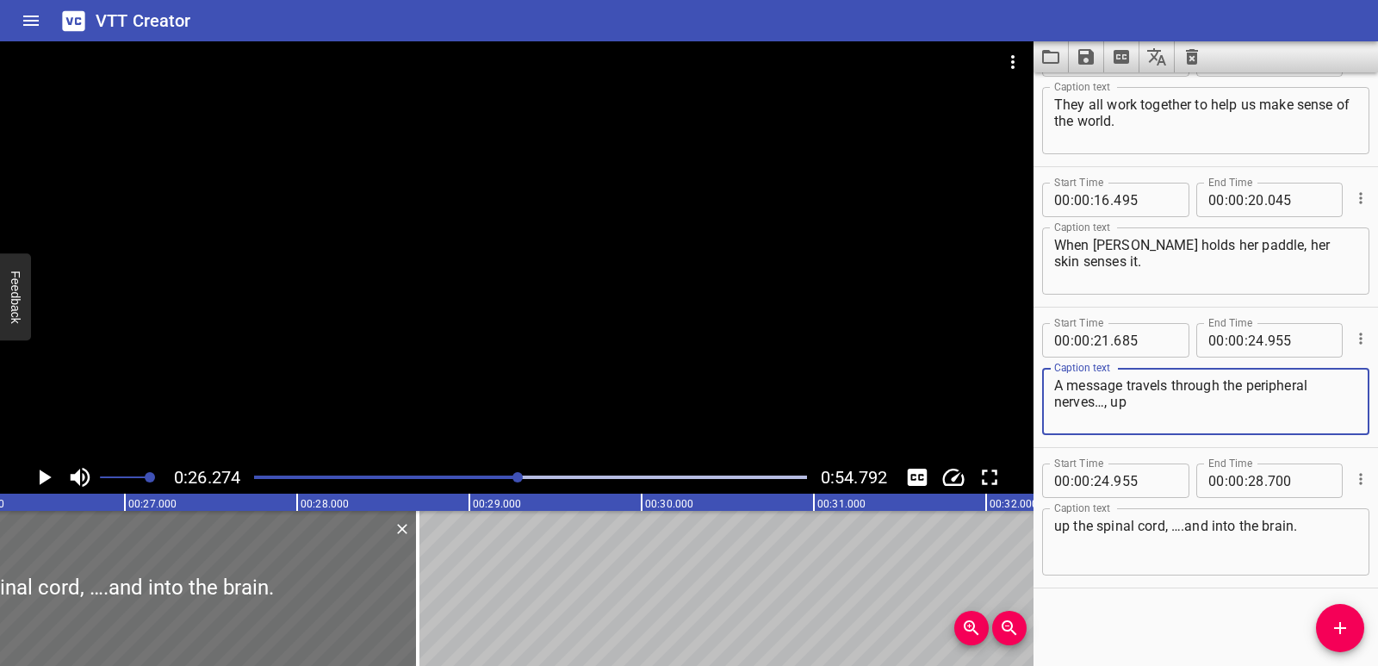
click at [1138, 405] on textarea "A message travels through the peripheral nerves…, up" at bounding box center [1205, 401] width 303 height 49
type textarea "A message travels through the peripheral nerves…,"
click at [497, 579] on div "The nervous system is made up of the brain, spinal cord, sensory organs, and ne…" at bounding box center [641, 588] width 10334 height 155
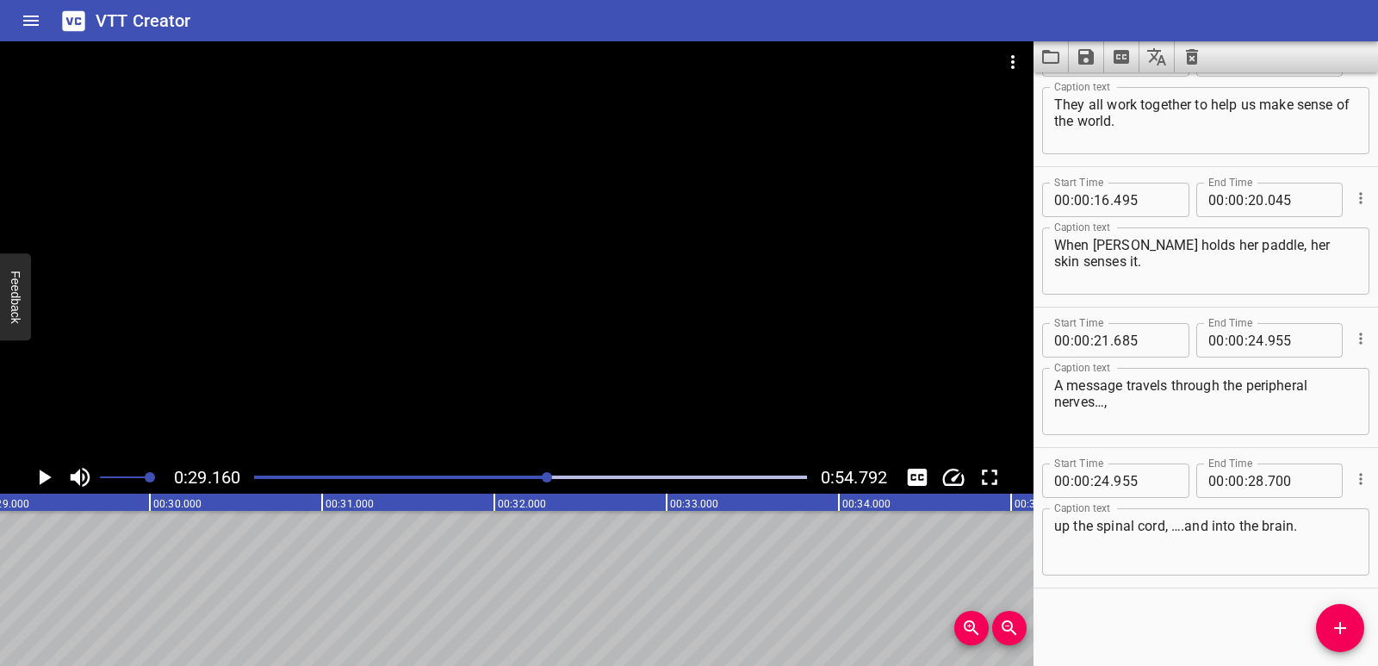
scroll to position [0, 5023]
click at [1349, 630] on icon "Add Cue" at bounding box center [1340, 627] width 21 height 21
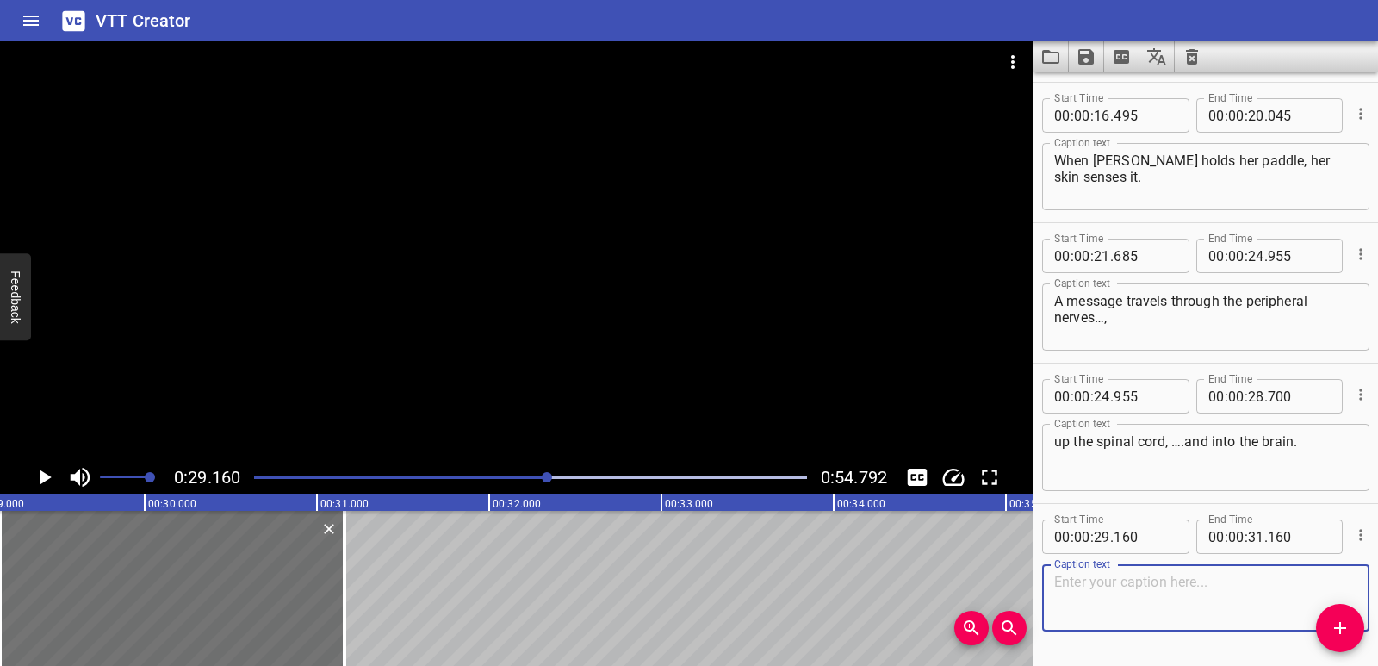
scroll to position [470, 0]
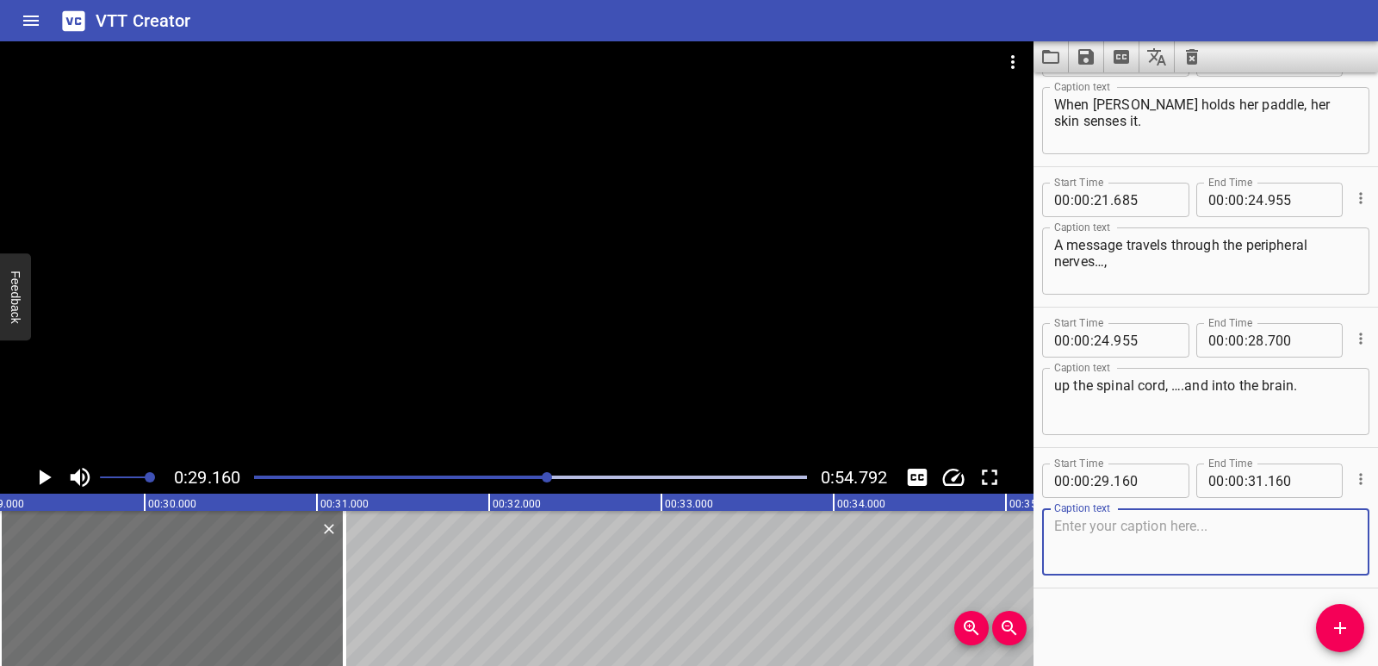
click at [1115, 549] on textarea at bounding box center [1205, 542] width 303 height 49
paste textarea "The brain, the body’s control center, sends back a message."
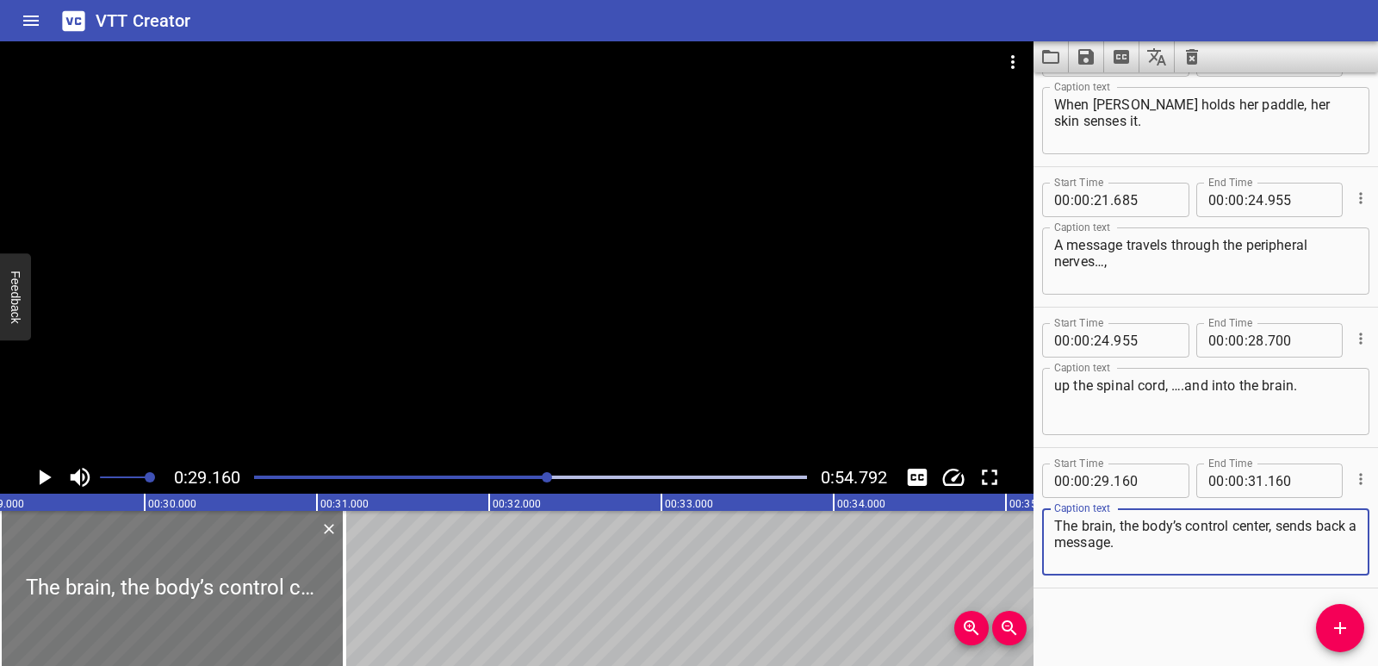
type textarea "The brain, the body’s control center, sends back a message."
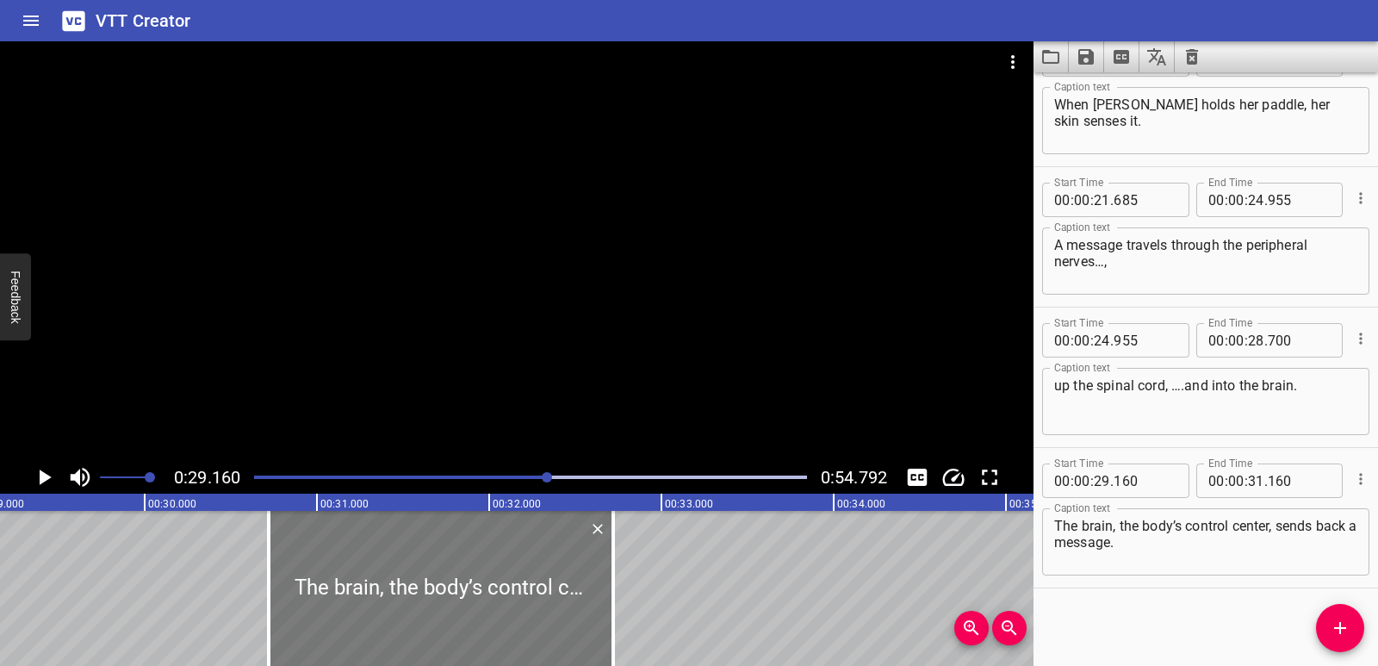
drag, startPoint x: 80, startPoint y: 582, endPoint x: 349, endPoint y: 592, distance: 268.9
click at [349, 592] on div at bounding box center [441, 588] width 344 height 155
type input "30"
type input "720"
type input "32"
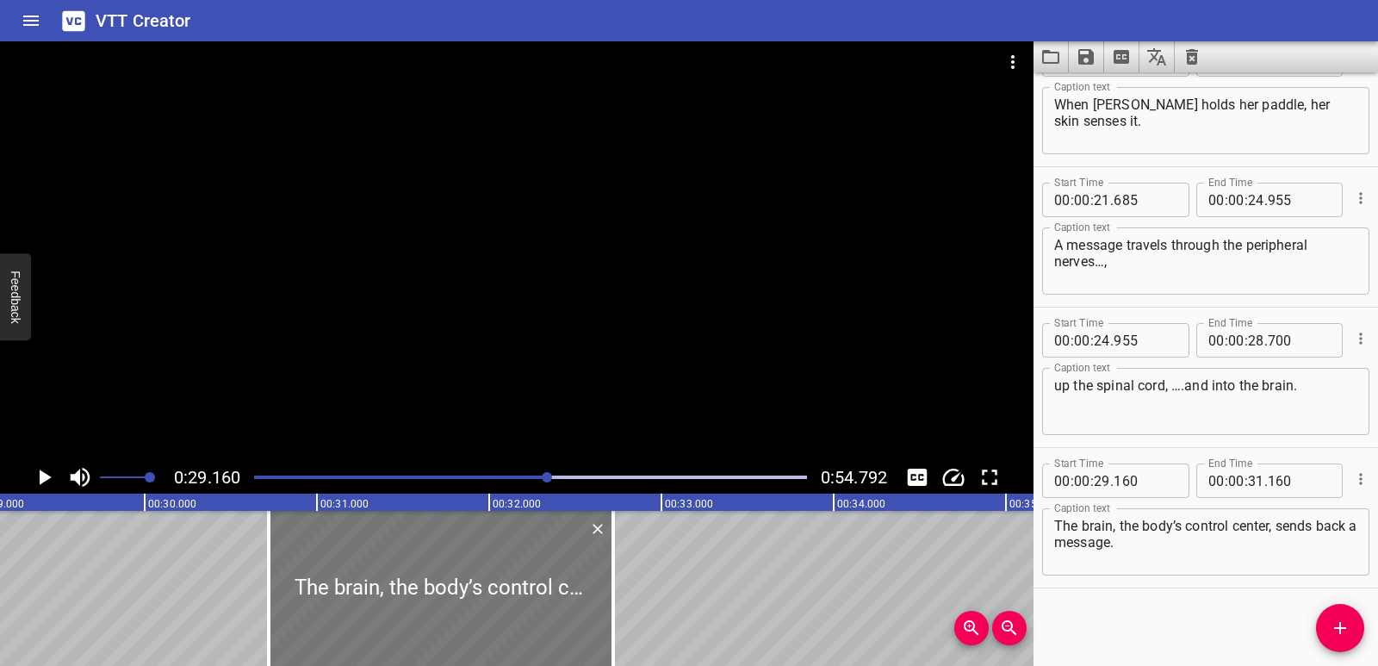
type input "720"
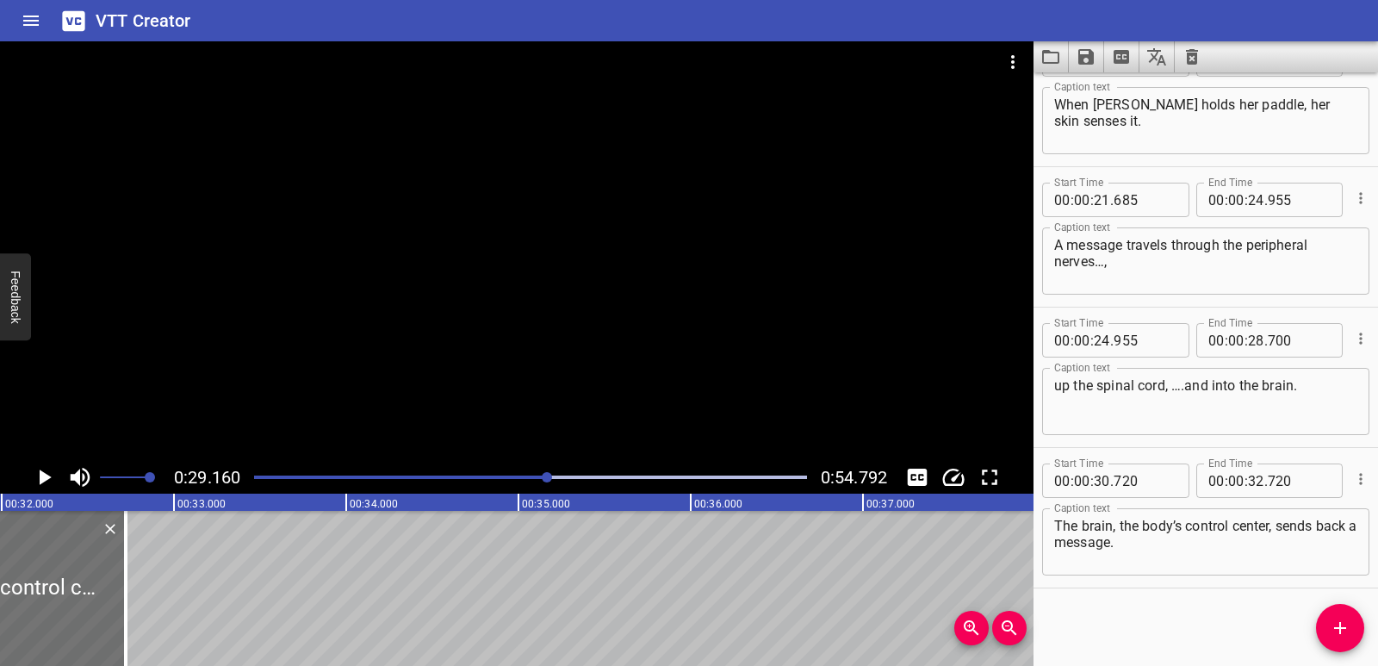
scroll to position [0, 5147]
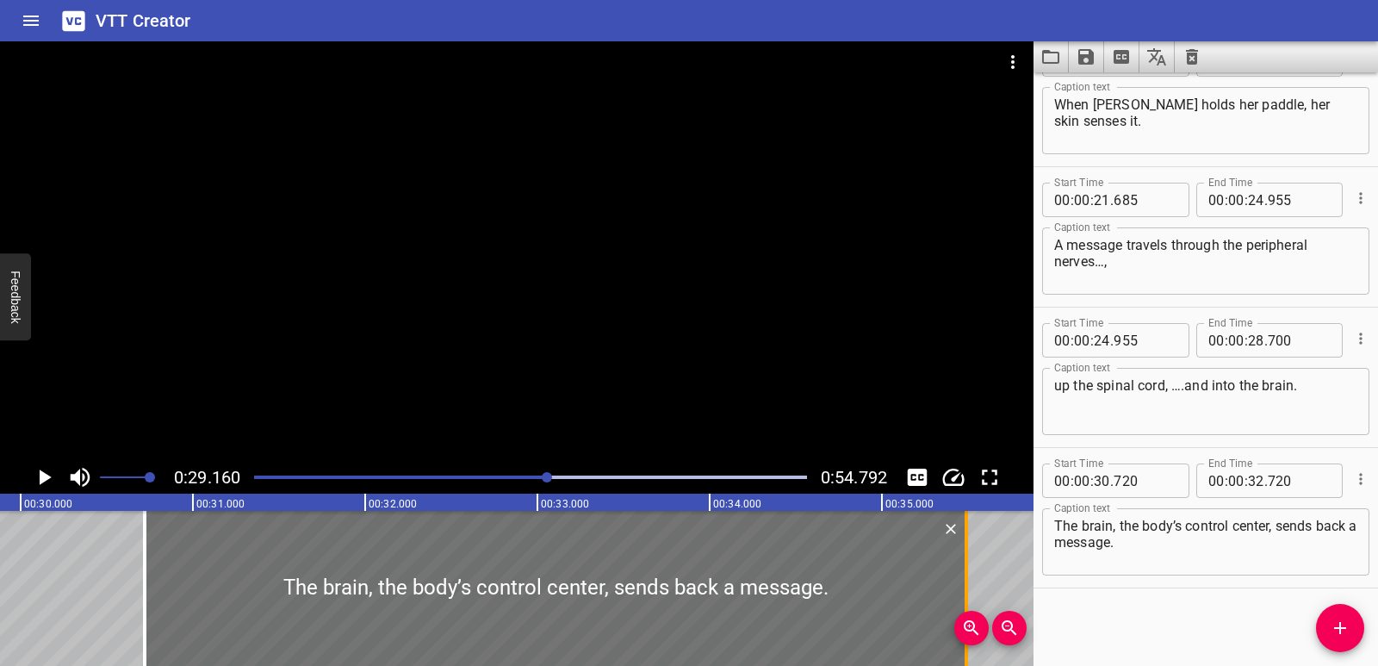
drag, startPoint x: 486, startPoint y: 589, endPoint x: 963, endPoint y: 580, distance: 477.2
click at [963, 580] on div at bounding box center [966, 588] width 17 height 155
type input "35"
type input "490"
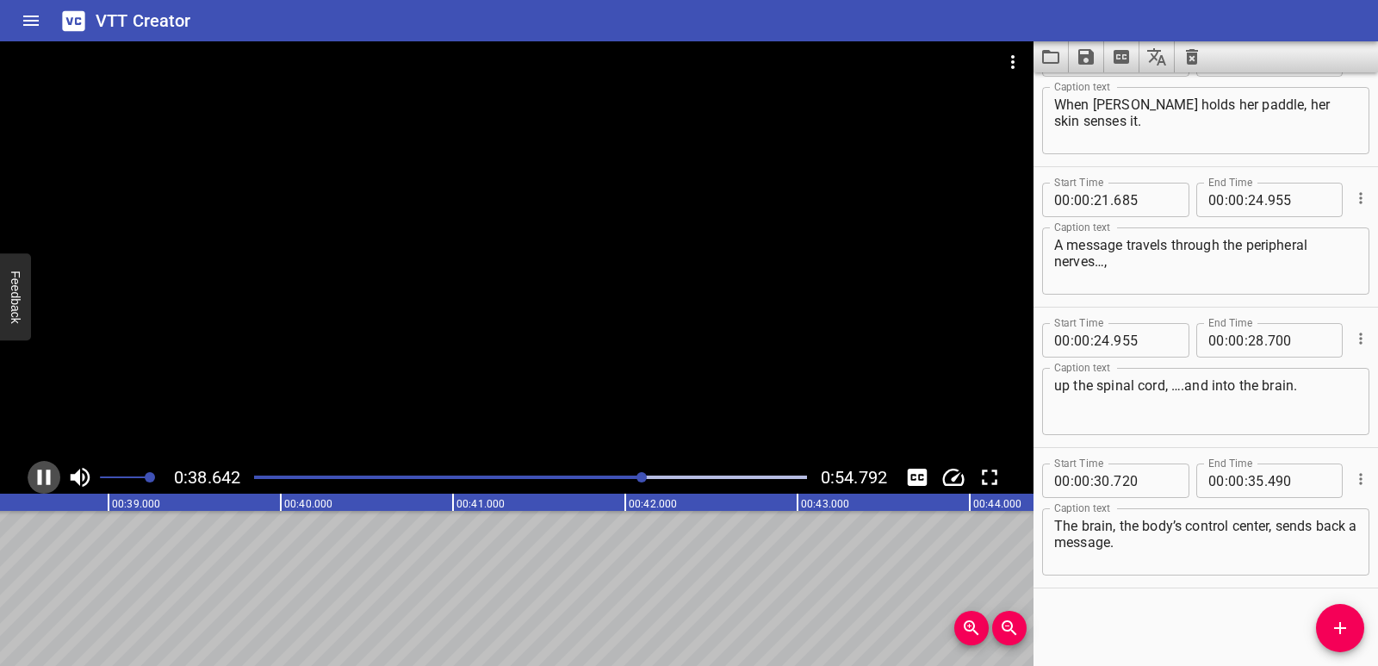
click at [44, 468] on icon "Play/Pause" at bounding box center [44, 477] width 26 height 26
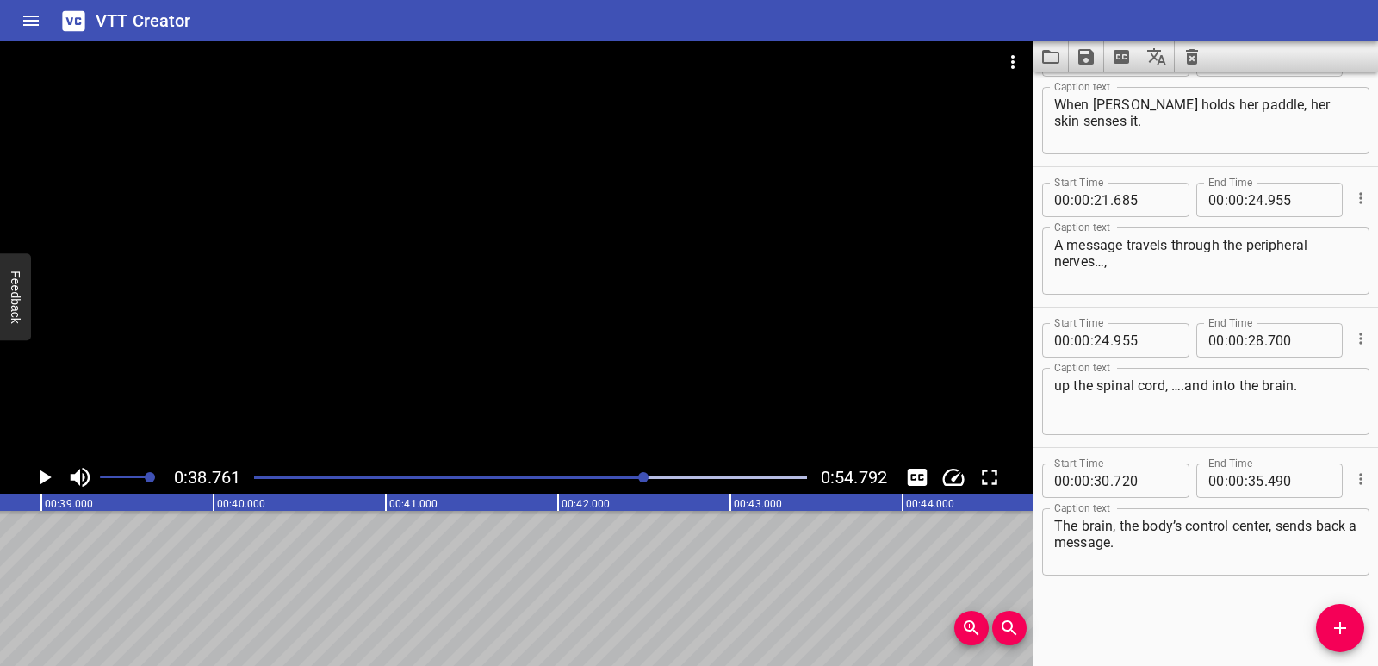
click at [1341, 631] on icon "Add Cue" at bounding box center [1340, 628] width 12 height 12
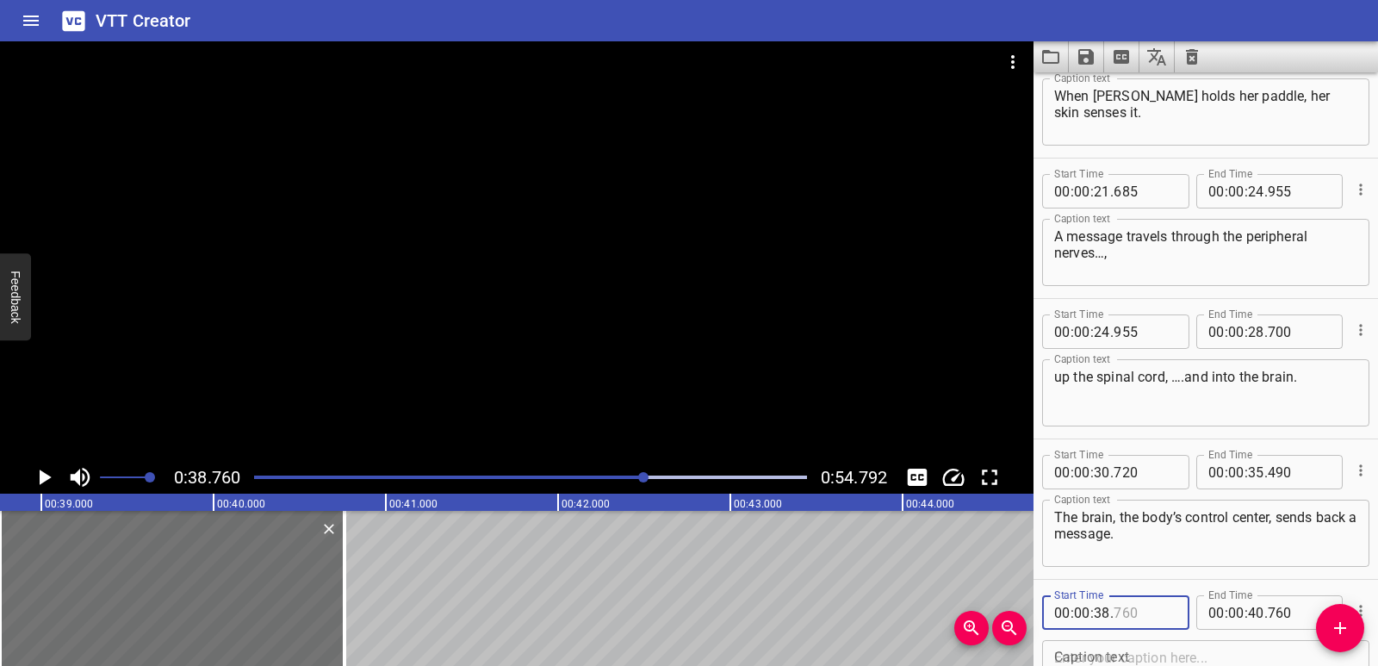
click at [1163, 607] on input "number" at bounding box center [1145, 612] width 63 height 34
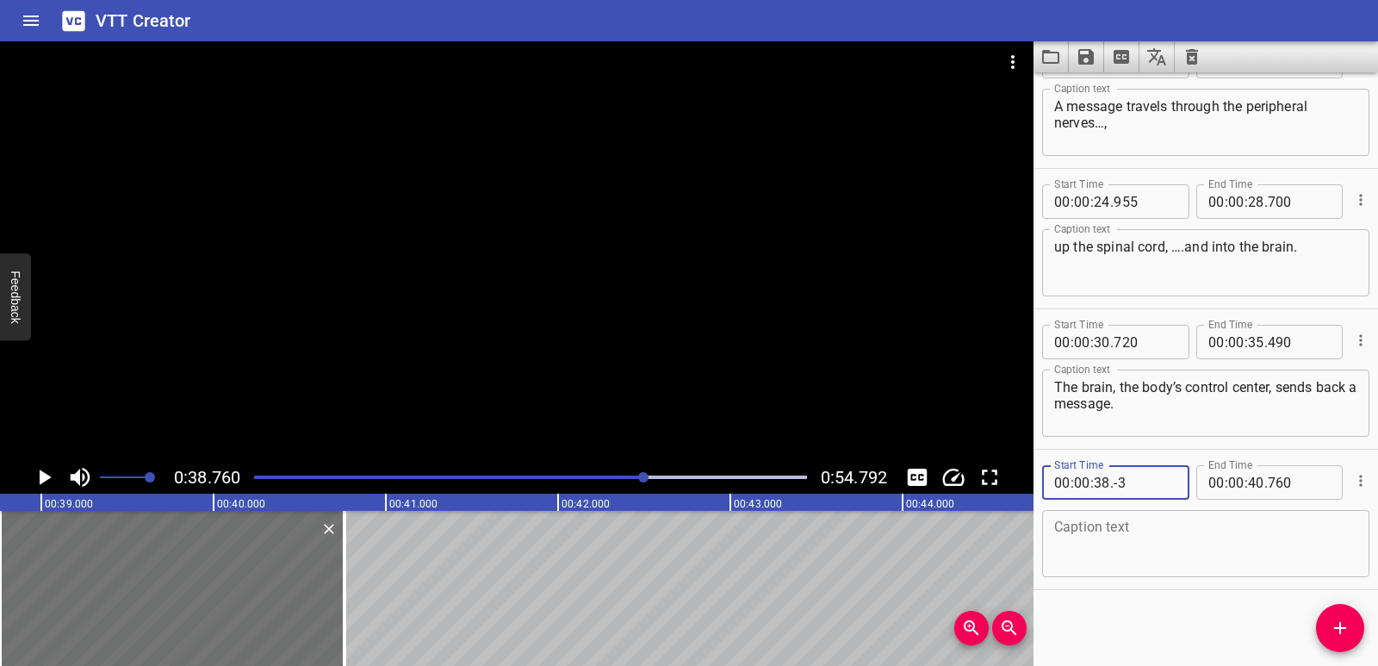
scroll to position [611, 0]
type input "-3"
click at [1133, 553] on textarea at bounding box center [1205, 542] width 303 height 49
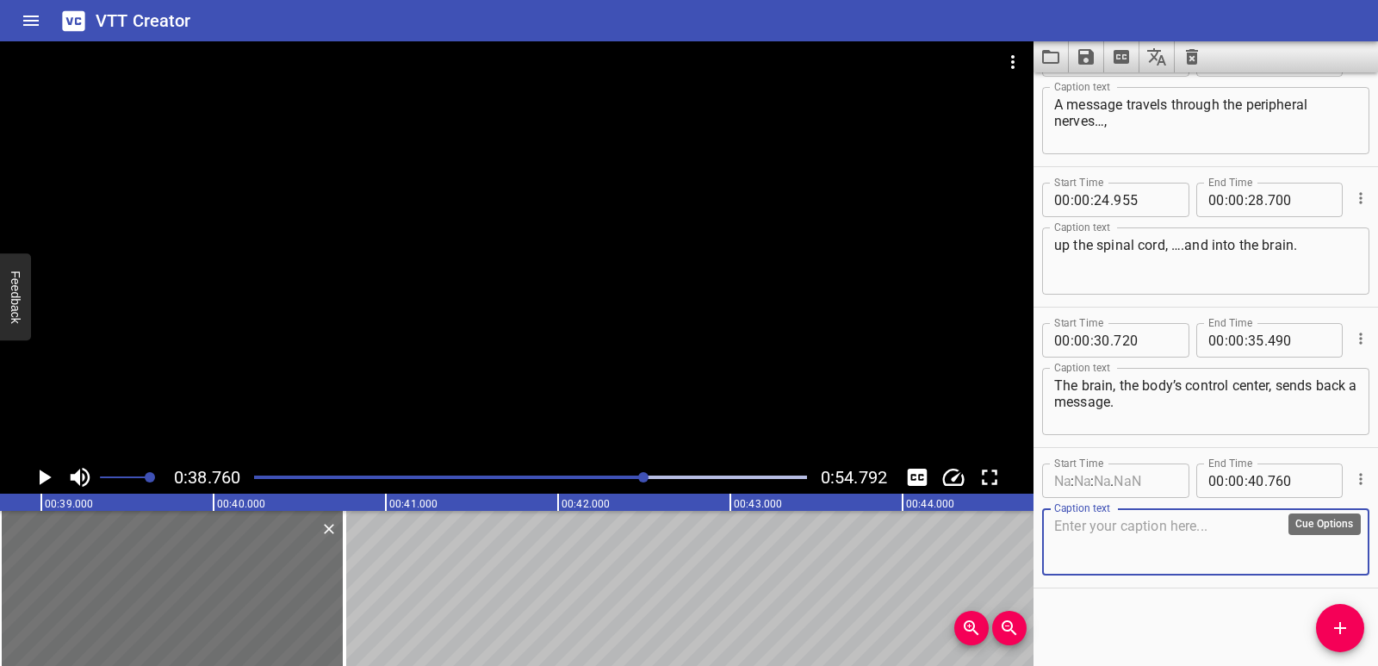
click at [1352, 476] on icon "Cue Options" at bounding box center [1360, 478] width 17 height 17
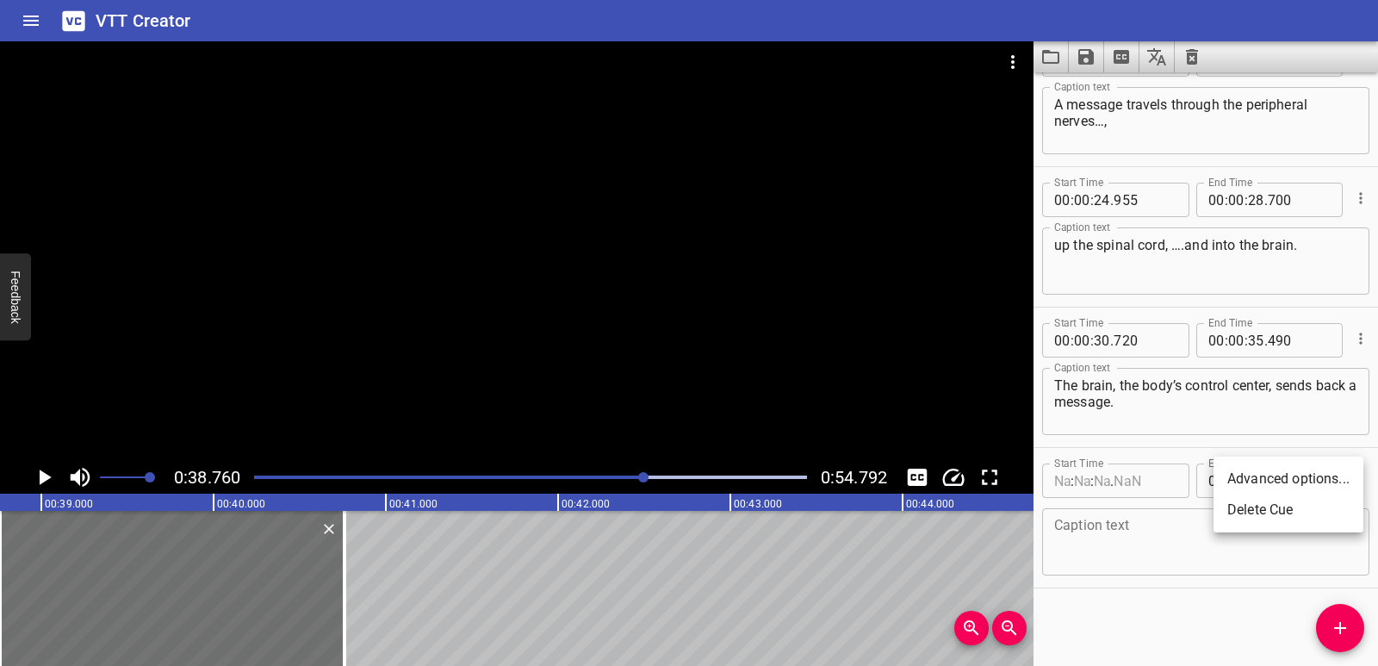
click at [1286, 510] on li "Delete Cue" at bounding box center [1288, 509] width 150 height 31
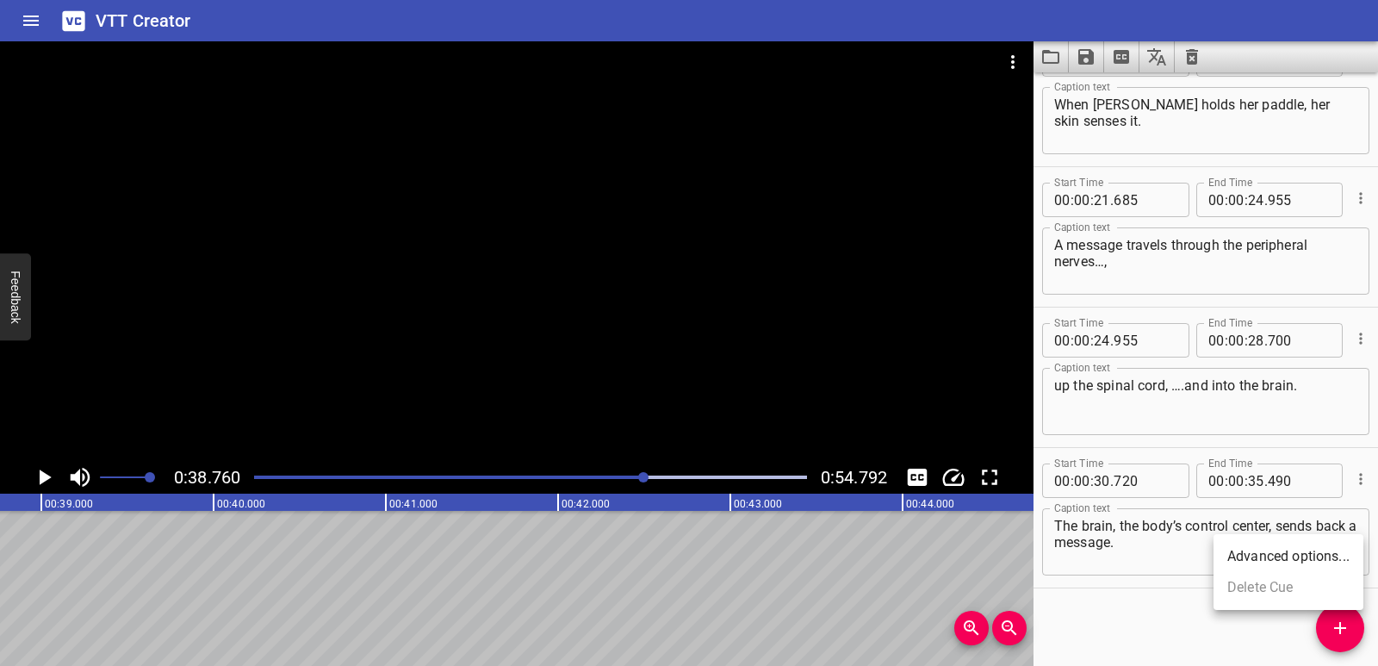
scroll to position [470, 0]
click at [1337, 623] on icon "Add Cue" at bounding box center [1340, 627] width 21 height 21
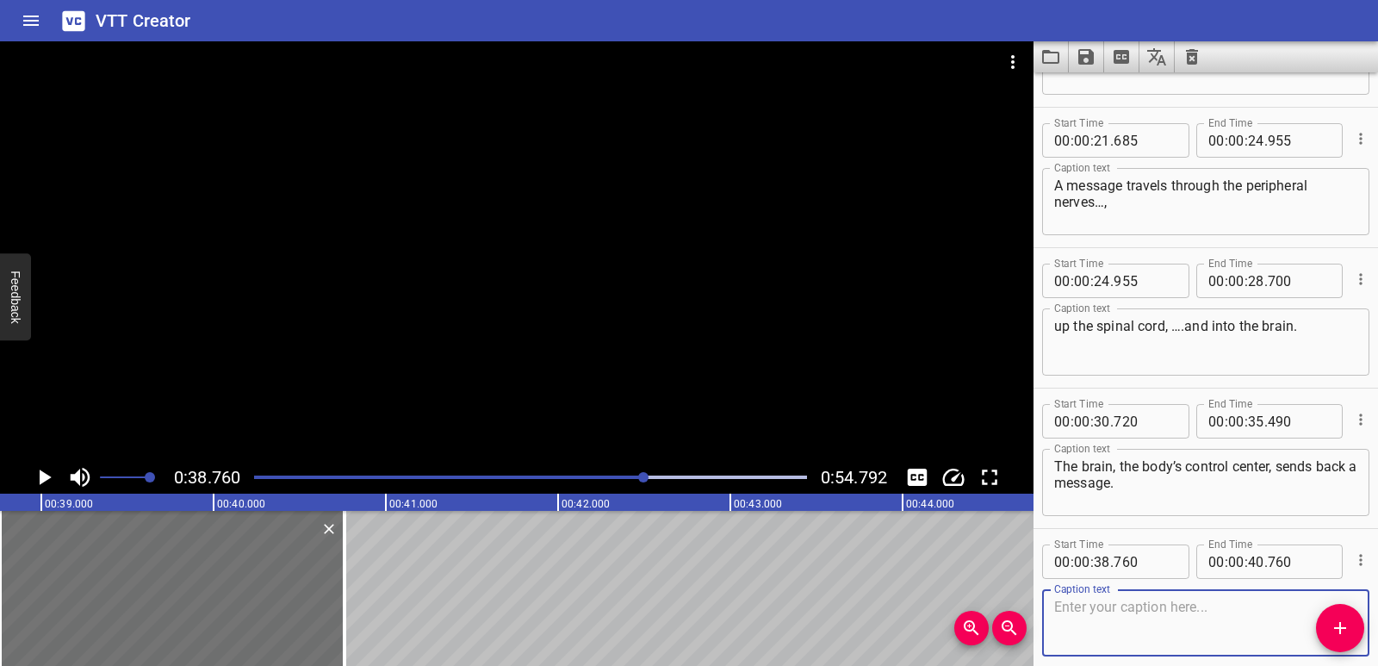
scroll to position [611, 0]
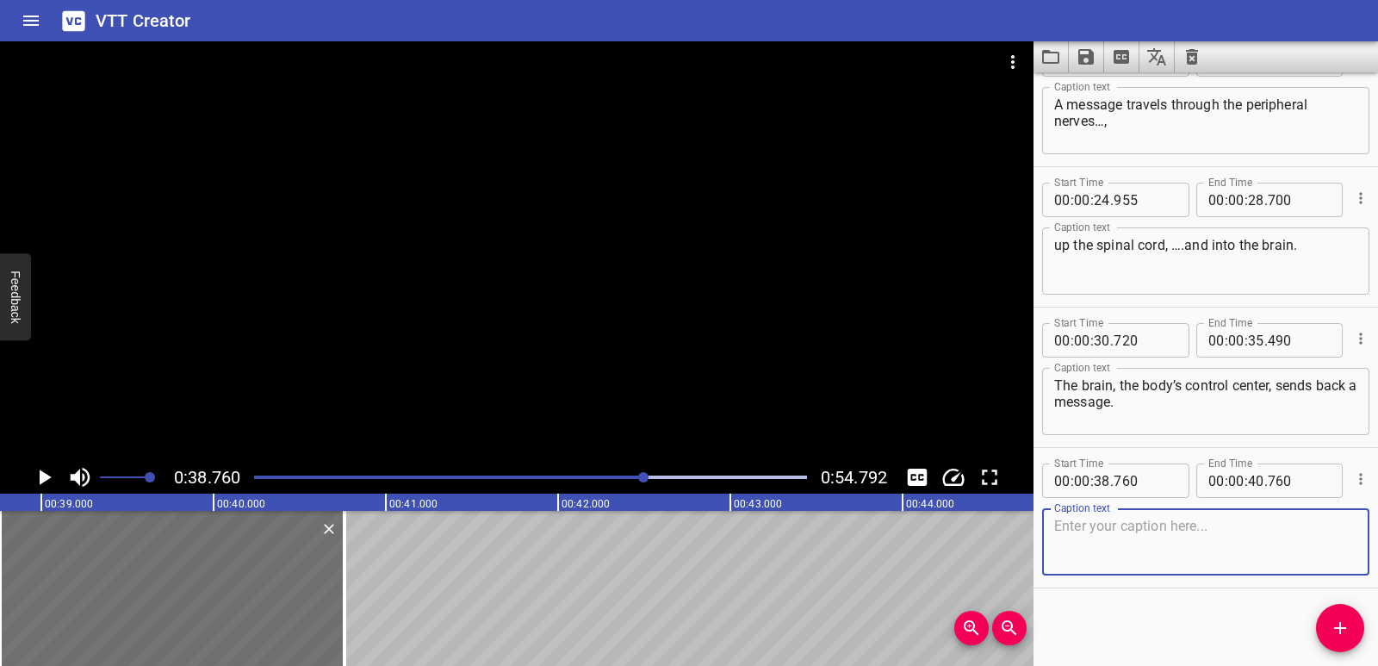
click at [1102, 557] on textarea at bounding box center [1205, 542] width 303 height 49
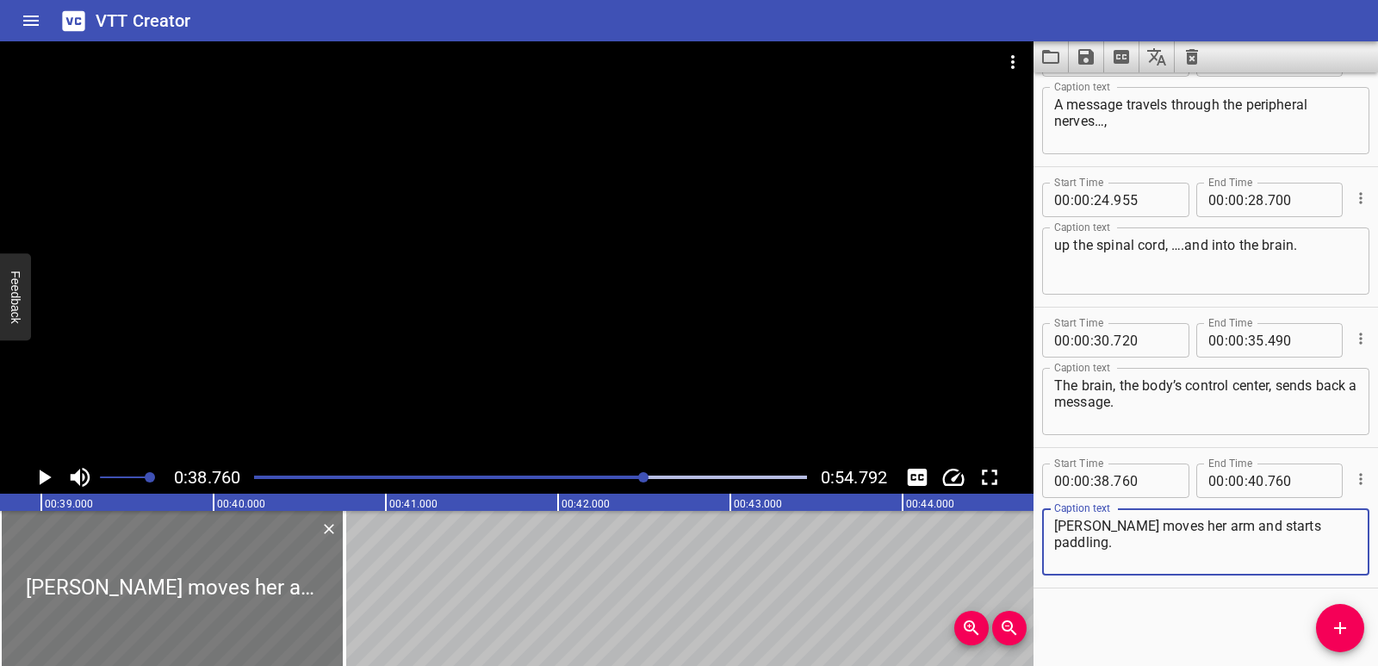
type textarea "[PERSON_NAME] moves her arm and starts paddling."
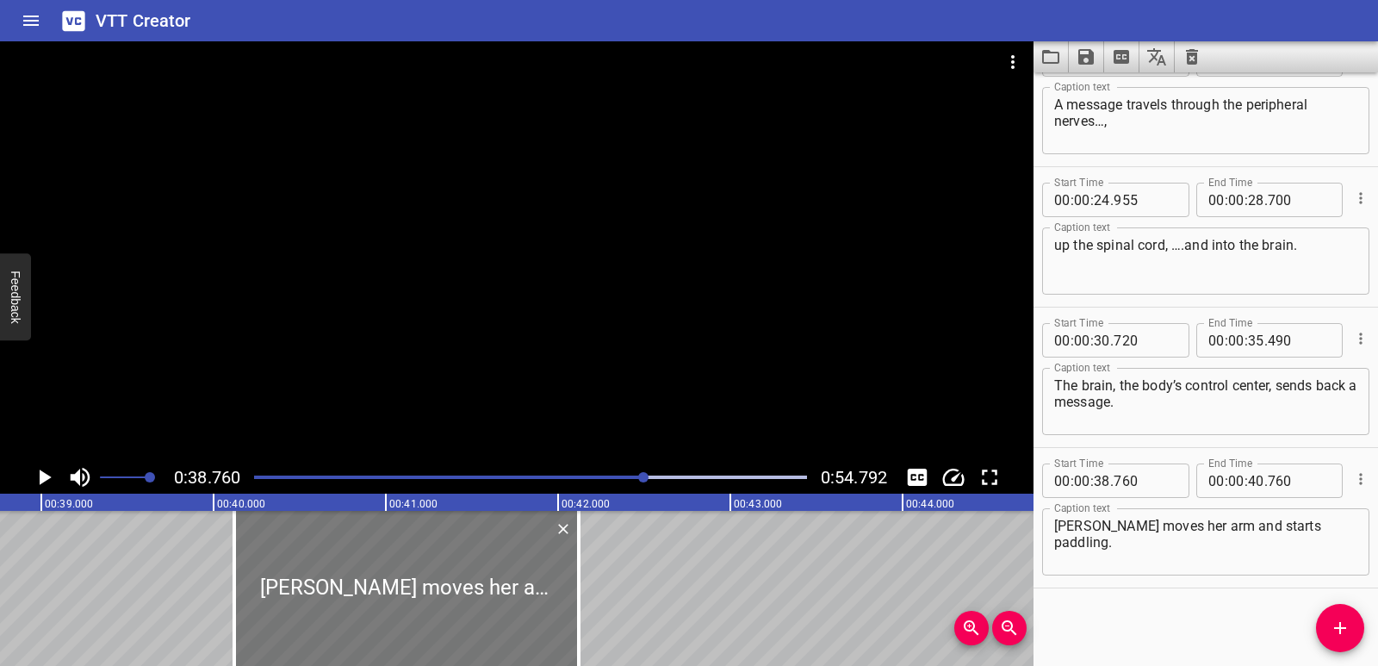
drag, startPoint x: 205, startPoint y: 566, endPoint x: 440, endPoint y: 580, distance: 235.6
click at [440, 580] on div at bounding box center [406, 588] width 344 height 155
type input "40"
type input "125"
type input "42"
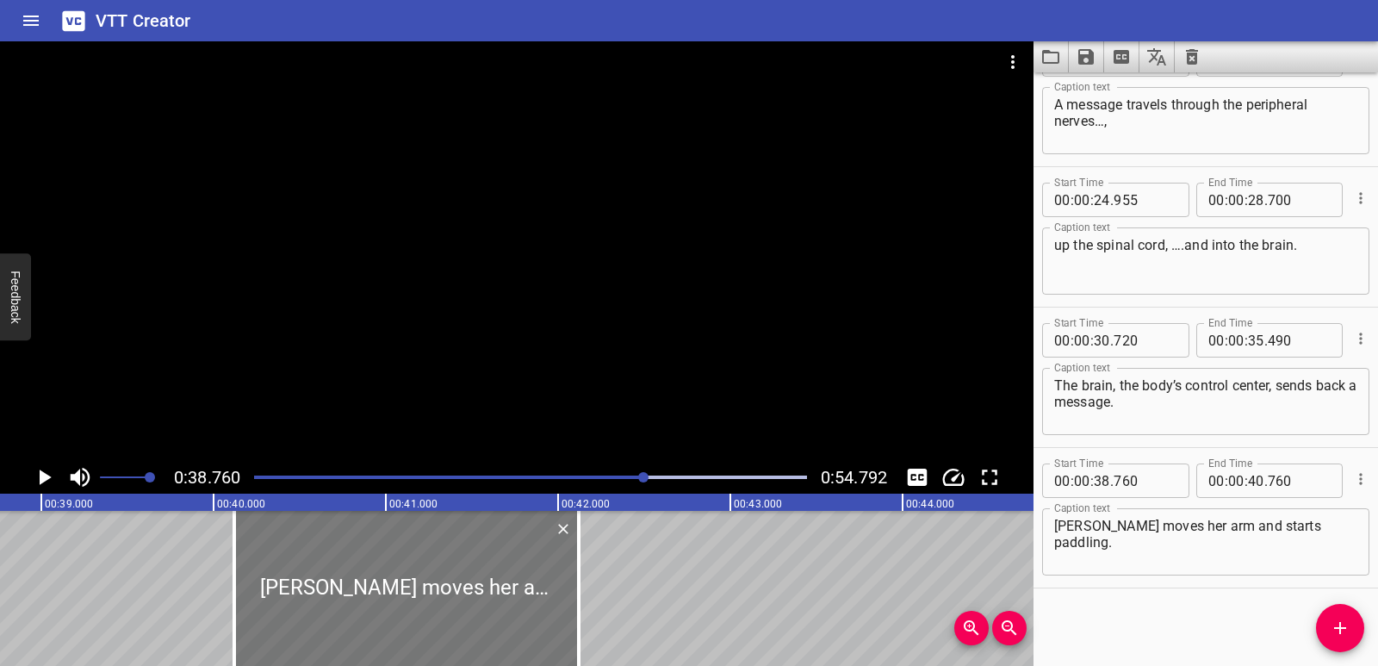
type input "125"
drag, startPoint x: 437, startPoint y: 592, endPoint x: 449, endPoint y: 591, distance: 11.2
click at [449, 591] on div at bounding box center [418, 588] width 344 height 155
type input "190"
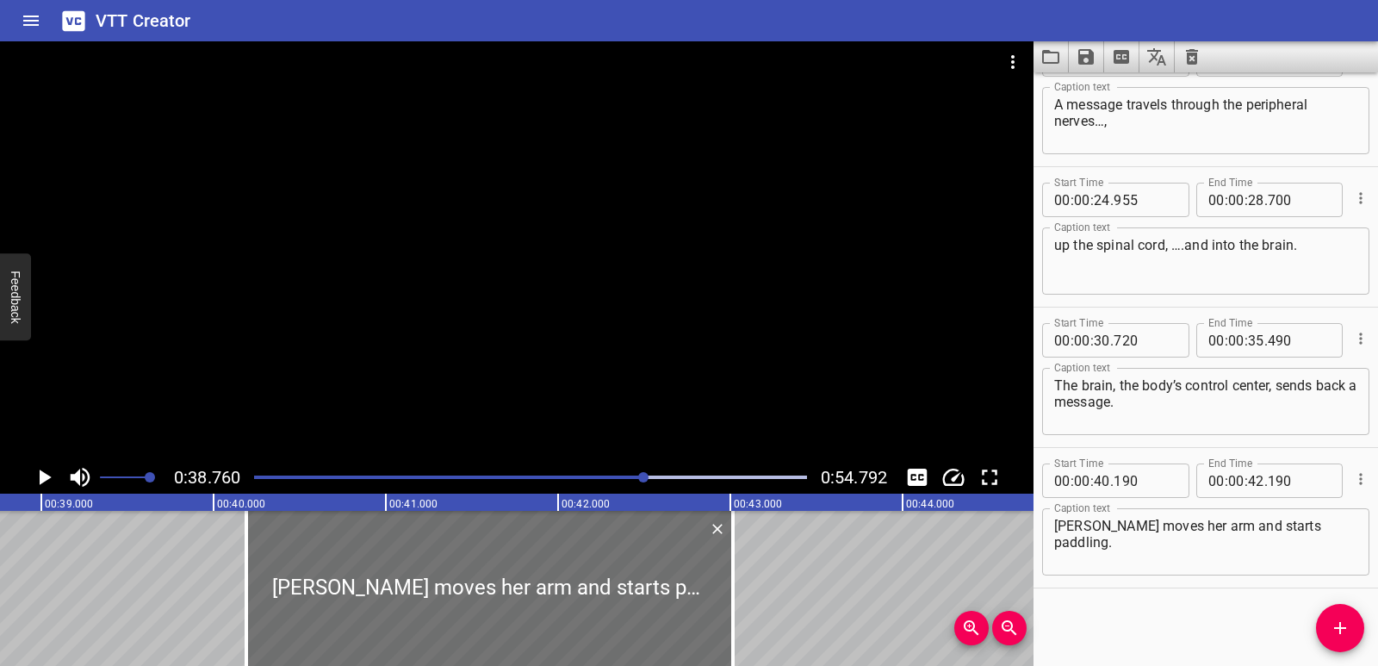
drag, startPoint x: 599, startPoint y: 586, endPoint x: 741, endPoint y: 584, distance: 142.1
click at [741, 584] on div at bounding box center [732, 588] width 17 height 155
type input "43"
type input "015"
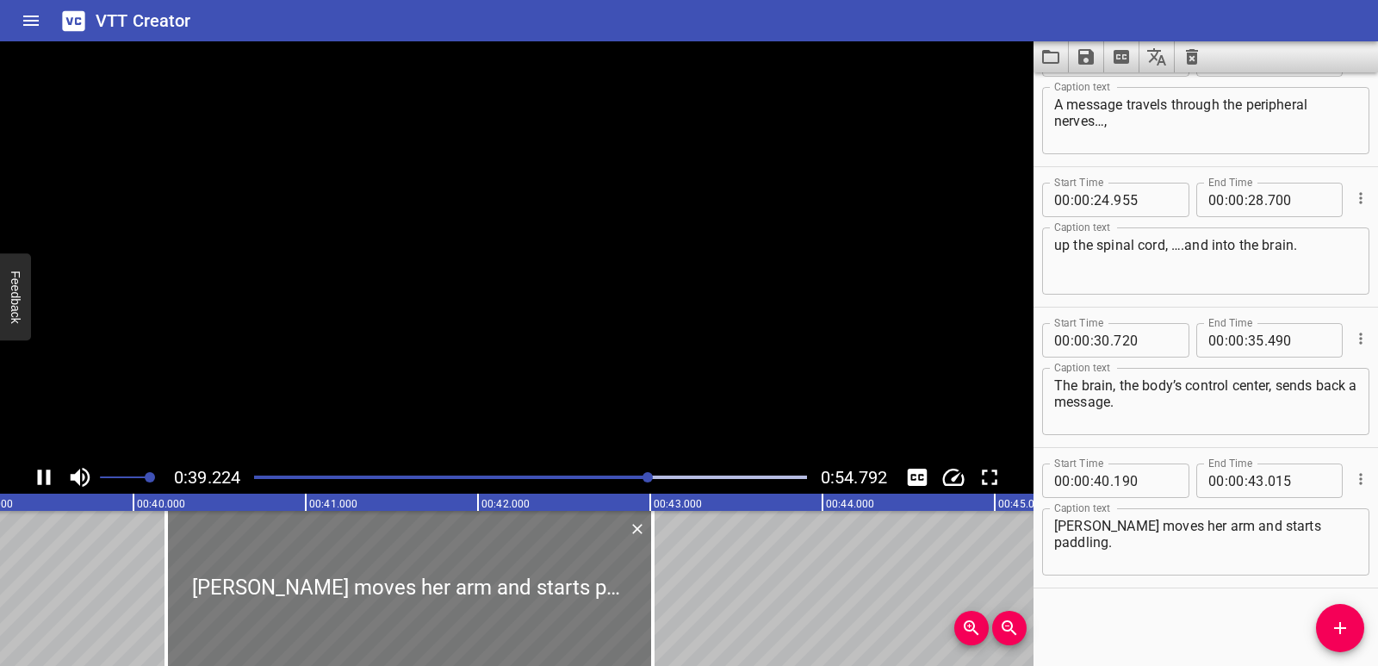
scroll to position [0, 6803]
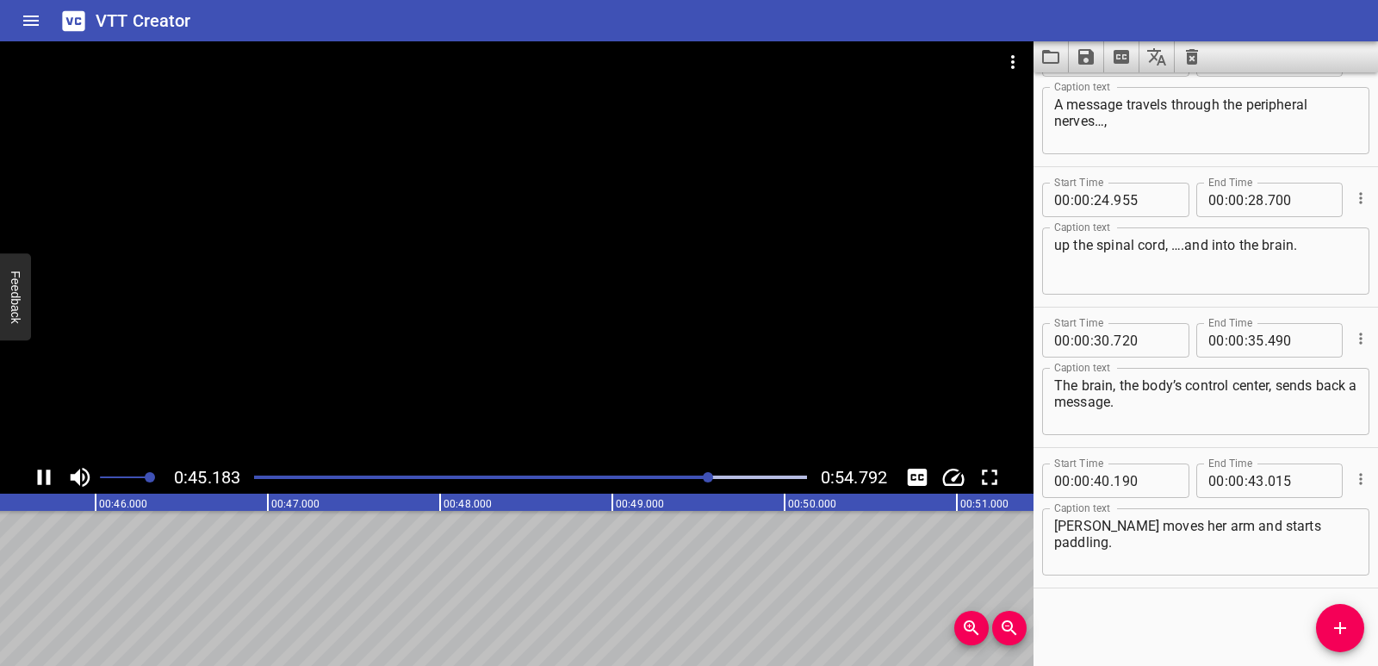
click at [58, 478] on button "Play/Pause" at bounding box center [44, 477] width 33 height 33
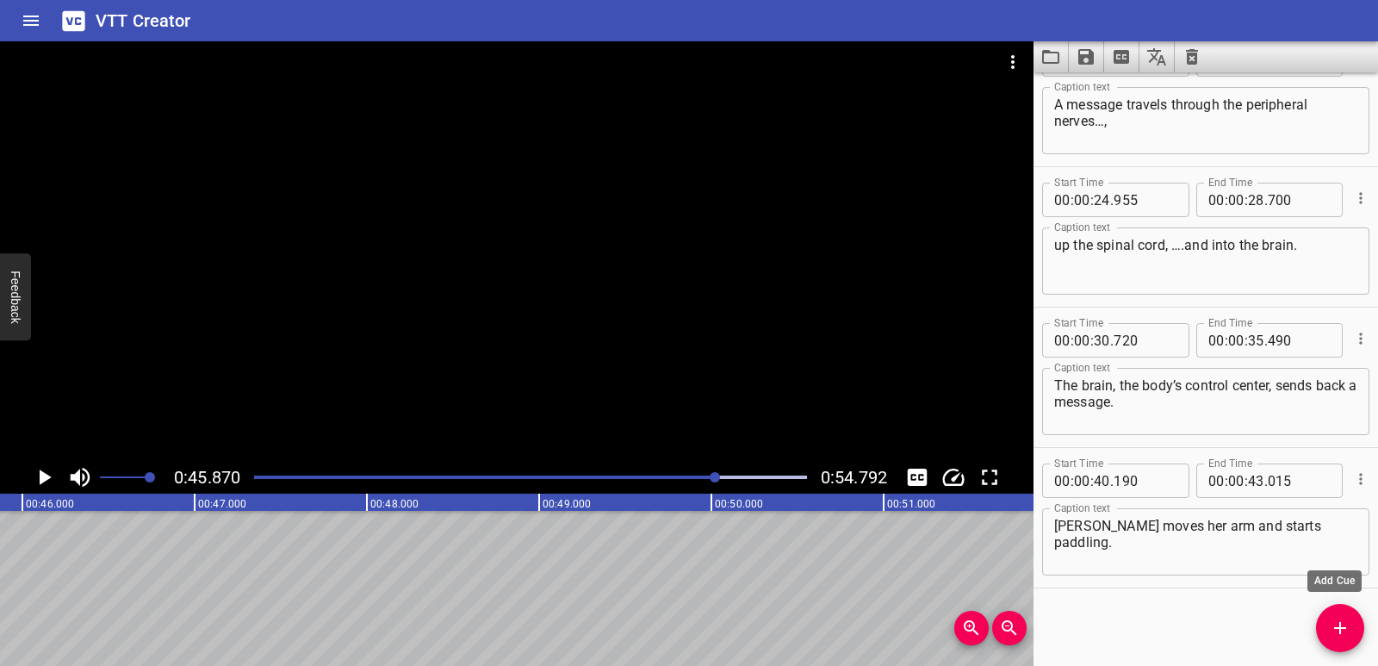
drag, startPoint x: 1349, startPoint y: 621, endPoint x: 1294, endPoint y: 618, distance: 54.3
click at [1348, 623] on icon "Add Cue" at bounding box center [1340, 627] width 21 height 21
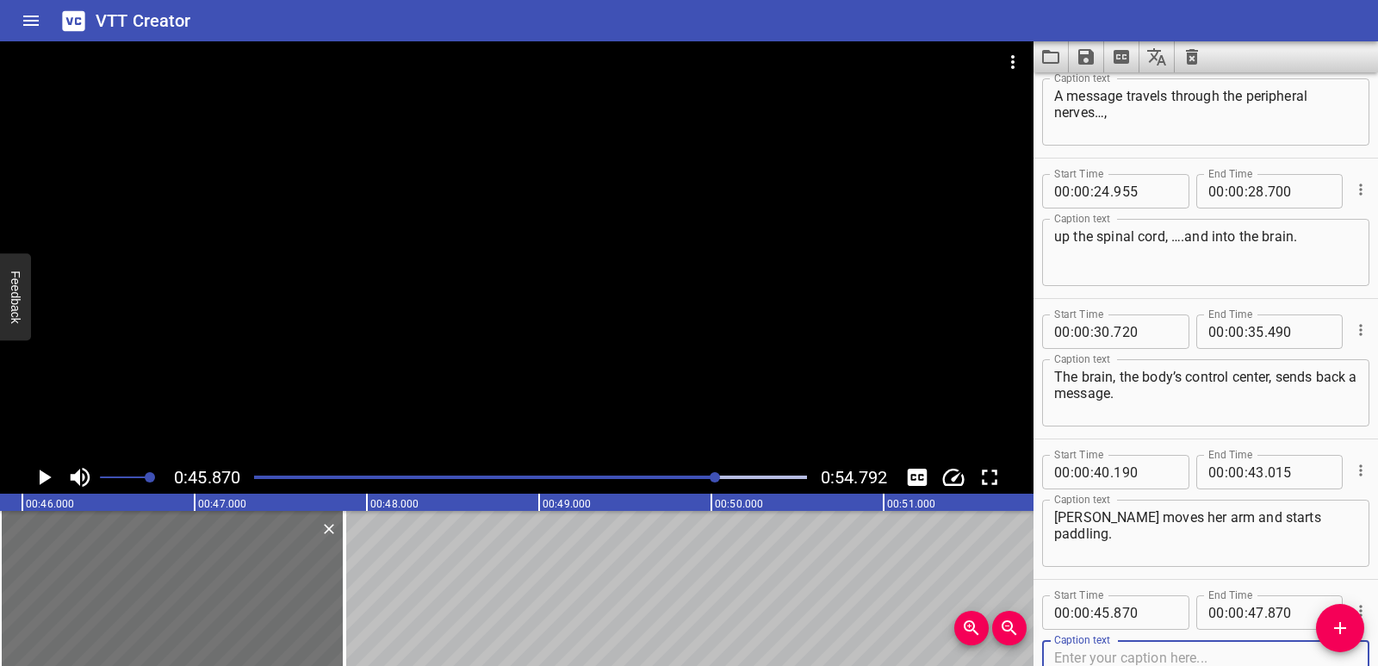
scroll to position [751, 0]
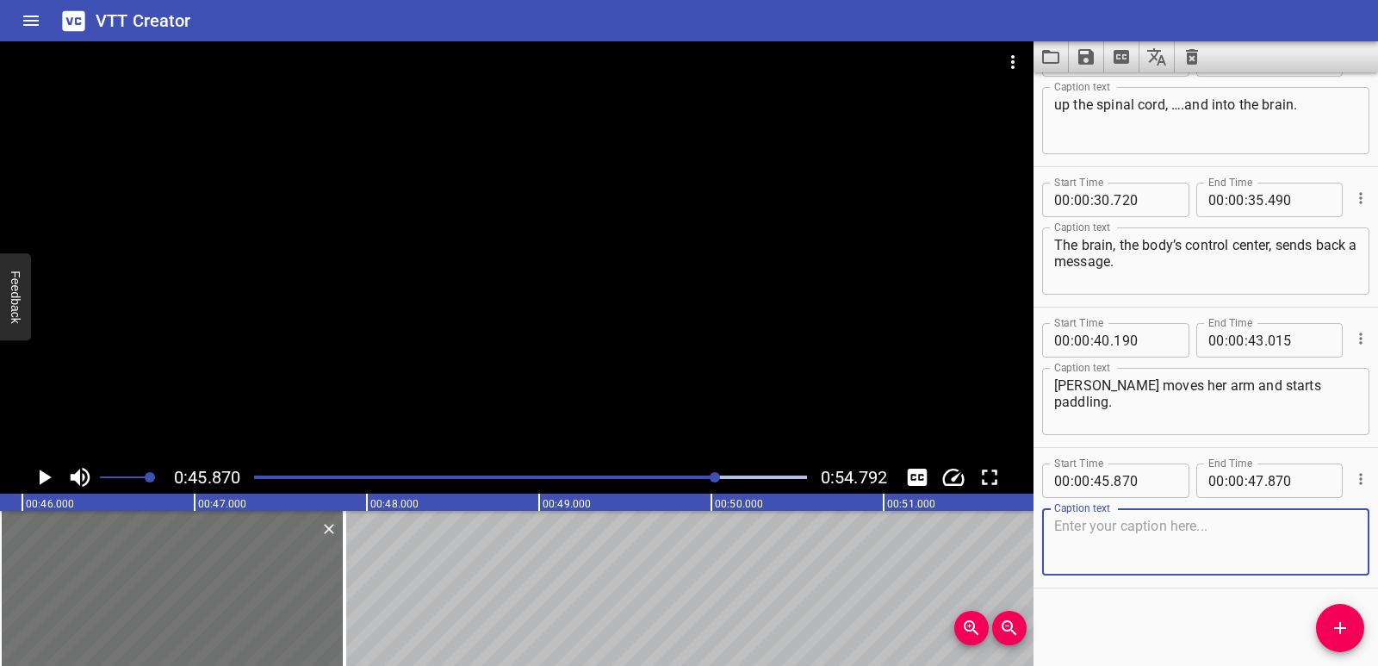
click at [1096, 545] on textarea at bounding box center [1205, 542] width 303 height 49
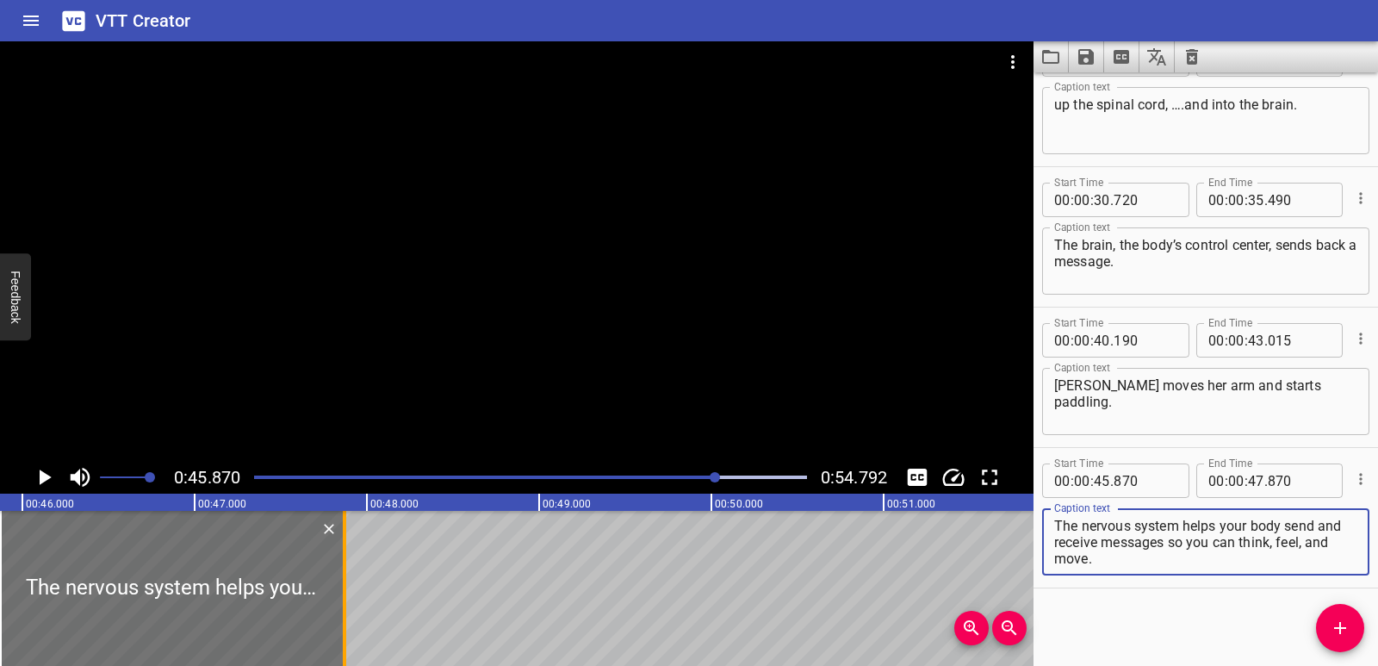
type textarea "The nervous system helps your body send and receive messages so you can think, …"
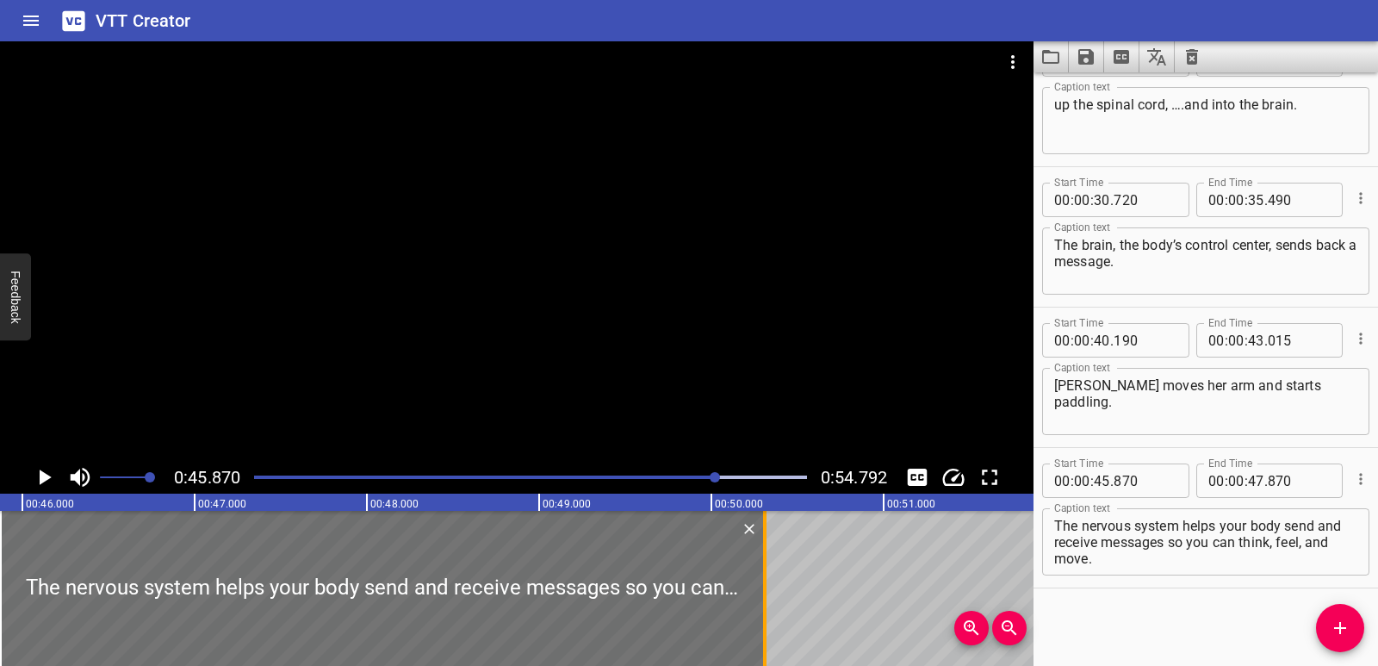
drag, startPoint x: 348, startPoint y: 580, endPoint x: 768, endPoint y: 598, distance: 420.6
click at [768, 598] on div at bounding box center [764, 588] width 17 height 155
type input "50"
type input "310"
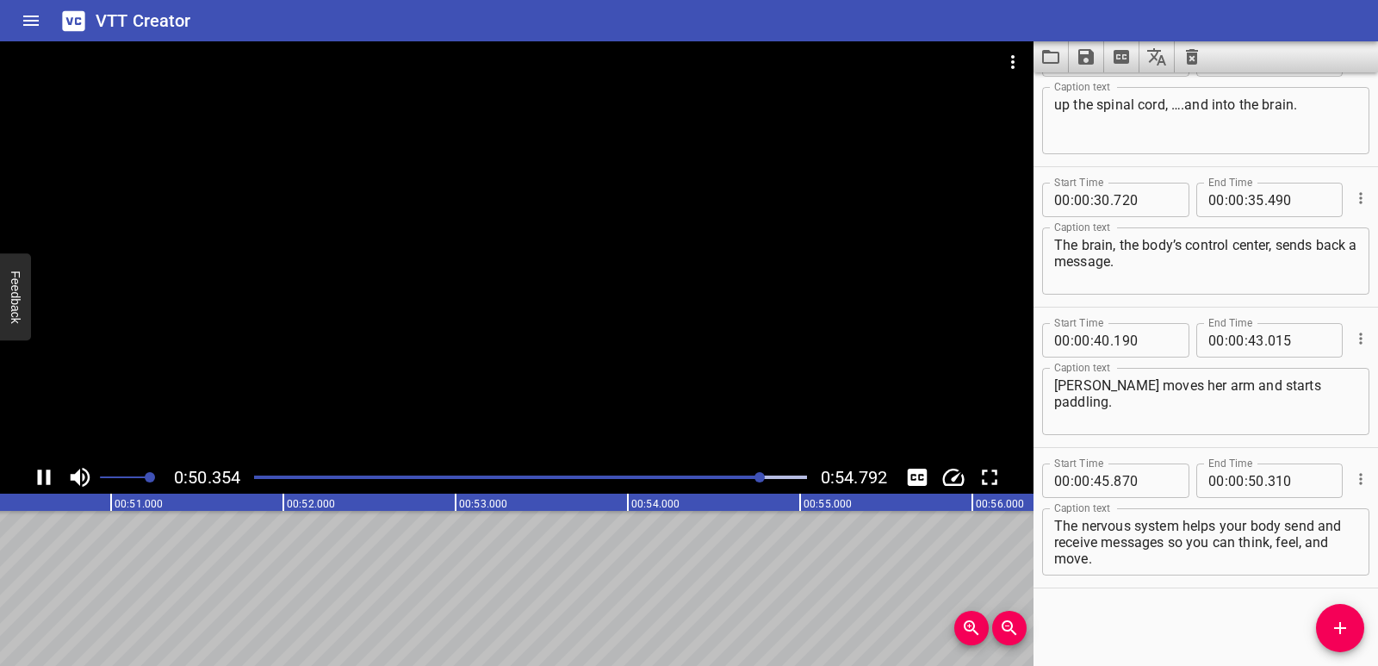
click at [45, 477] on icon "Play/Pause" at bounding box center [44, 477] width 26 height 26
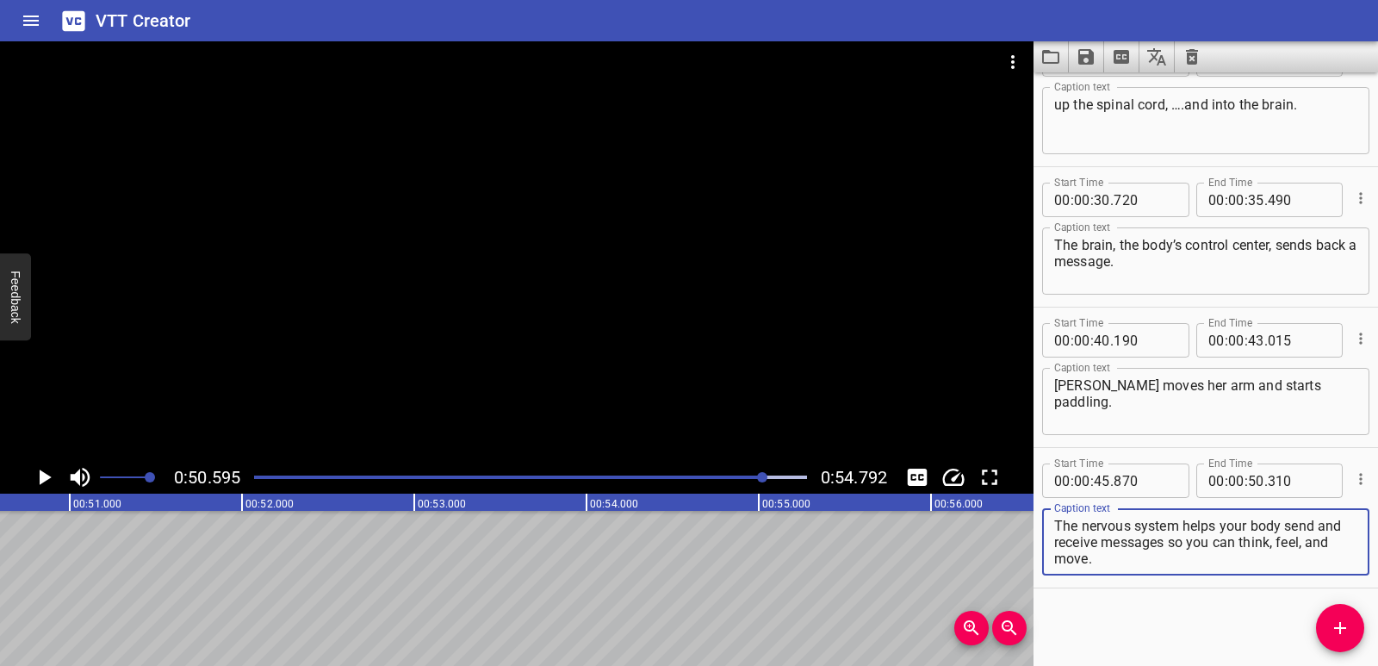
drag, startPoint x: 1171, startPoint y: 541, endPoint x: 1180, endPoint y: 559, distance: 20.0
click at [1180, 559] on textarea "The nervous system helps your body send and receive messages so you can think, …" at bounding box center [1205, 542] width 303 height 49
type textarea "The nervous system helps your body send and receive messages"
click at [1328, 627] on span "Add Cue" at bounding box center [1340, 627] width 48 height 21
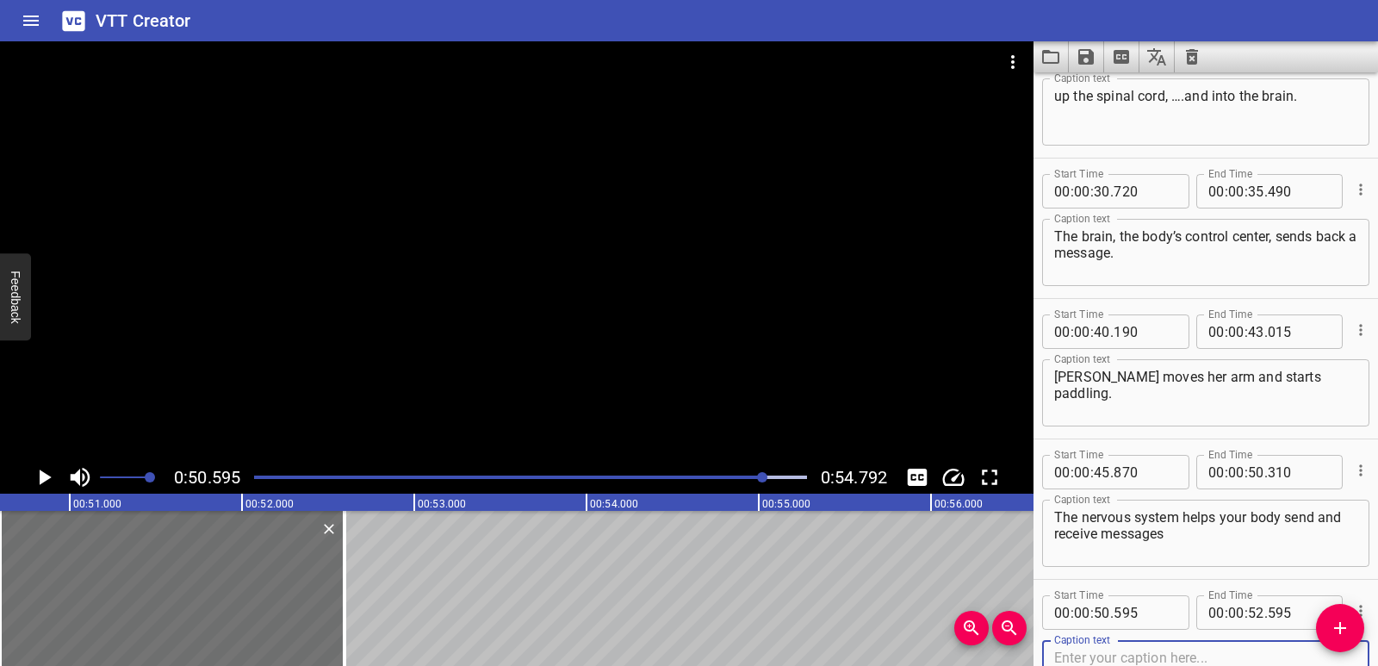
scroll to position [891, 0]
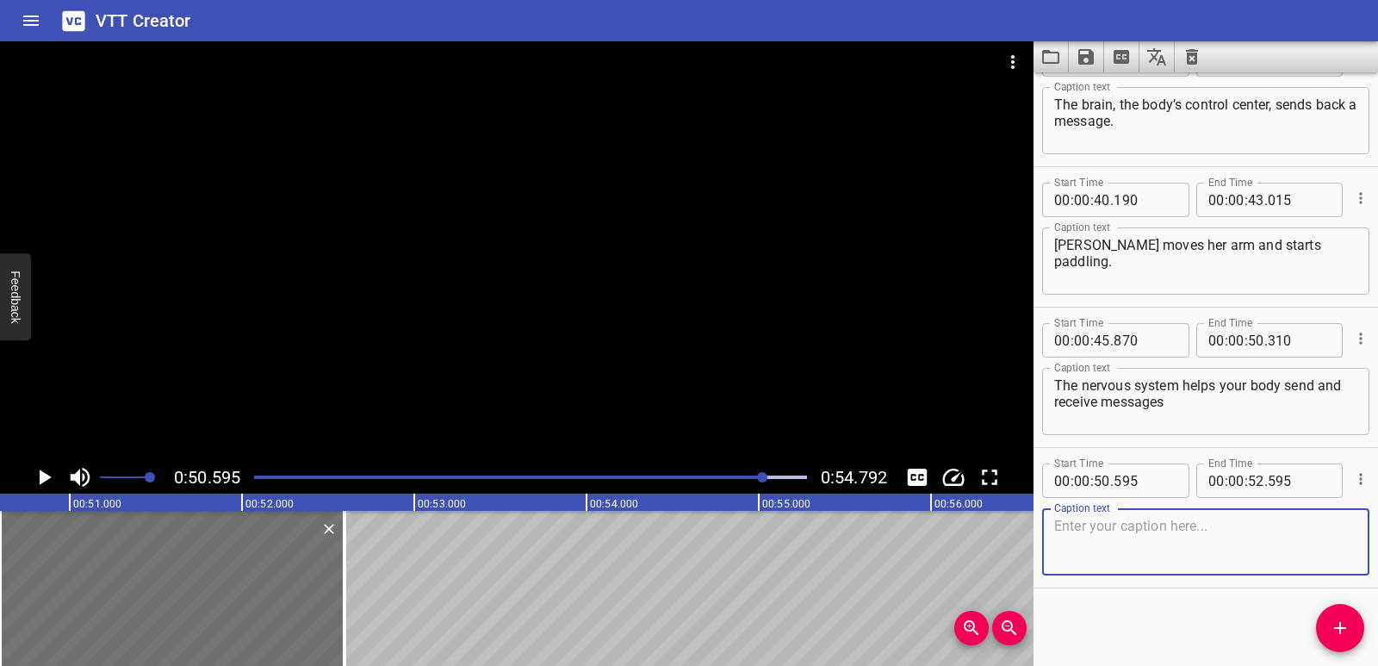
click at [1101, 550] on textarea at bounding box center [1205, 542] width 303 height 49
type textarea "so you can think, feel, and move."
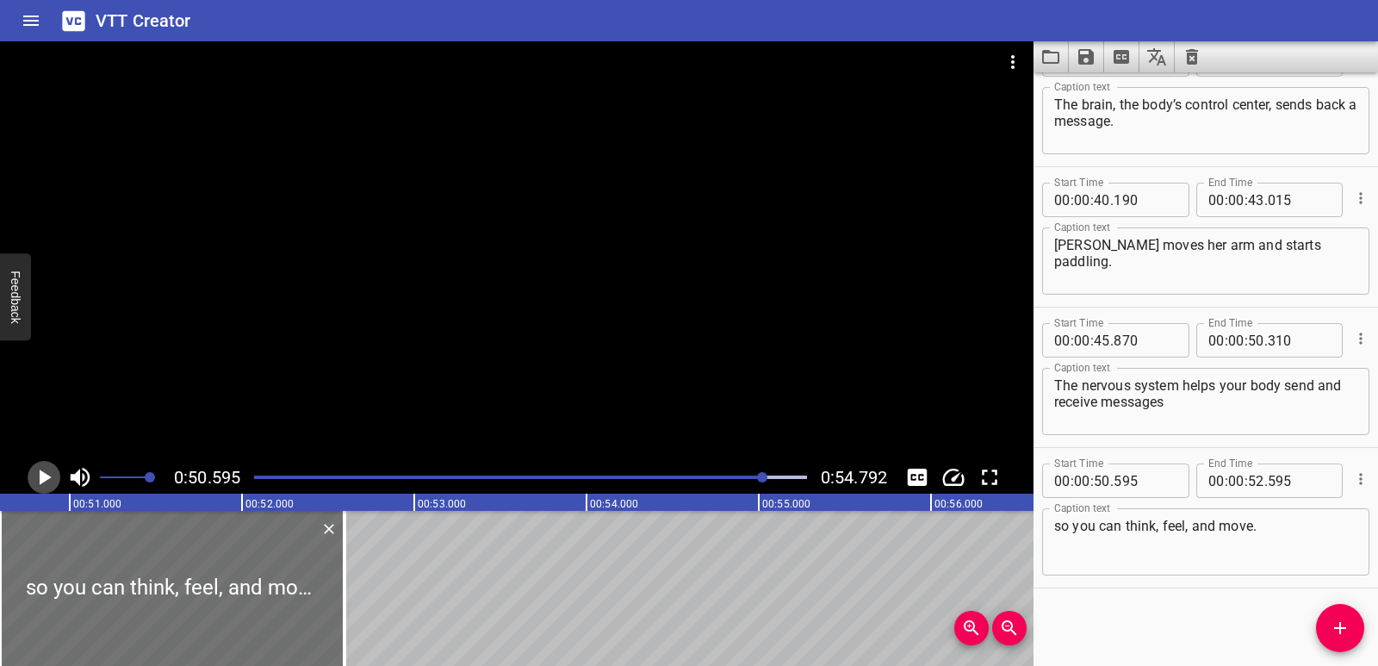
click at [45, 475] on icon "Play/Pause" at bounding box center [46, 477] width 12 height 16
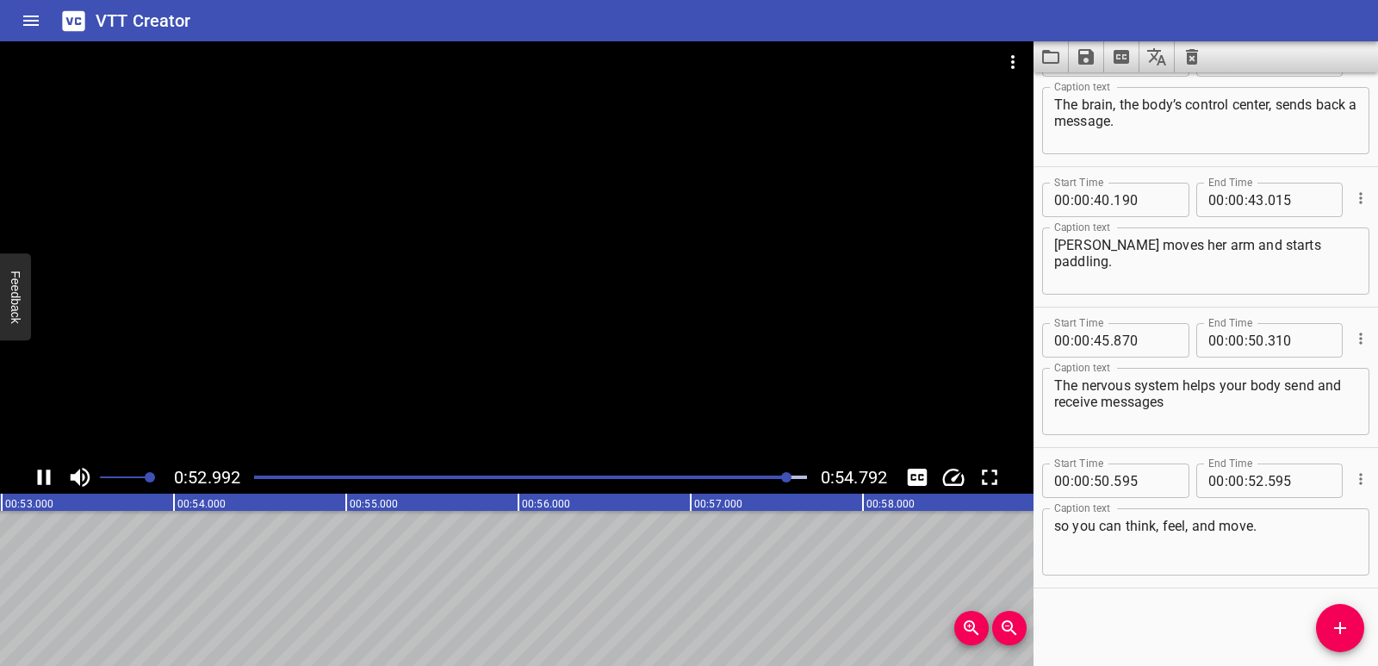
click at [54, 480] on icon "Play/Pause" at bounding box center [44, 477] width 26 height 26
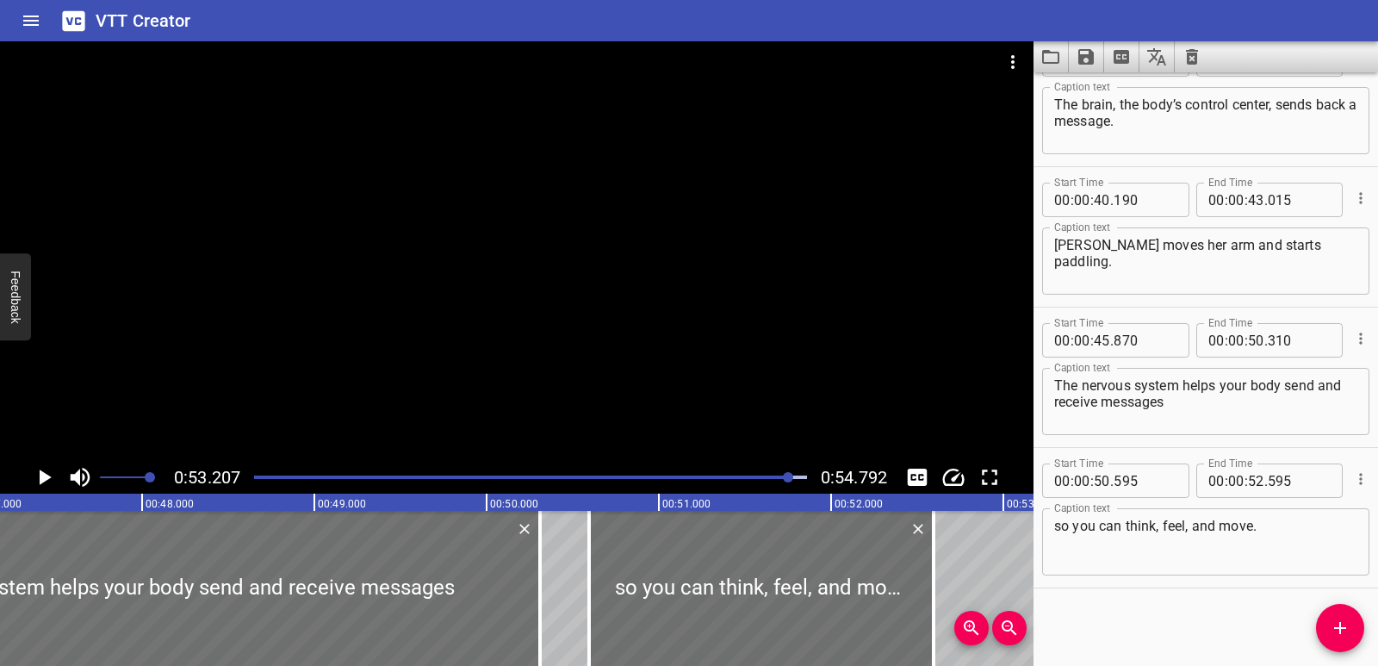
scroll to position [0, 8143]
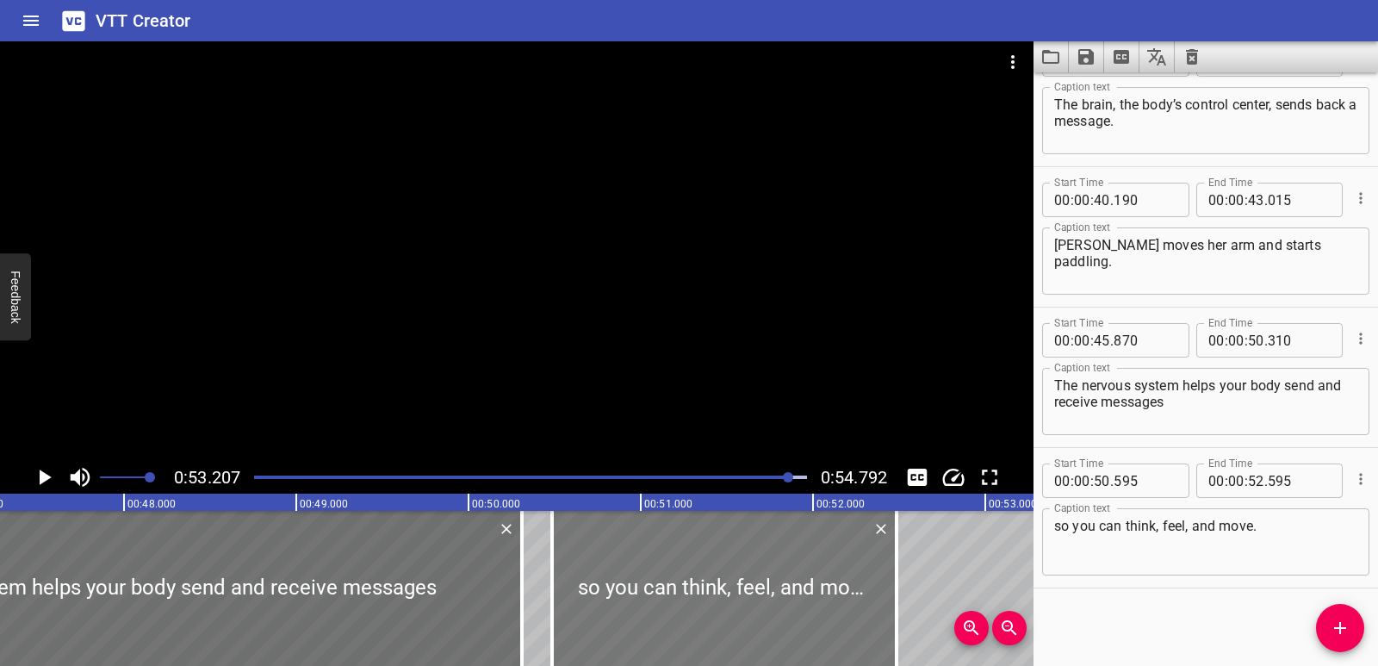
drag, startPoint x: 763, startPoint y: 606, endPoint x: 744, endPoint y: 614, distance: 20.5
click at [744, 614] on div at bounding box center [724, 588] width 344 height 155
type input "485"
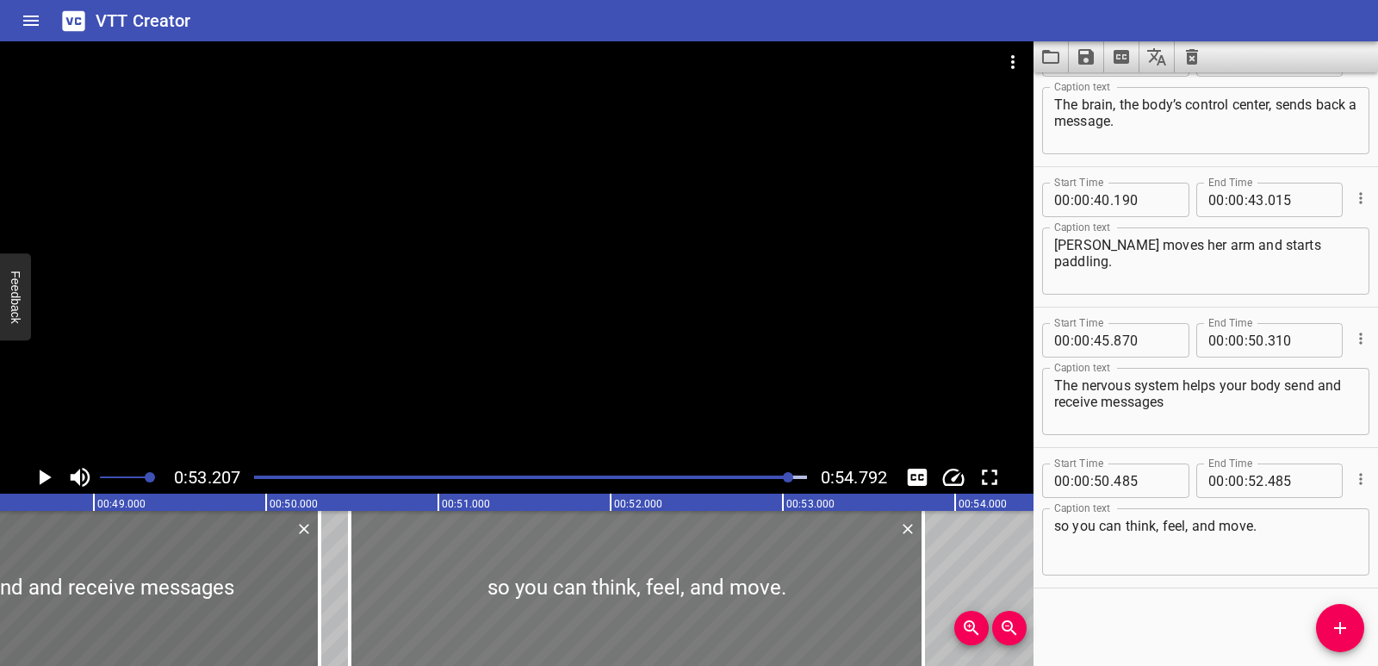
scroll to position [0, 8410]
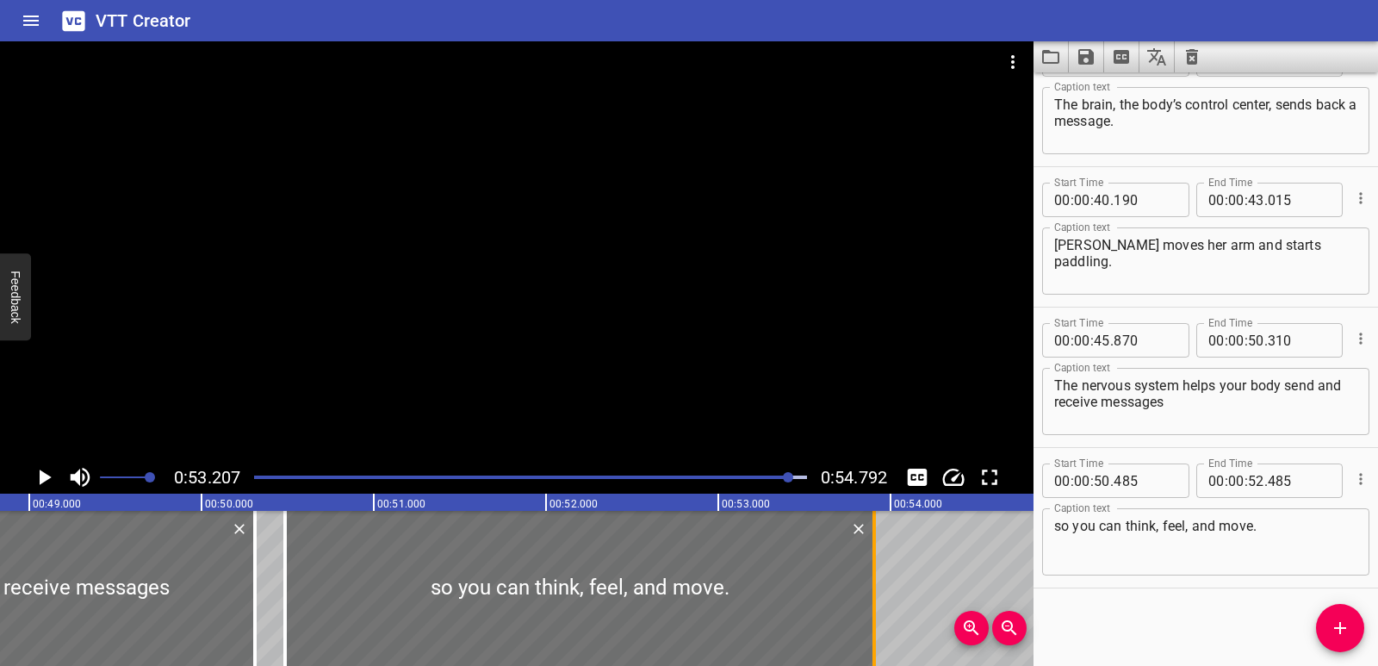
drag, startPoint x: 892, startPoint y: 609, endPoint x: 870, endPoint y: 594, distance: 26.8
click at [870, 594] on div at bounding box center [874, 588] width 17 height 155
type input "53"
type input "905"
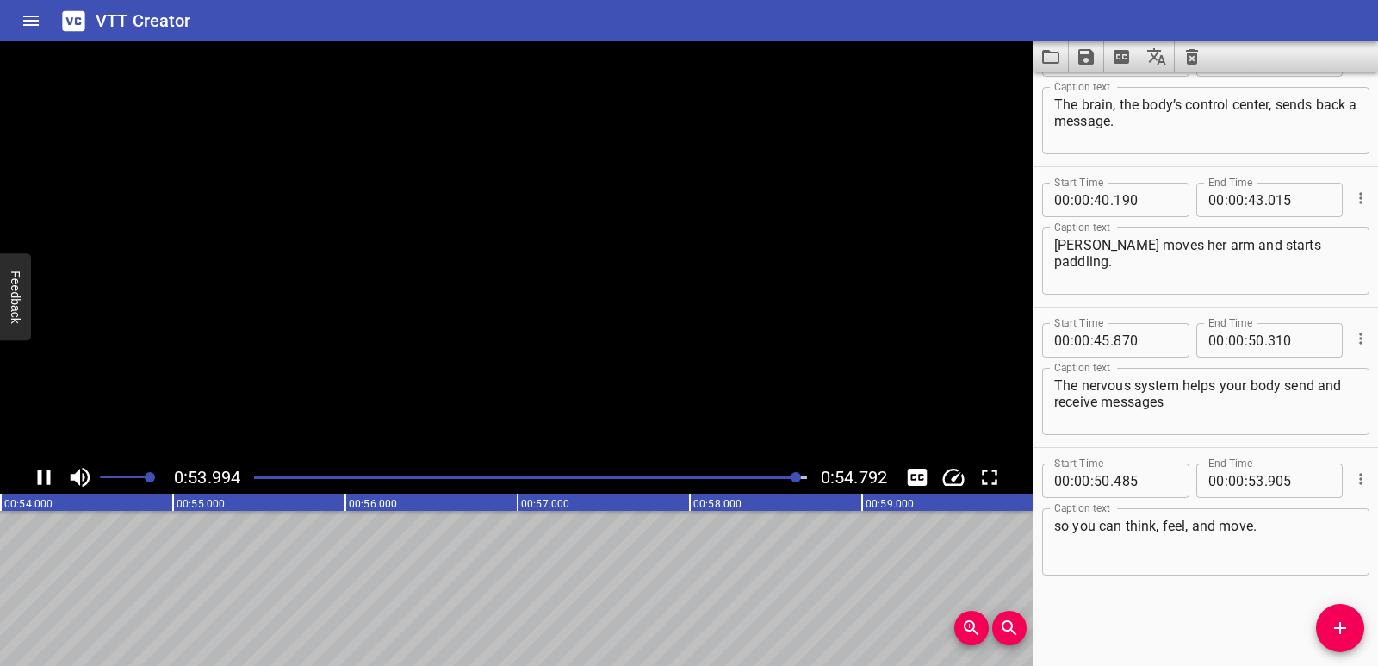
scroll to position [0, 9301]
click at [47, 468] on icon "Play/Pause" at bounding box center [44, 477] width 26 height 26
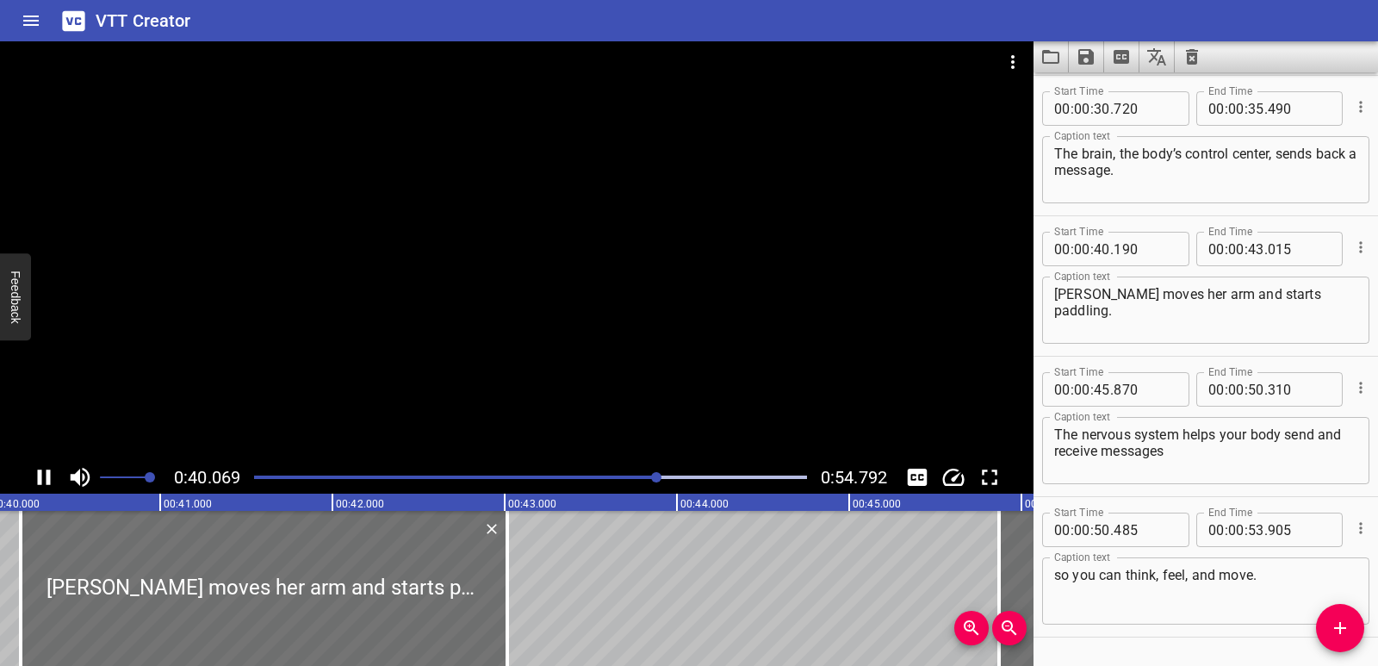
scroll to position [891, 0]
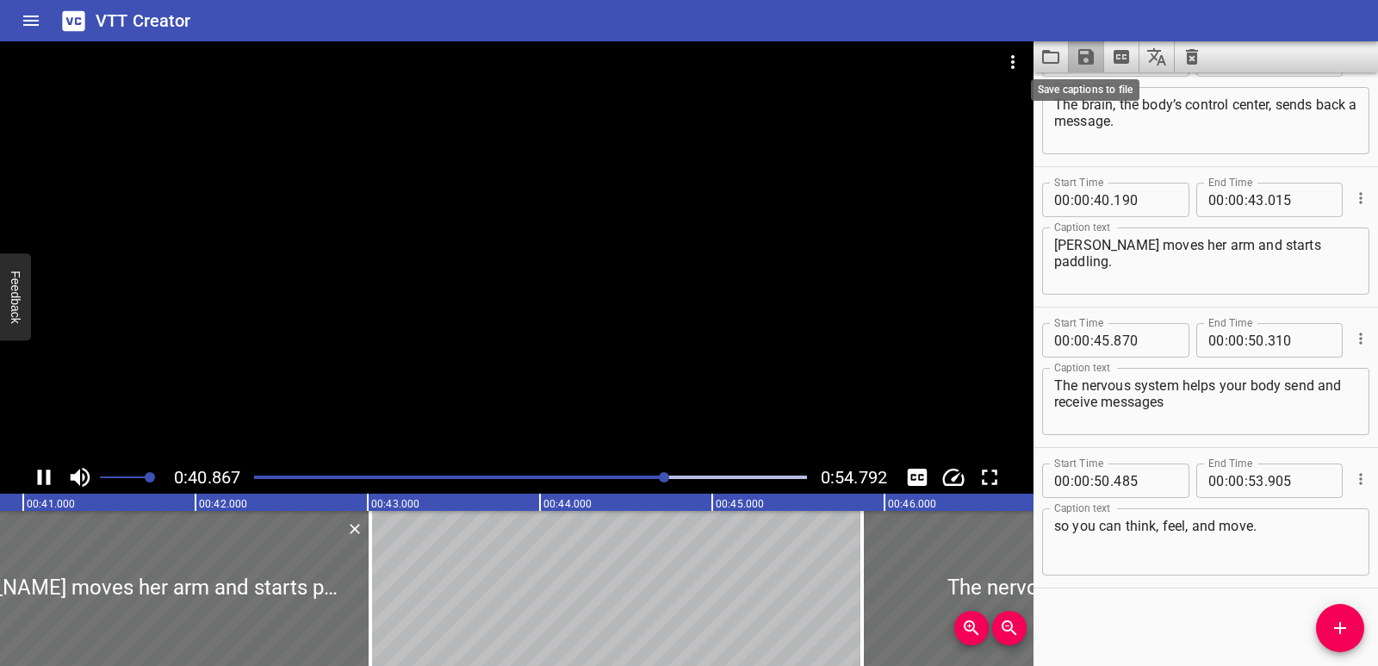
click at [1089, 60] on icon "Save captions to file" at bounding box center [1086, 57] width 16 height 16
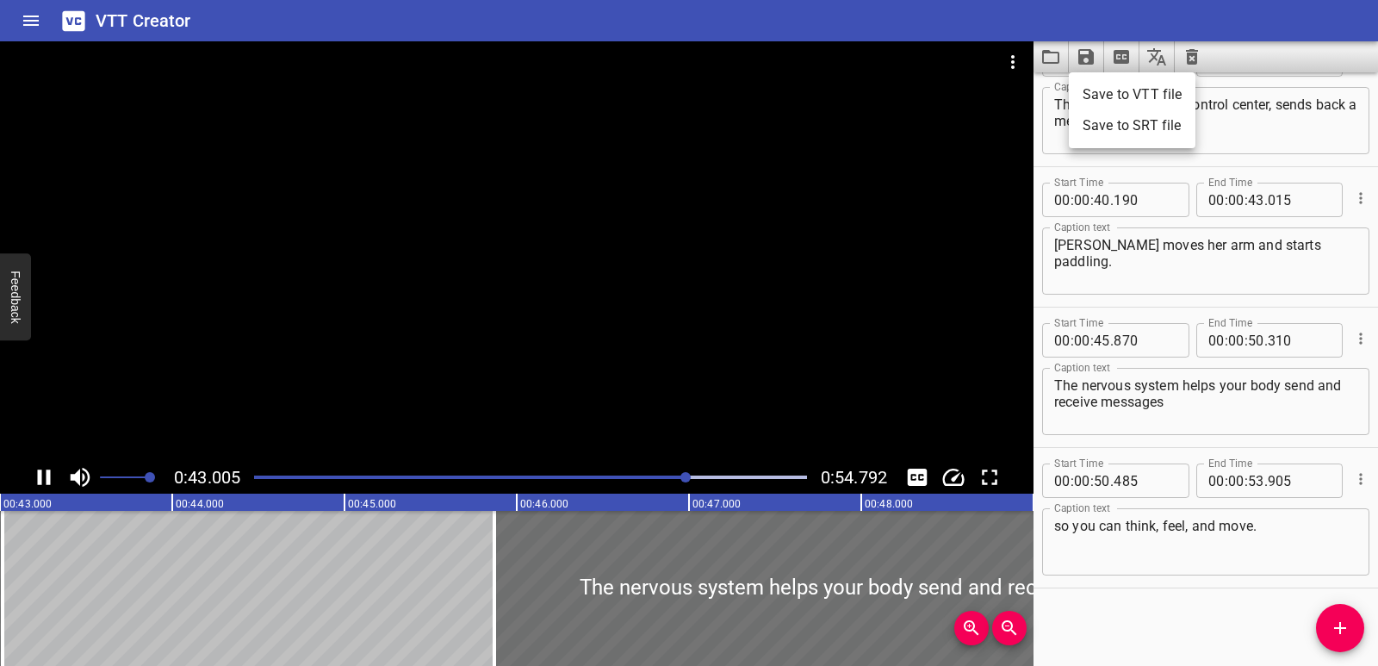
click at [1109, 94] on li "Save to VTT file" at bounding box center [1132, 94] width 127 height 31
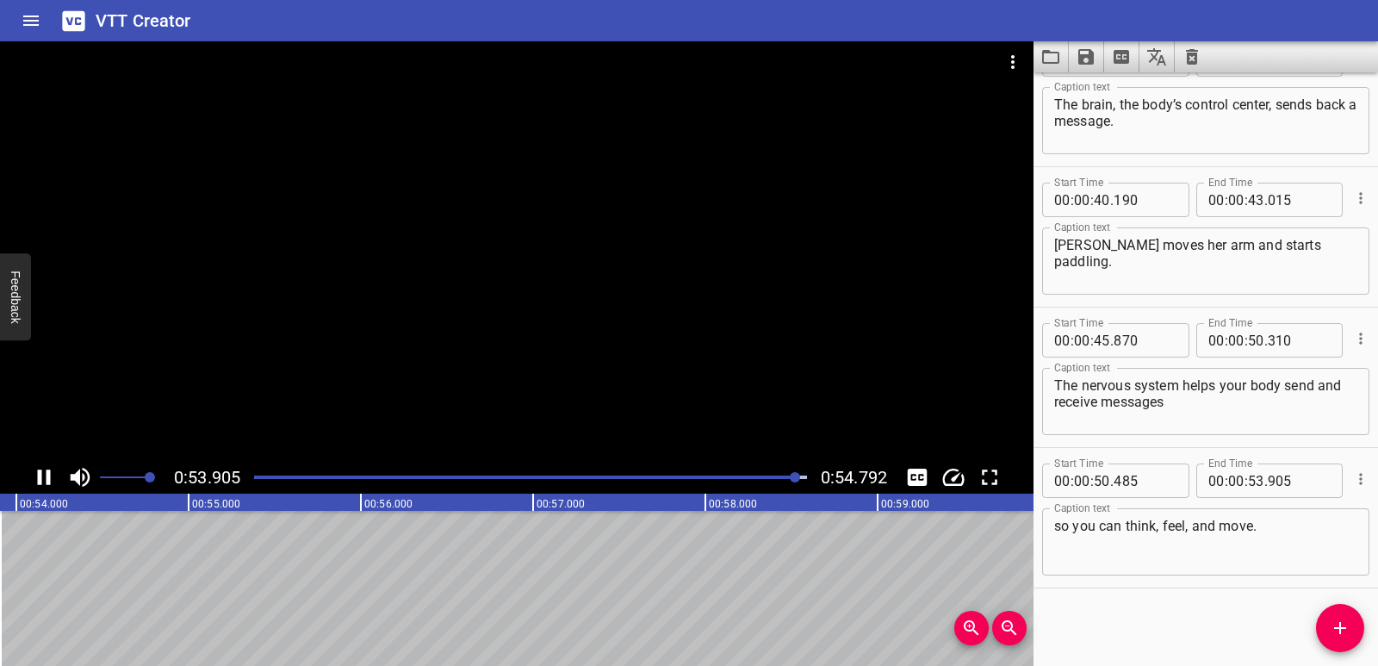
scroll to position [0, 9301]
